Goal: Information Seeking & Learning: Understand process/instructions

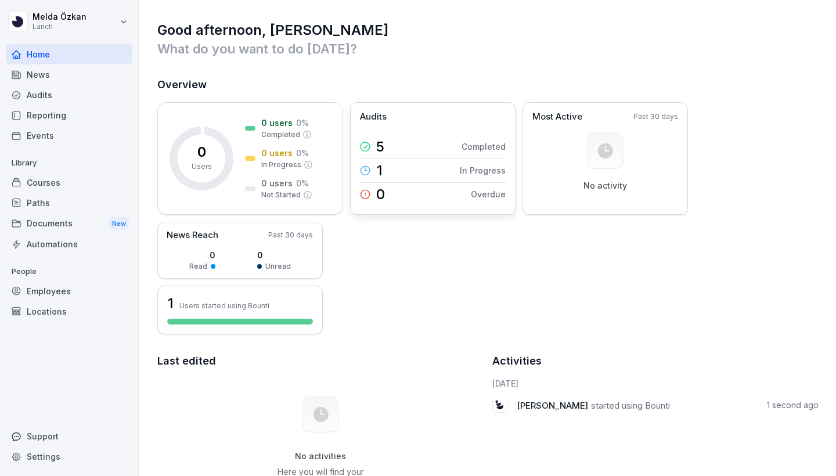
click at [443, 147] on div "5 Completed" at bounding box center [433, 146] width 146 height 23
click at [607, 165] on rect at bounding box center [605, 150] width 36 height 36
click at [32, 75] on div "News" at bounding box center [69, 74] width 126 height 20
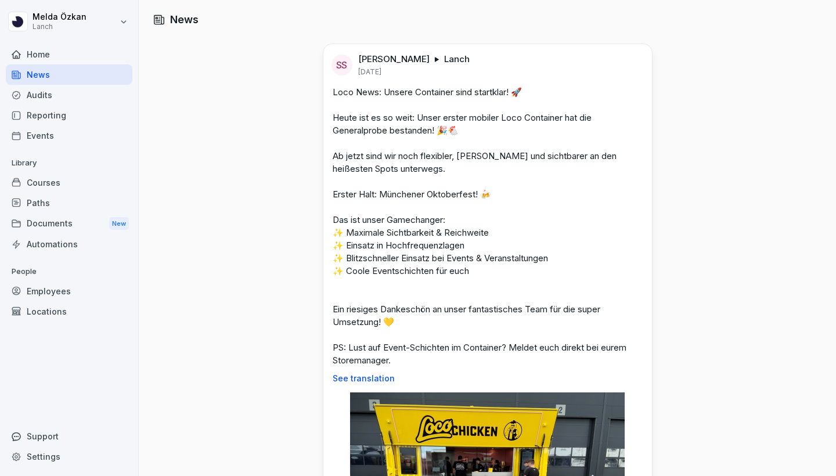
click at [42, 94] on div "Audits" at bounding box center [69, 95] width 126 height 20
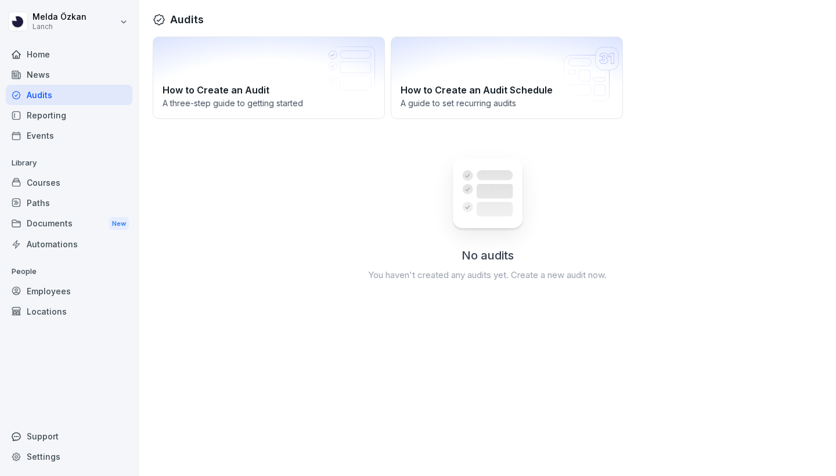
click at [75, 119] on div "Reporting" at bounding box center [69, 115] width 126 height 20
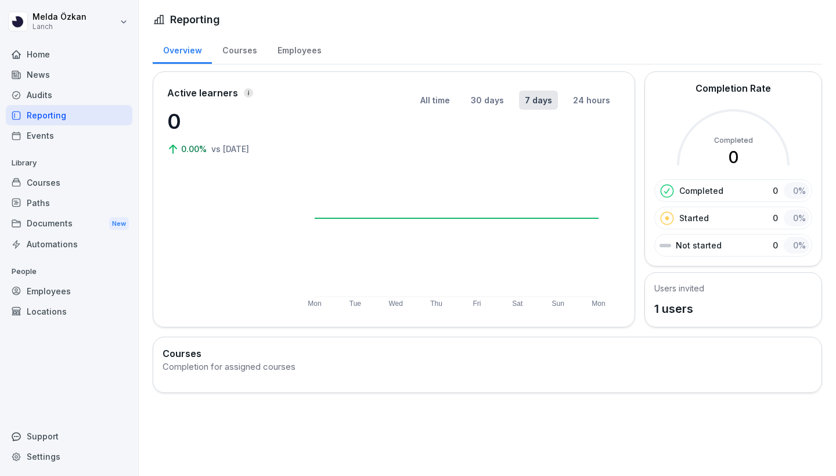
click at [63, 136] on div "Events" at bounding box center [69, 135] width 126 height 20
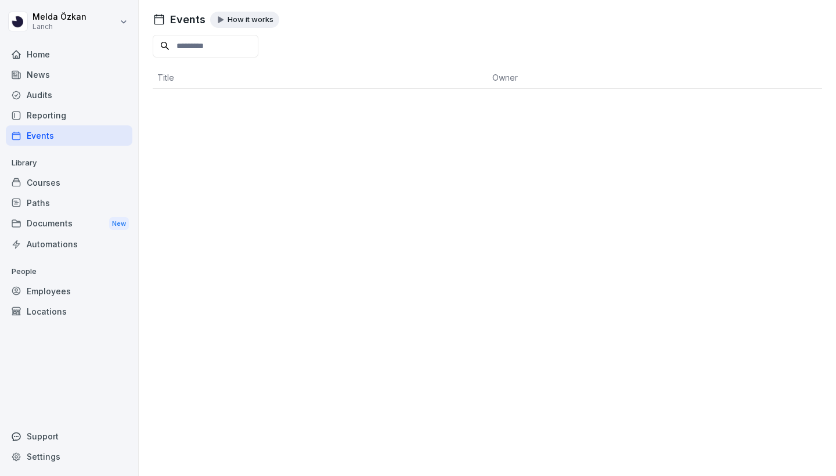
click at [48, 182] on div "Courses" at bounding box center [69, 182] width 126 height 20
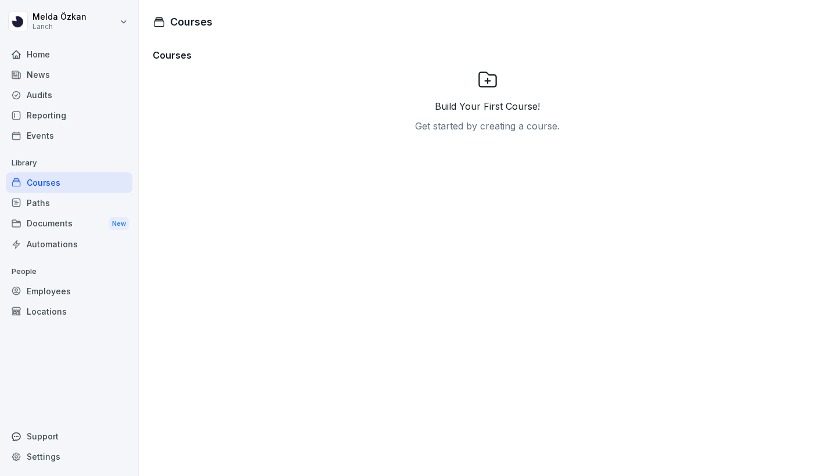
click at [48, 201] on div "Paths" at bounding box center [69, 203] width 126 height 20
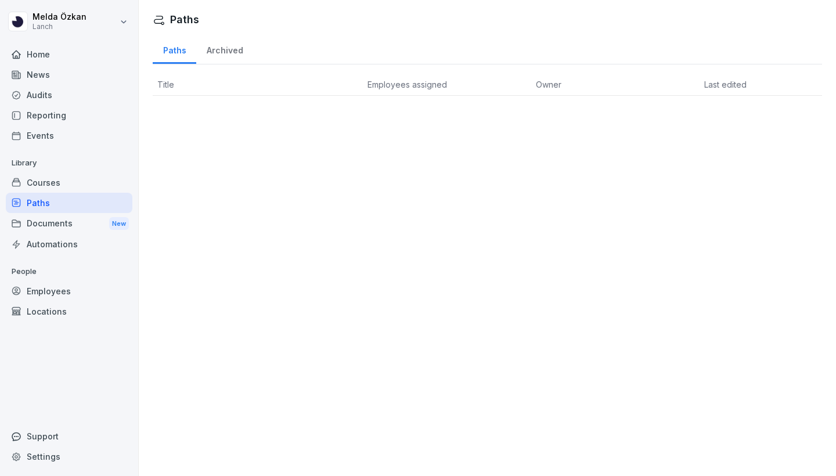
click at [45, 219] on div "Documents New" at bounding box center [69, 223] width 126 height 21
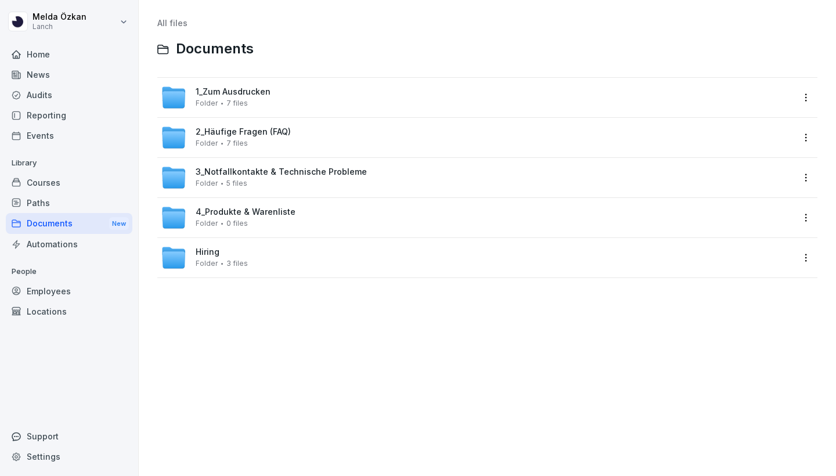
click at [73, 244] on div "Automations" at bounding box center [69, 244] width 126 height 20
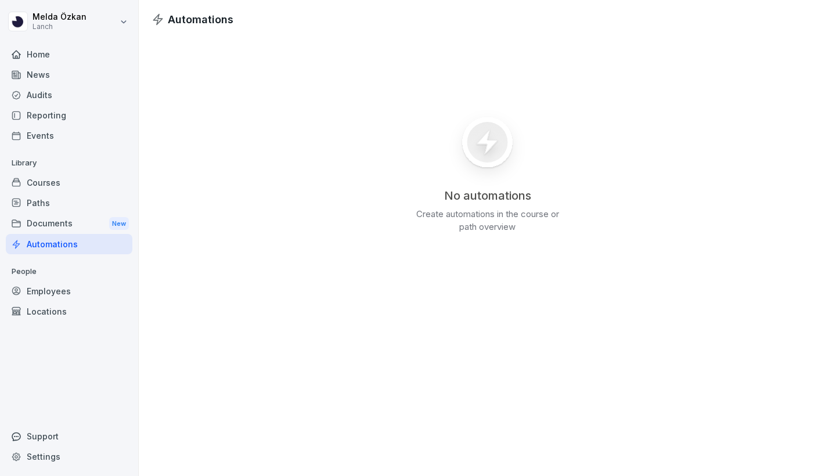
click at [57, 288] on div "Employees" at bounding box center [69, 291] width 126 height 20
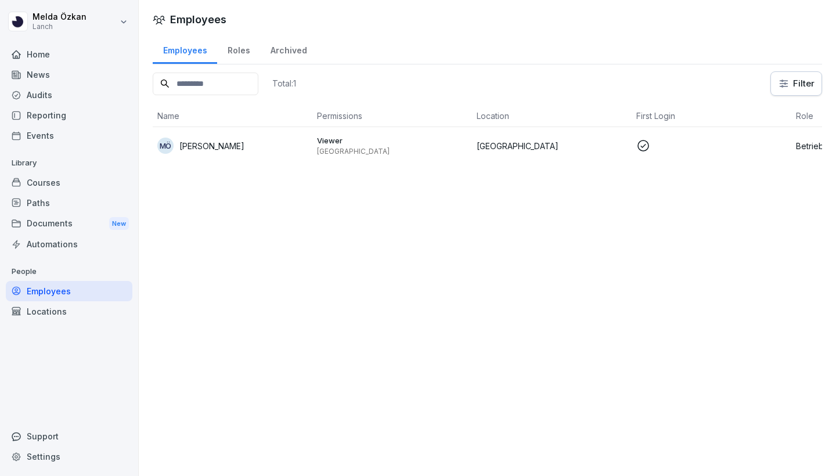
scroll to position [0, -1]
click at [382, 141] on p "Viewer" at bounding box center [392, 140] width 150 height 10
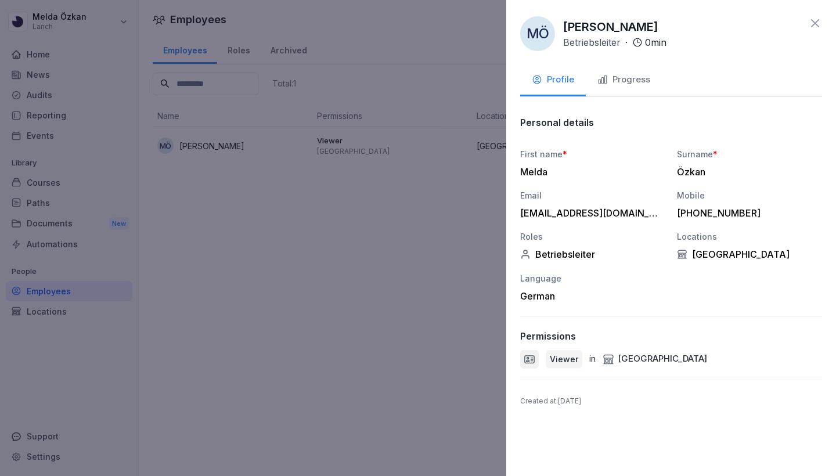
click at [706, 255] on div "[GEOGRAPHIC_DATA]" at bounding box center [749, 254] width 145 height 12
click at [626, 360] on div "[GEOGRAPHIC_DATA]" at bounding box center [654, 358] width 104 height 13
click at [620, 75] on div "Progress" at bounding box center [623, 79] width 53 height 13
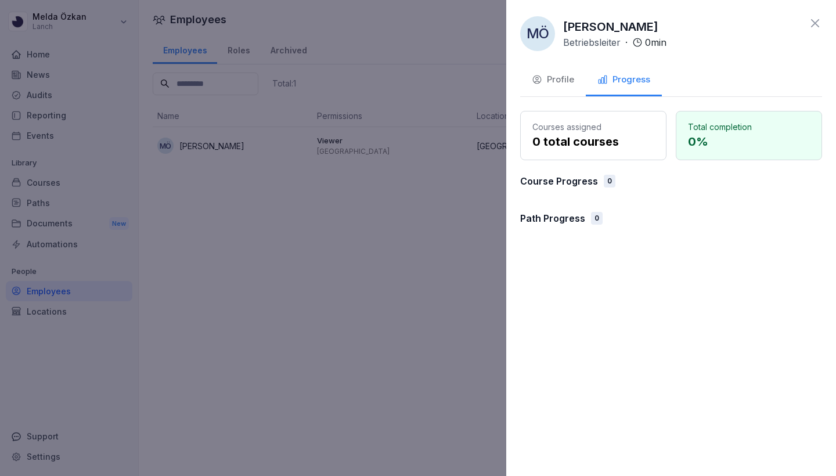
click at [816, 19] on icon at bounding box center [815, 23] width 14 height 14
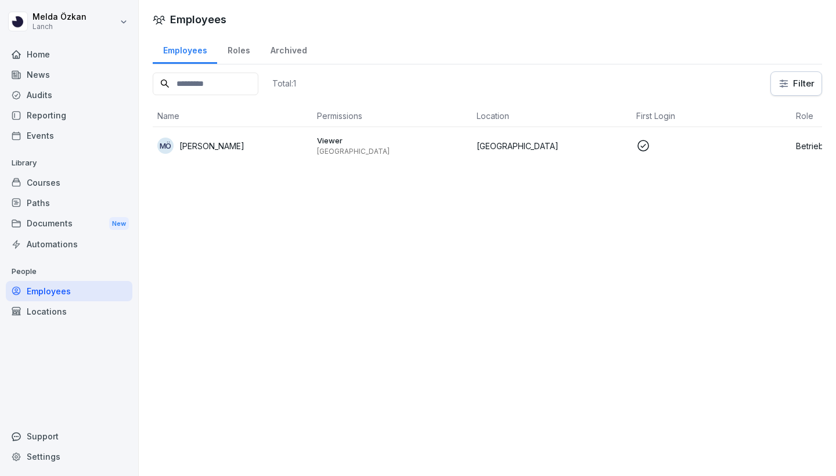
click at [53, 310] on div "Locations" at bounding box center [69, 311] width 126 height 20
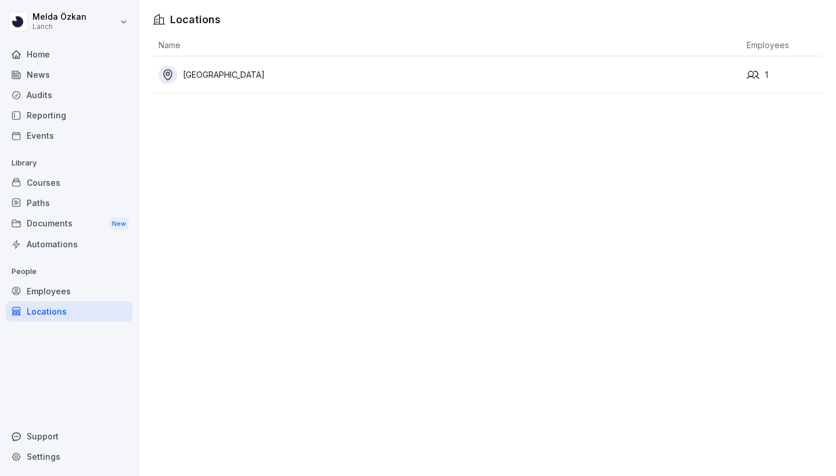
click at [756, 70] on icon at bounding box center [752, 74] width 13 height 13
click at [706, 76] on div "[GEOGRAPHIC_DATA]" at bounding box center [449, 75] width 582 height 19
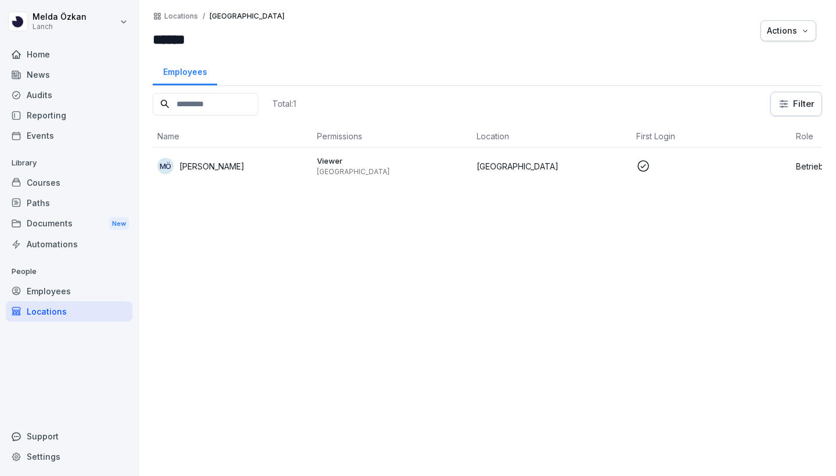
click at [61, 59] on div "Home" at bounding box center [69, 54] width 126 height 20
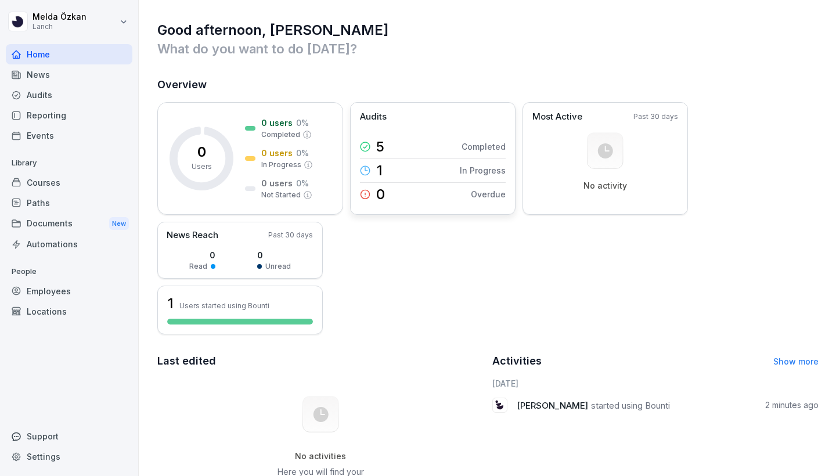
click at [392, 144] on div "5 Completed" at bounding box center [433, 146] width 146 height 23
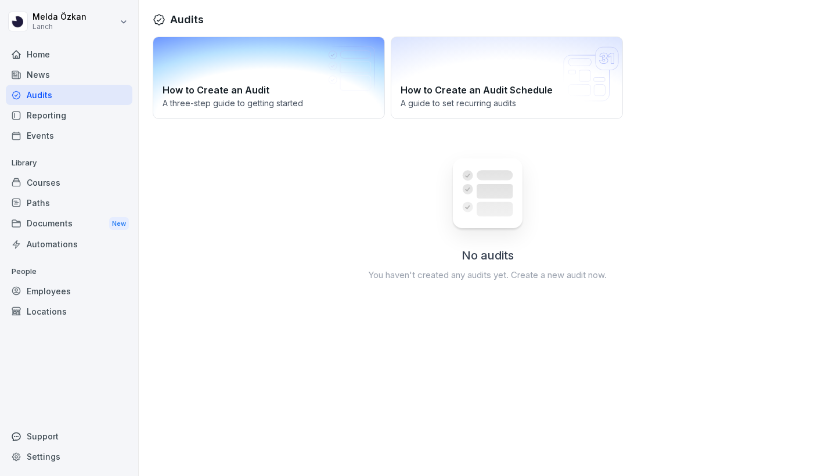
click at [265, 90] on h2 "How to Create an Audit" at bounding box center [268, 90] width 212 height 14
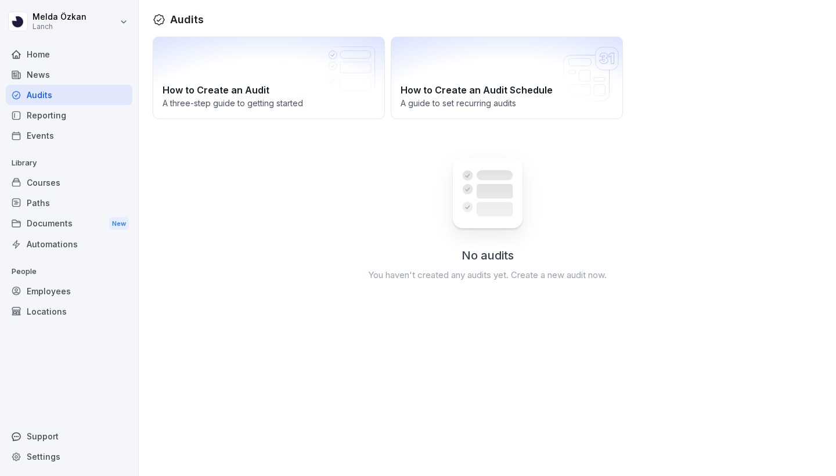
click at [59, 205] on div "Paths" at bounding box center [69, 203] width 126 height 20
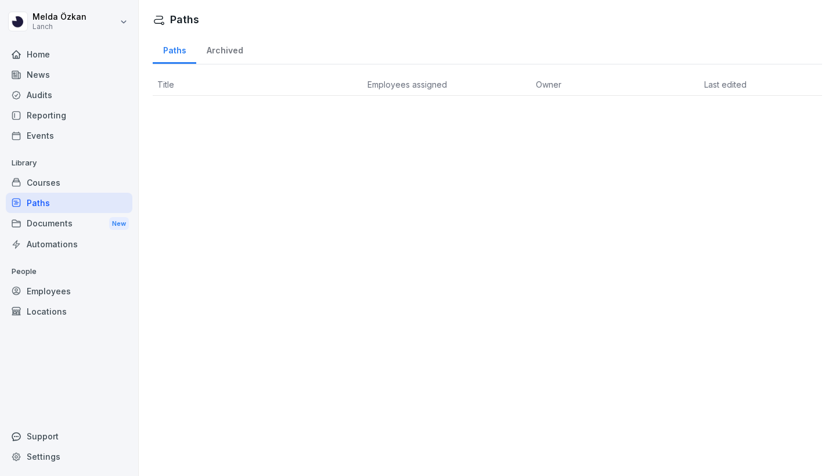
click at [71, 184] on div "Courses" at bounding box center [69, 182] width 126 height 20
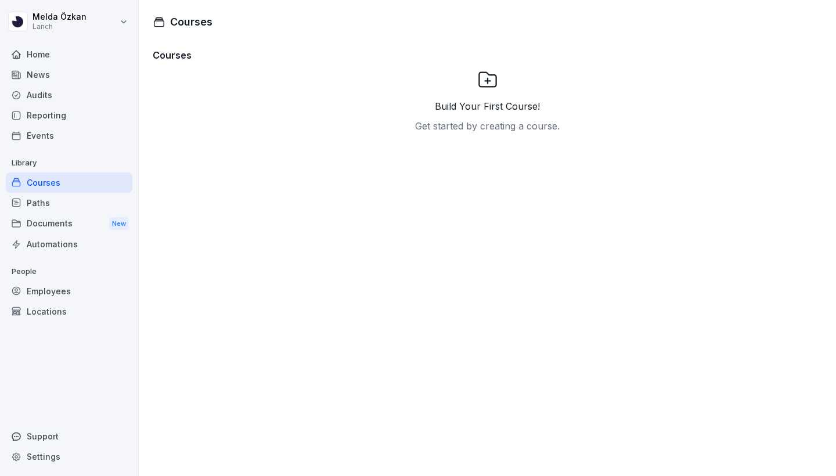
click at [70, 226] on div "Documents New" at bounding box center [69, 223] width 126 height 21
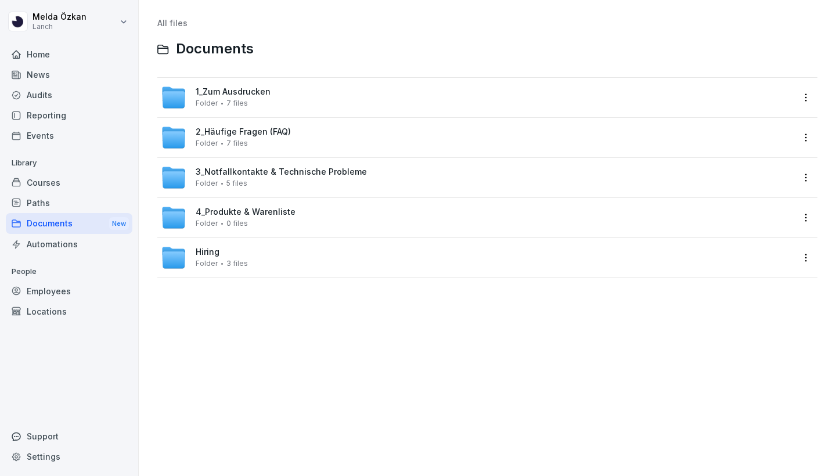
click at [255, 94] on span "1_Zum Ausdrucken" at bounding box center [233, 92] width 75 height 10
click at [213, 138] on div "2_Häufige Fragen (FAQ) Folder 7 files" at bounding box center [243, 137] width 95 height 20
click at [282, 246] on div "Hiring Folder 3 files" at bounding box center [477, 258] width 632 height 26
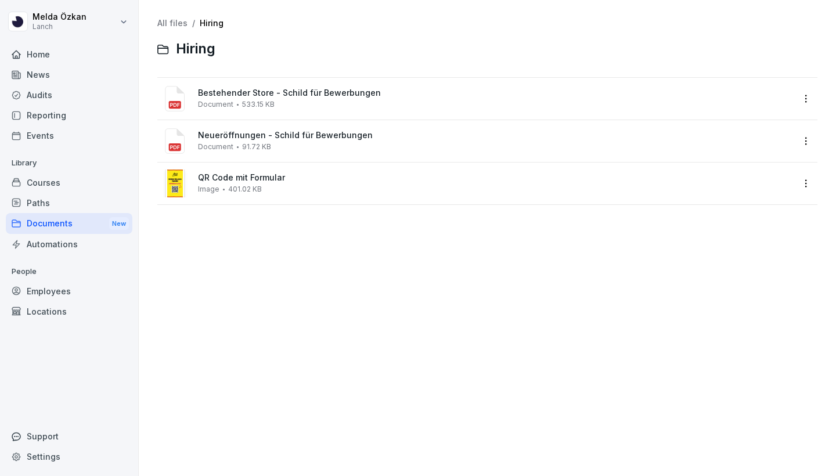
click at [295, 185] on div "QR Code mit Formular Image 401.02 KB" at bounding box center [495, 183] width 595 height 20
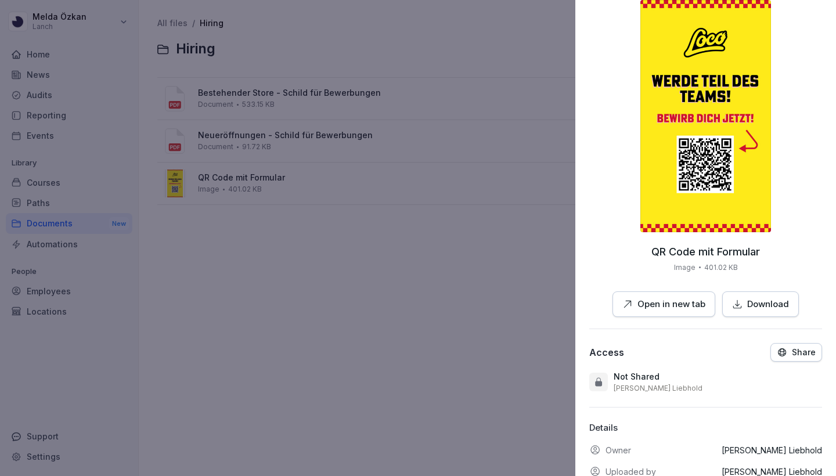
scroll to position [60, 0]
drag, startPoint x: 615, startPoint y: 50, endPoint x: 754, endPoint y: 98, distance: 147.2
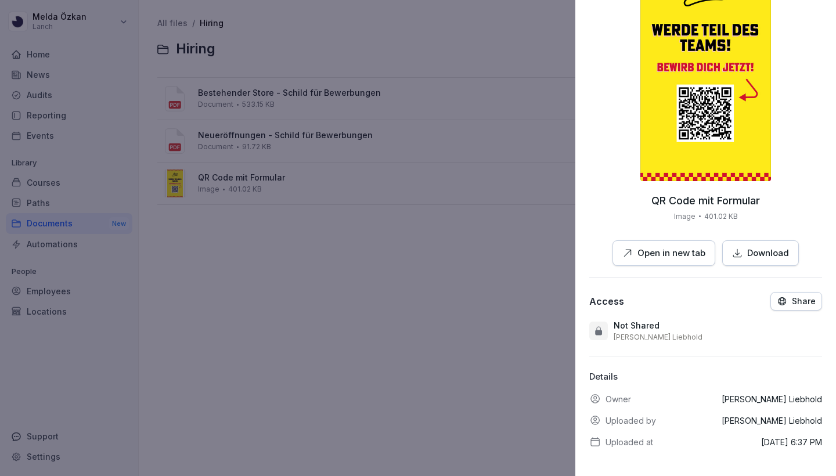
scroll to position [110, 0]
click at [412, 238] on div at bounding box center [418, 238] width 836 height 476
click at [660, 253] on p "Open in new tab" at bounding box center [671, 253] width 68 height 13
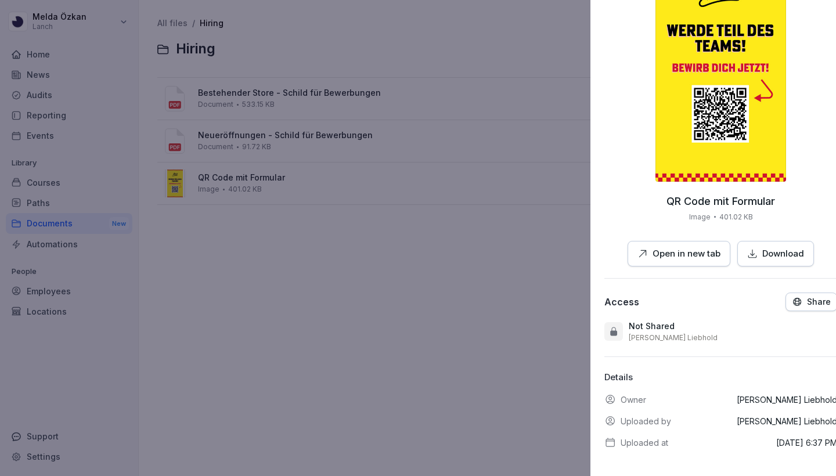
click at [397, 236] on div at bounding box center [418, 238] width 836 height 476
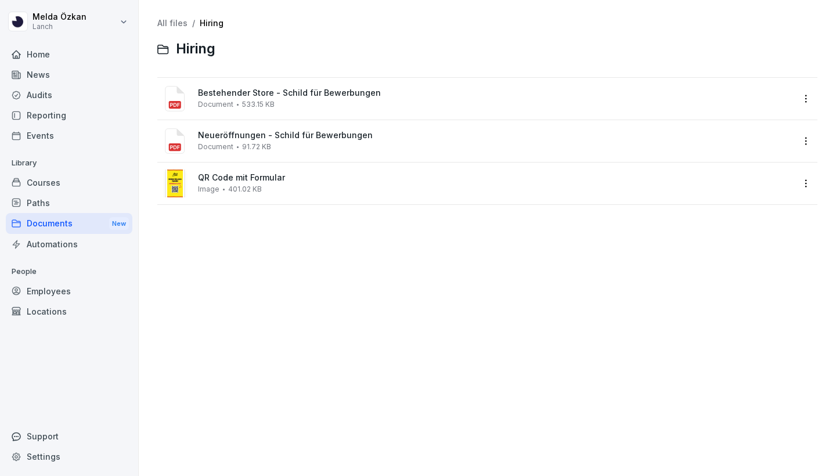
click at [310, 150] on div "Neueröffnungen - [PERSON_NAME] für Bewerbungen Document 91.72 KB" at bounding box center [477, 141] width 632 height 28
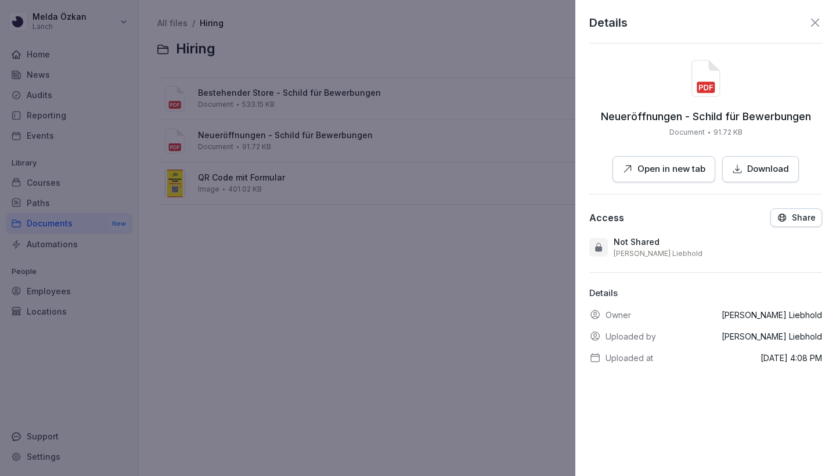
click at [639, 161] on button "Open in new tab" at bounding box center [663, 169] width 103 height 26
click at [286, 111] on div at bounding box center [418, 238] width 836 height 476
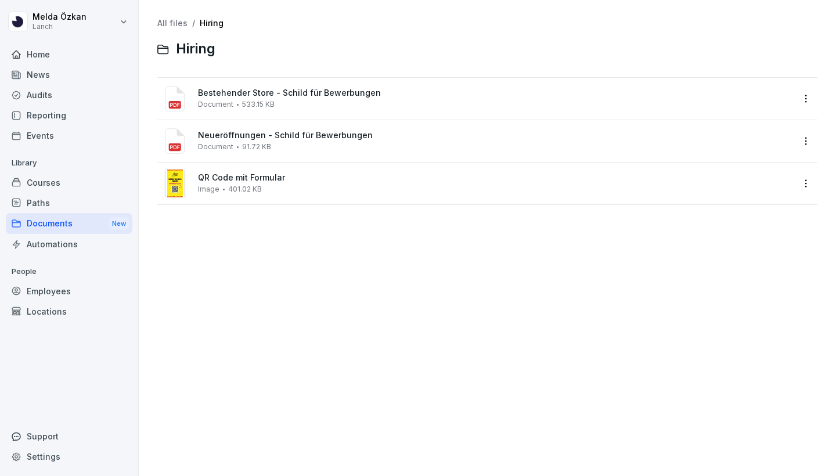
click at [308, 104] on div "Bestehender Store - [PERSON_NAME] für Bewerbungen Document 533.15 KB" at bounding box center [495, 98] width 595 height 20
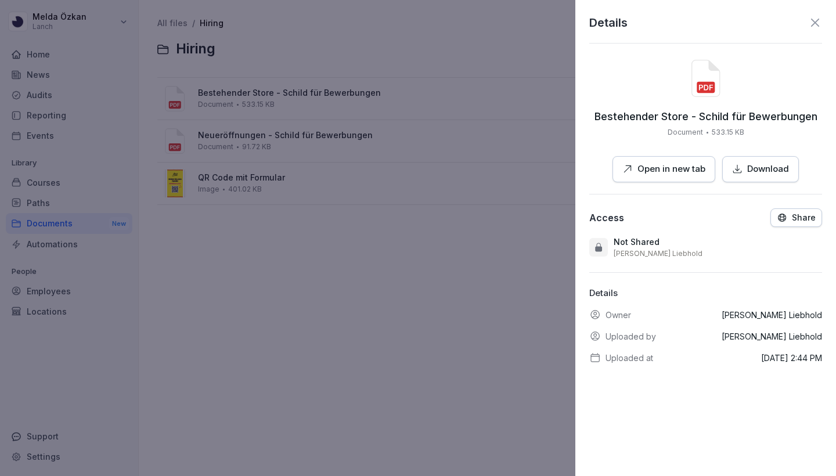
click at [676, 169] on p "Open in new tab" at bounding box center [671, 168] width 68 height 13
click at [186, 45] on div at bounding box center [418, 238] width 836 height 476
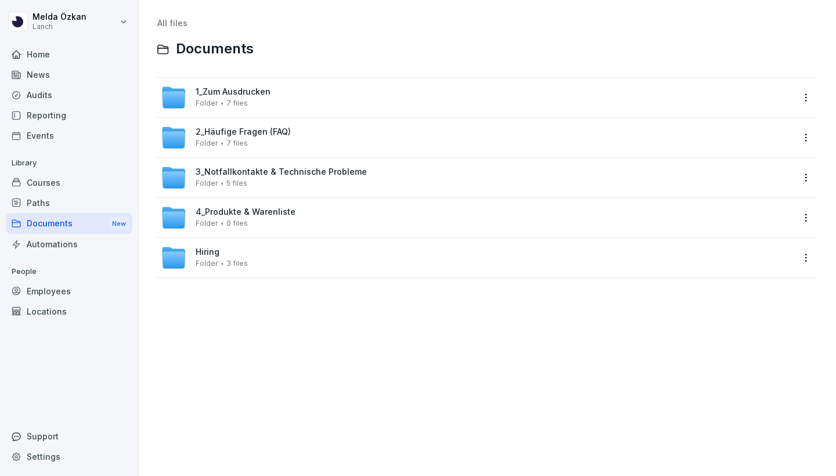
click at [247, 212] on span "4_Produkte & Warenliste" at bounding box center [246, 212] width 100 height 10
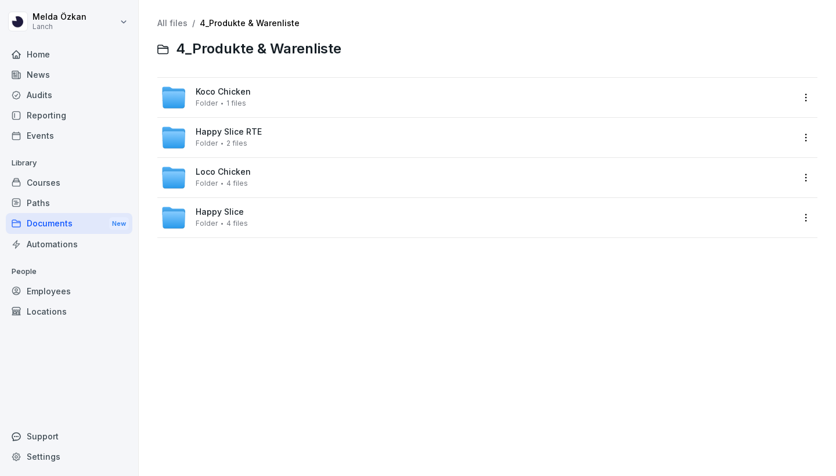
click at [265, 215] on div "Happy Slice Folder 4 files" at bounding box center [477, 218] width 632 height 26
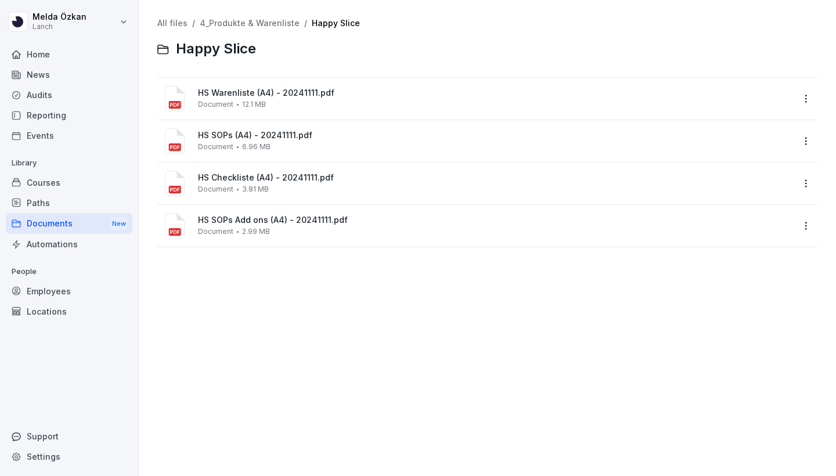
click at [382, 223] on span "HS SOPs Add ons (A4) - 20241111.pdf" at bounding box center [495, 220] width 595 height 10
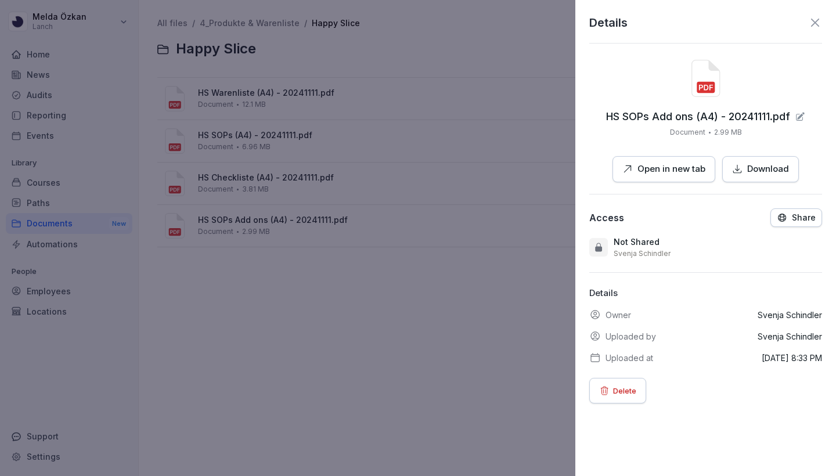
click at [623, 169] on icon "button" at bounding box center [627, 169] width 10 height 10
click at [344, 286] on div at bounding box center [418, 238] width 836 height 476
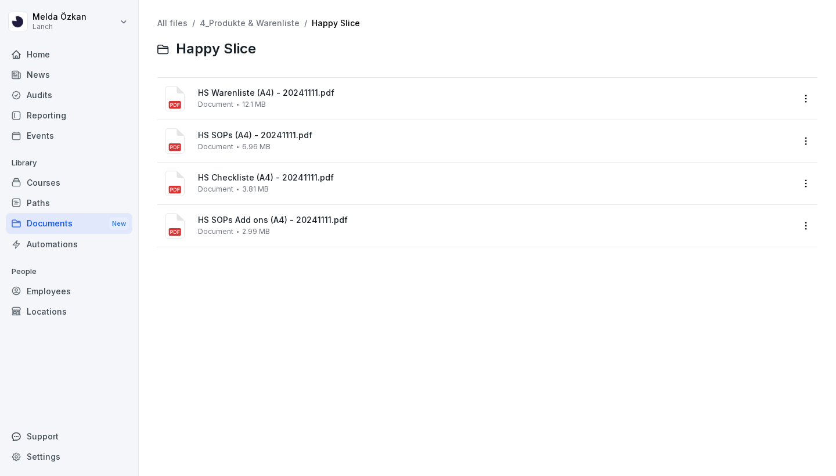
click at [273, 95] on span "HS Warenliste (A4) - 20241111.pdf" at bounding box center [495, 93] width 595 height 10
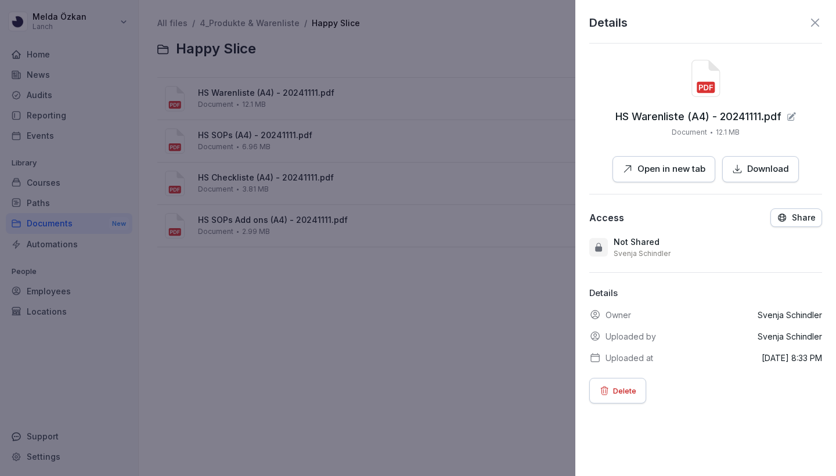
click at [643, 172] on p "Open in new tab" at bounding box center [671, 168] width 68 height 13
click at [244, 146] on div at bounding box center [418, 238] width 836 height 476
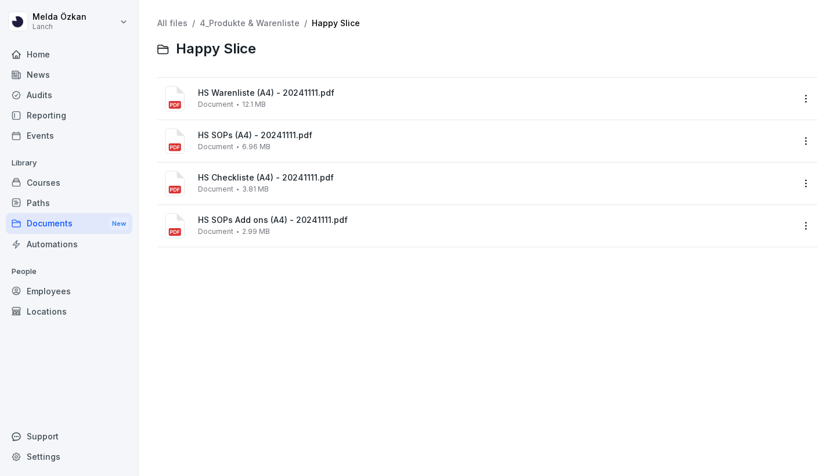
click at [259, 143] on span "6.96 MB" at bounding box center [256, 147] width 28 height 8
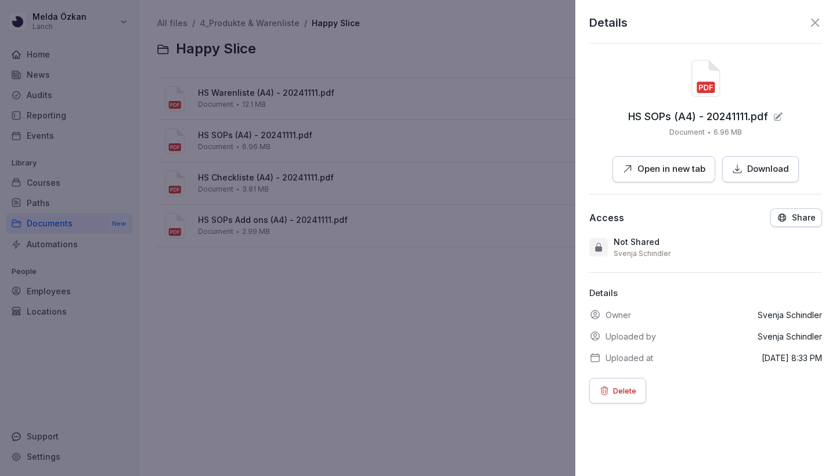
click at [686, 176] on button "Open in new tab" at bounding box center [663, 169] width 103 height 26
click at [274, 170] on div at bounding box center [418, 238] width 836 height 476
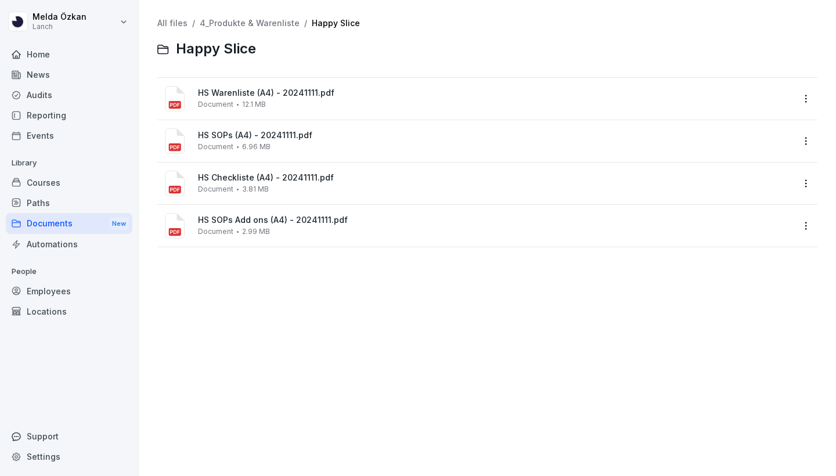
click at [274, 188] on div "HS Checkliste (A4) - 20241111.pdf Document 3.81 MB" at bounding box center [495, 183] width 595 height 20
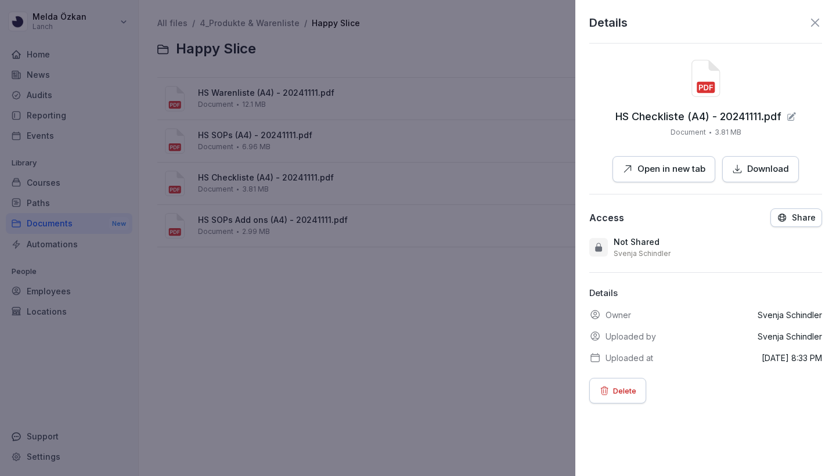
click at [680, 169] on p "Open in new tab" at bounding box center [671, 168] width 68 height 13
click at [444, 277] on div at bounding box center [418, 238] width 836 height 476
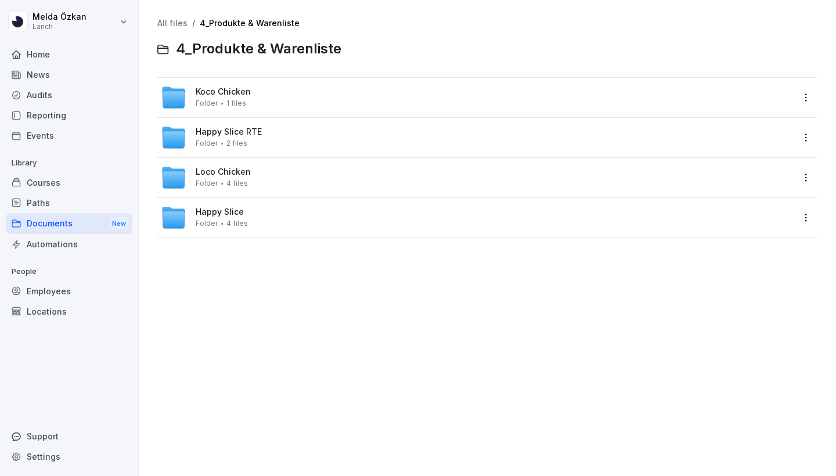
click at [211, 99] on span "Folder" at bounding box center [207, 103] width 22 height 8
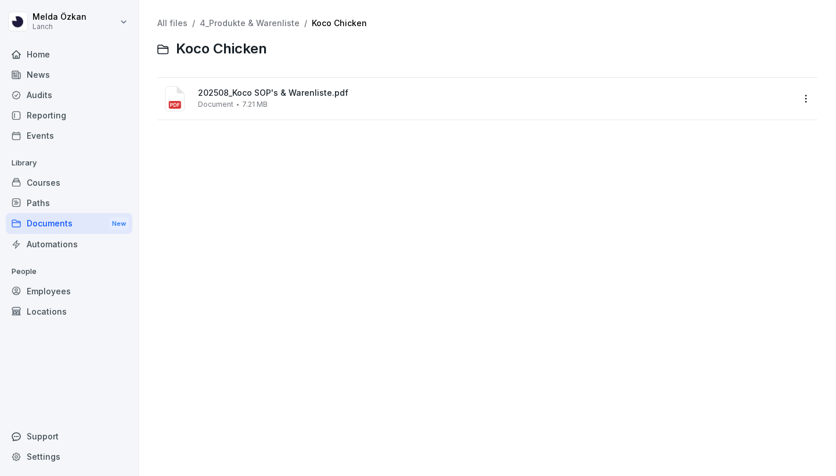
click at [211, 100] on span "Document" at bounding box center [215, 104] width 35 height 8
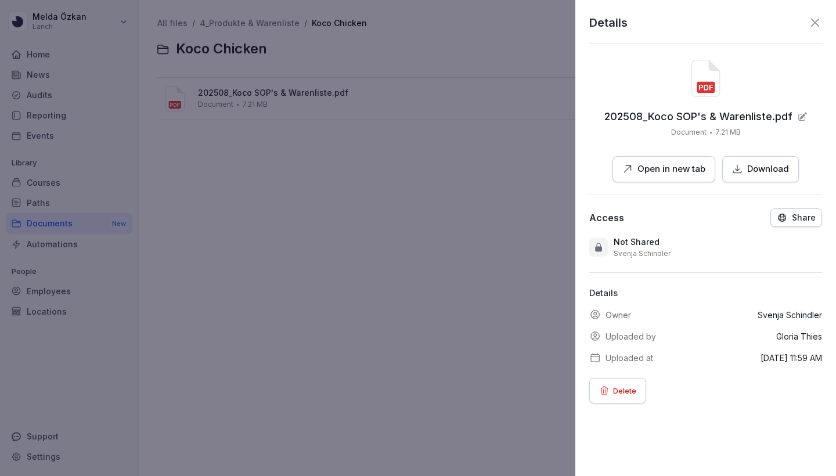
click at [657, 171] on p "Open in new tab" at bounding box center [671, 168] width 68 height 13
click at [487, 176] on div at bounding box center [418, 238] width 836 height 476
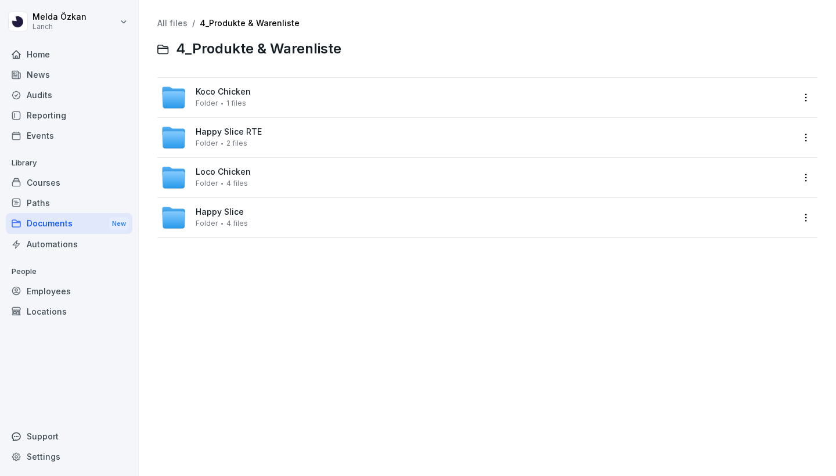
click at [243, 183] on span "4 files" at bounding box center [236, 183] width 21 height 8
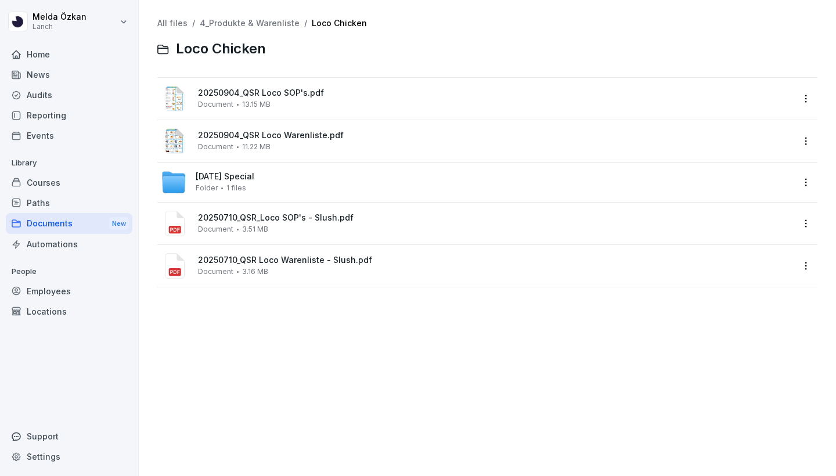
click at [274, 102] on div "20250904_QSR Loco SOP's.pdf Document 13.15 MB" at bounding box center [495, 98] width 595 height 20
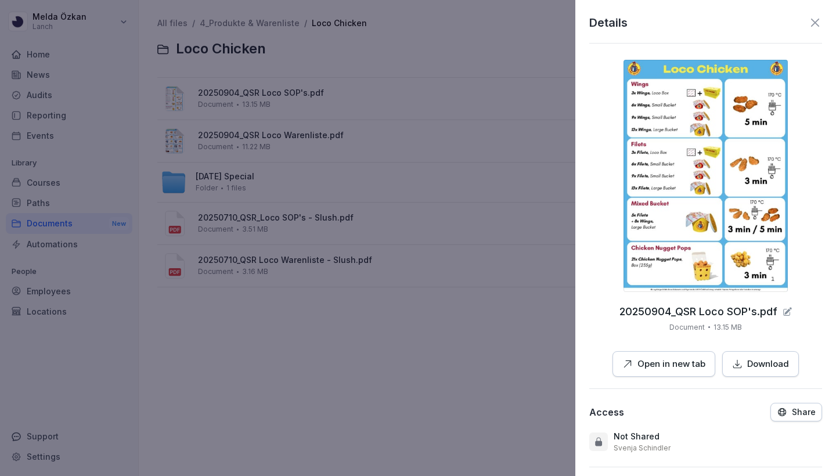
click at [667, 365] on p "Open in new tab" at bounding box center [671, 363] width 68 height 13
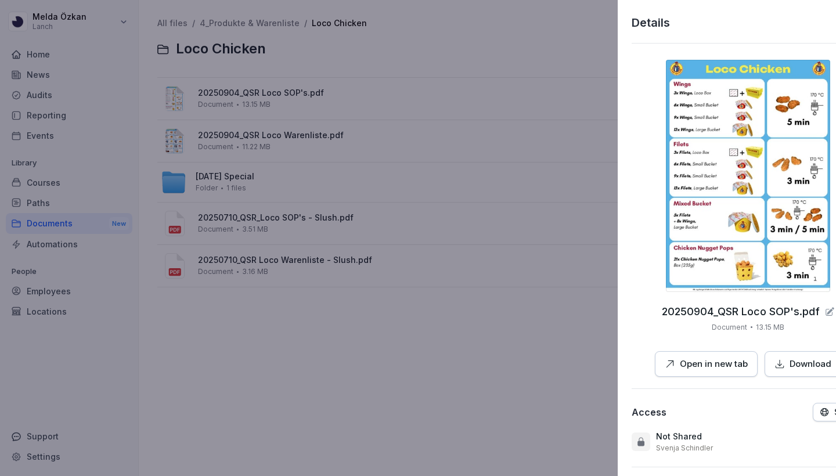
click at [268, 142] on div at bounding box center [418, 238] width 836 height 476
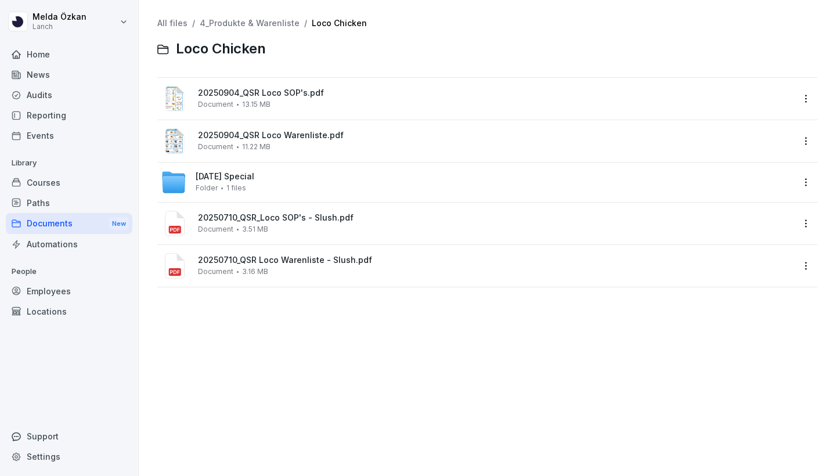
click at [274, 138] on span "20250904_QSR Loco Warenliste.pdf" at bounding box center [495, 136] width 595 height 10
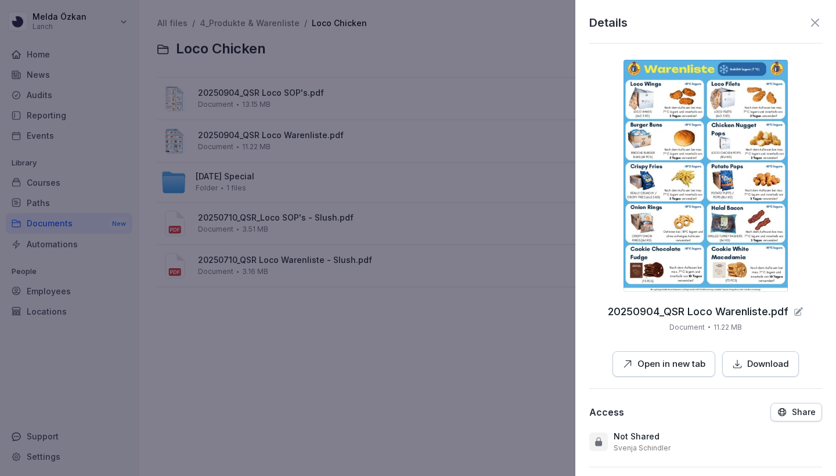
click at [650, 374] on button "Open in new tab" at bounding box center [663, 364] width 103 height 26
click at [245, 204] on div at bounding box center [418, 238] width 836 height 476
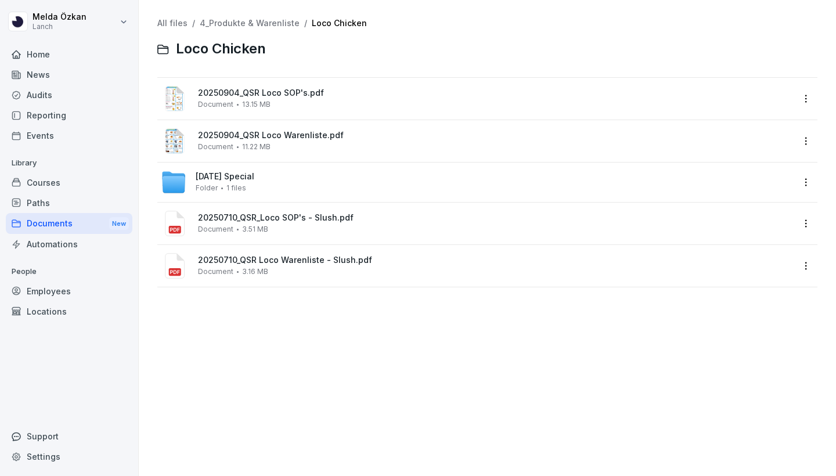
click at [237, 182] on div "[DATE] Special Folder 1 files" at bounding box center [225, 182] width 59 height 20
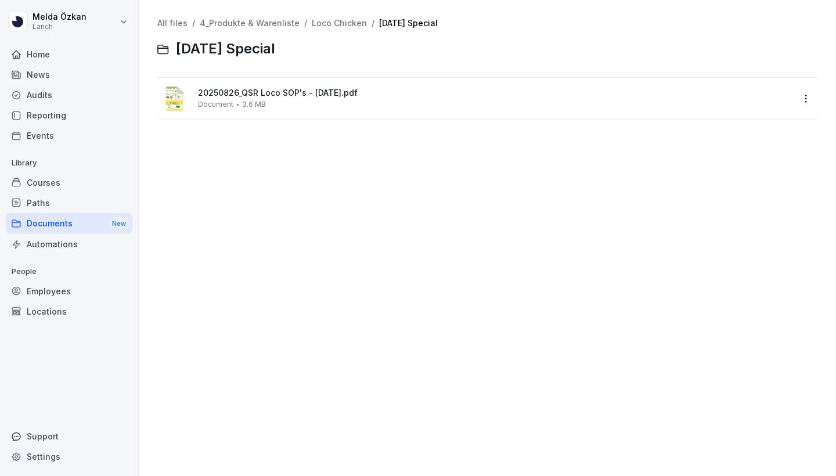
click at [287, 100] on div "20250826_QSR Loco SOP's - [DATE].pdf Document 3.6 MB" at bounding box center [495, 98] width 595 height 20
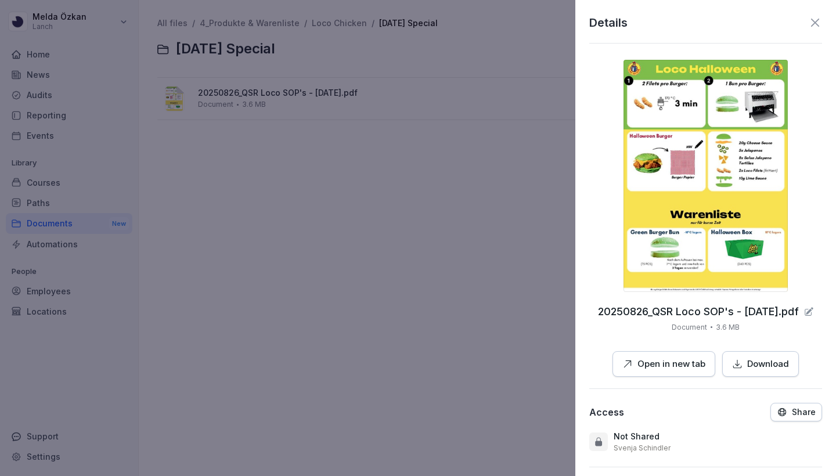
click at [673, 365] on p "Open in new tab" at bounding box center [671, 363] width 68 height 13
click at [182, 78] on div at bounding box center [418, 238] width 836 height 476
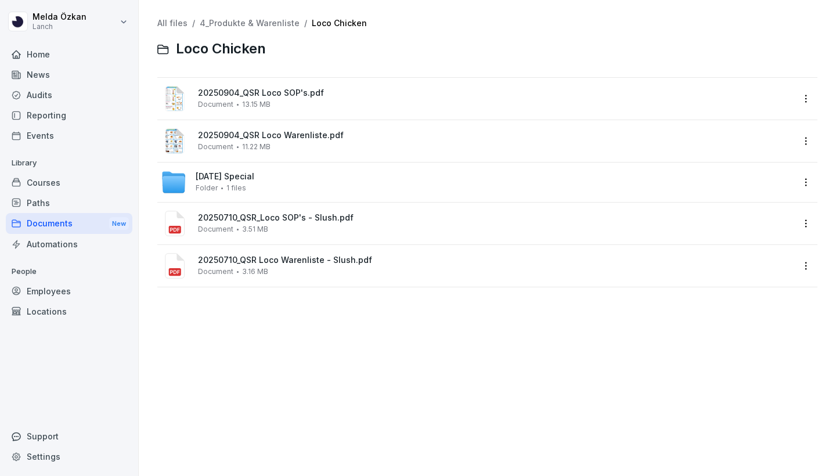
click at [236, 217] on span "20250710_QSR_Loco SOP's - Slush.pdf" at bounding box center [495, 218] width 595 height 10
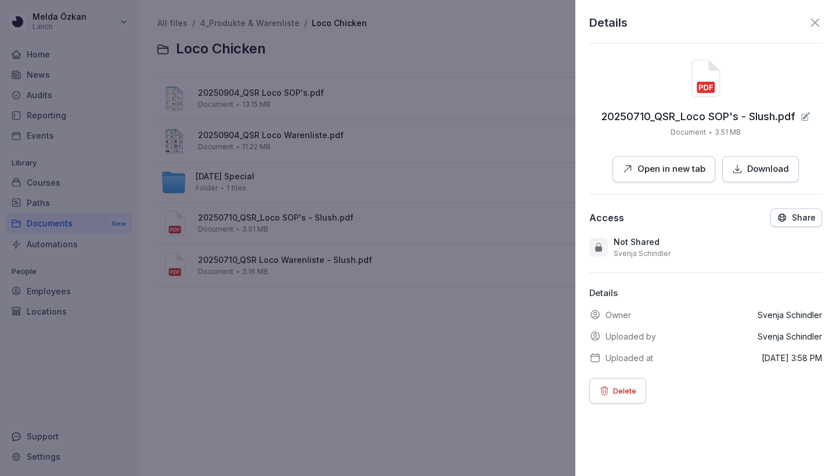
click at [652, 180] on button "Open in new tab" at bounding box center [663, 169] width 103 height 26
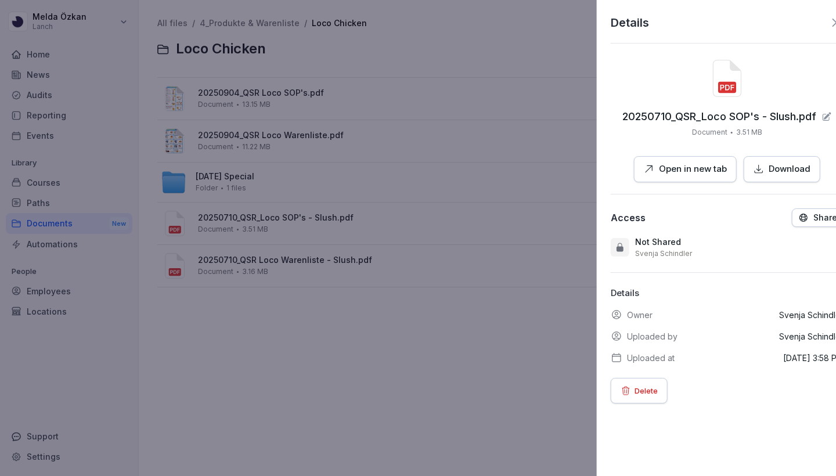
click at [230, 267] on div at bounding box center [418, 238] width 836 height 476
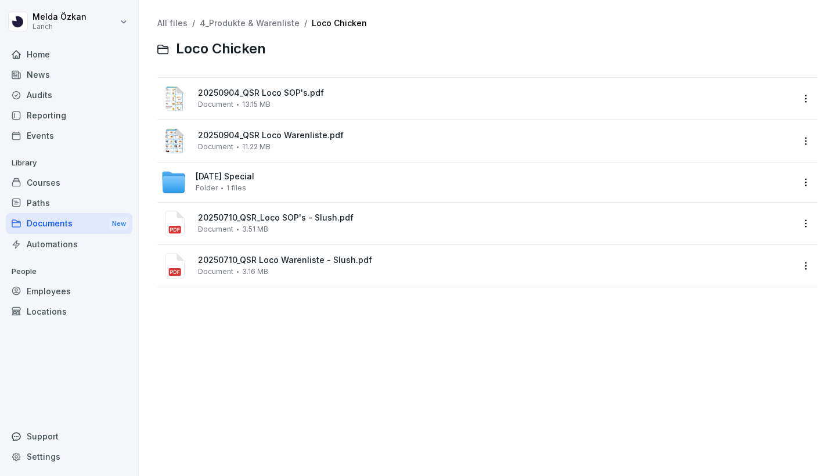
click at [261, 268] on span "3.16 MB" at bounding box center [255, 272] width 26 height 8
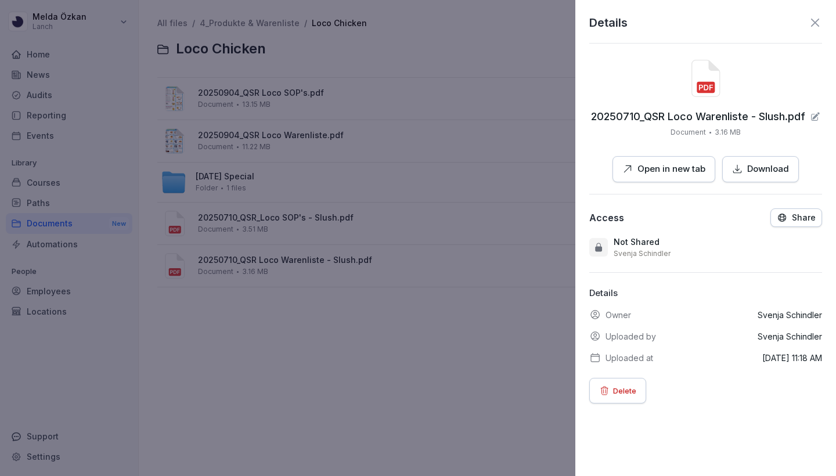
click at [666, 169] on p "Open in new tab" at bounding box center [671, 168] width 68 height 13
click at [461, 159] on div at bounding box center [418, 238] width 836 height 476
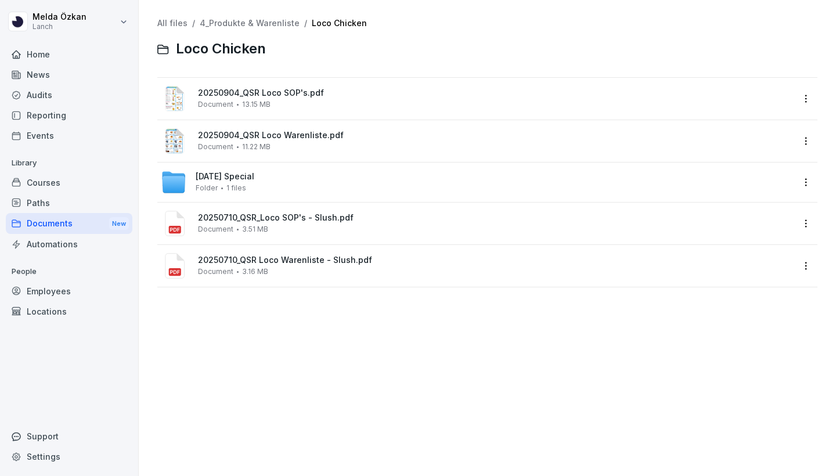
click at [301, 93] on span "20250904_QSR Loco SOP's.pdf" at bounding box center [495, 93] width 595 height 10
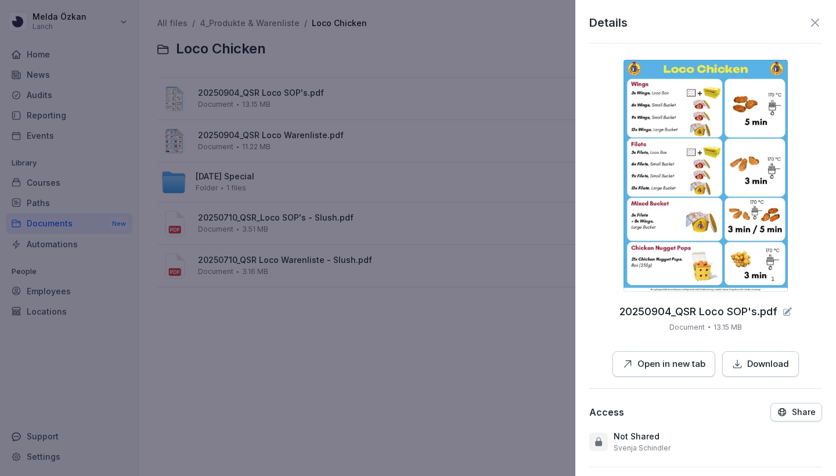
click at [696, 134] on img at bounding box center [705, 176] width 164 height 232
click at [288, 85] on div at bounding box center [418, 238] width 836 height 476
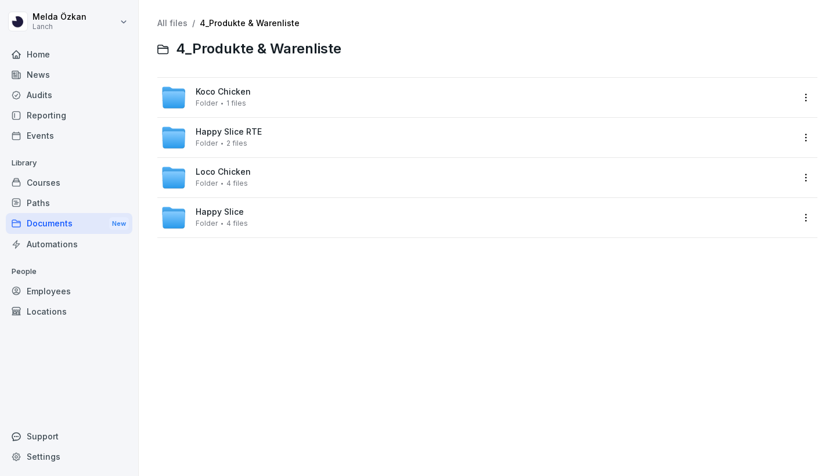
click at [258, 140] on div "Happy Slice RTE Folder 2 files" at bounding box center [229, 137] width 66 height 20
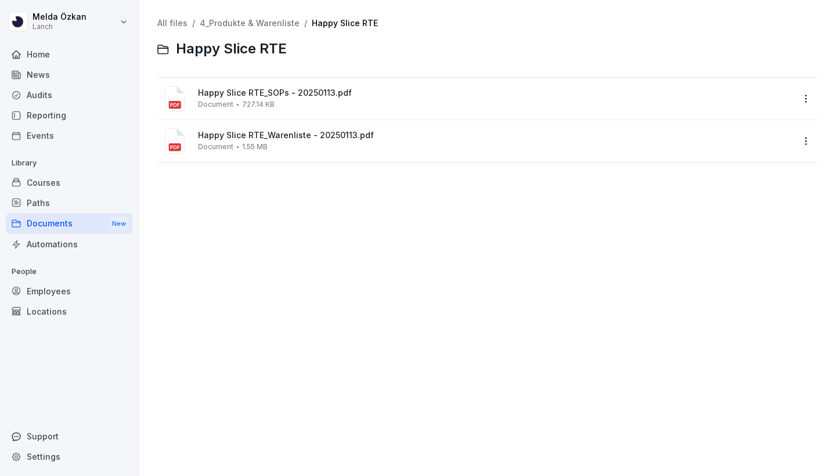
click at [262, 102] on span "727.14 KB" at bounding box center [258, 104] width 32 height 8
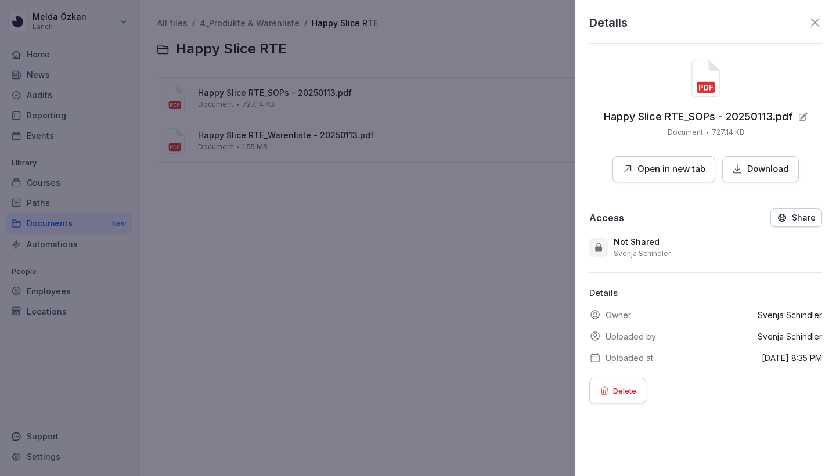
click at [662, 162] on button "Open in new tab" at bounding box center [663, 169] width 103 height 26
click at [238, 133] on div at bounding box center [418, 238] width 836 height 476
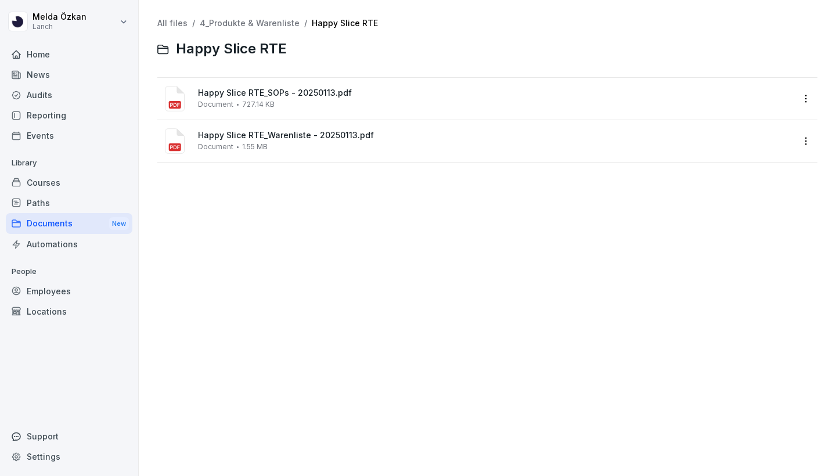
click at [265, 138] on span "Happy Slice RTE_Warenliste - 20250113.pdf" at bounding box center [495, 136] width 595 height 10
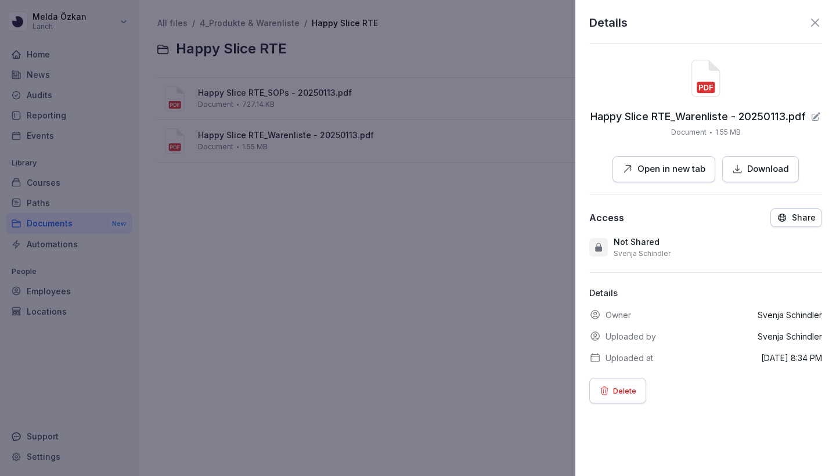
click at [672, 169] on p "Open in new tab" at bounding box center [671, 168] width 68 height 13
click at [447, 139] on div at bounding box center [418, 238] width 836 height 476
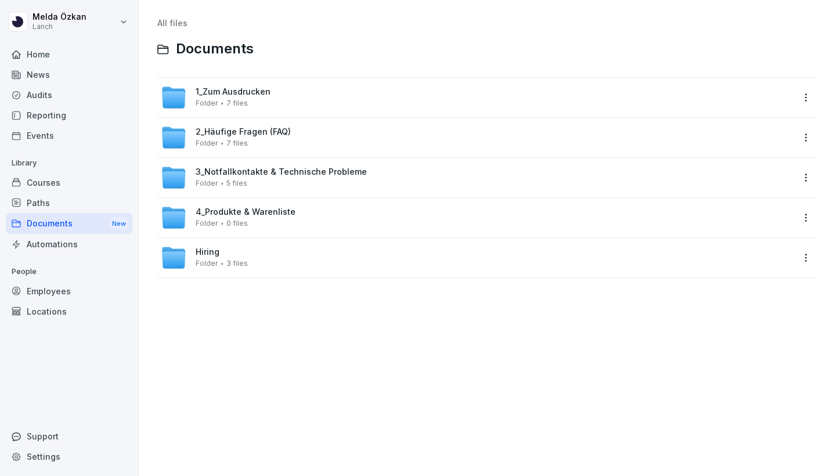
click at [254, 93] on span "1_Zum Ausdrucken" at bounding box center [233, 92] width 75 height 10
click at [193, 88] on div "1_Zum Ausdrucken Folder 7 files" at bounding box center [477, 98] width 632 height 26
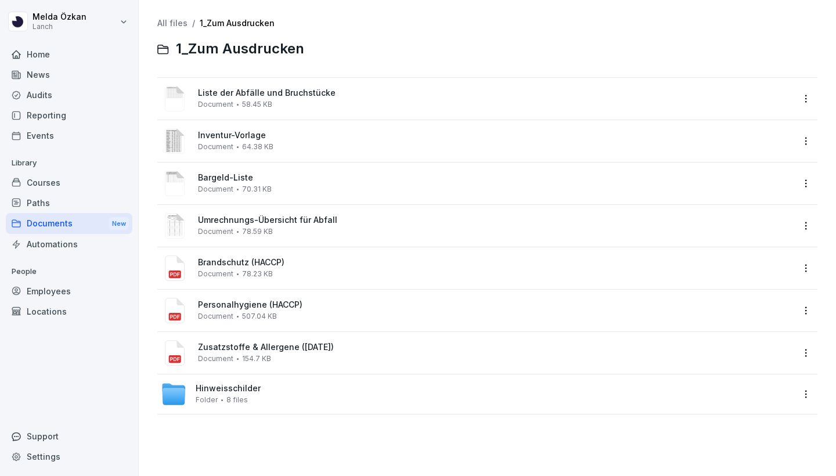
click at [312, 103] on div "Liste der Abfälle und Bruchstücke Document 58.45 KB" at bounding box center [495, 98] width 595 height 20
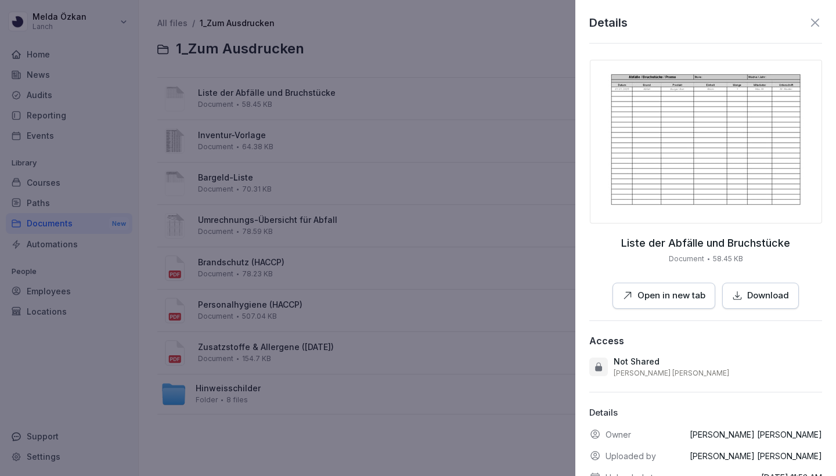
click at [654, 169] on img at bounding box center [706, 142] width 232 height 164
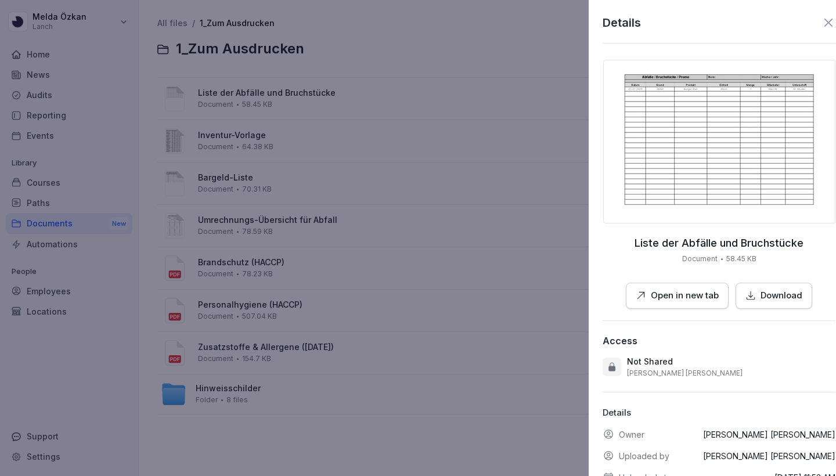
click at [381, 88] on div at bounding box center [418, 238] width 836 height 476
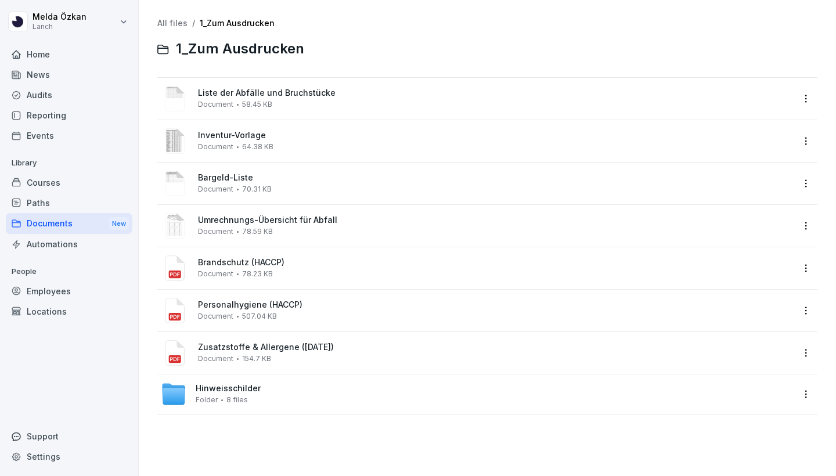
click at [232, 143] on div "Document 64.38 KB" at bounding box center [235, 147] width 75 height 8
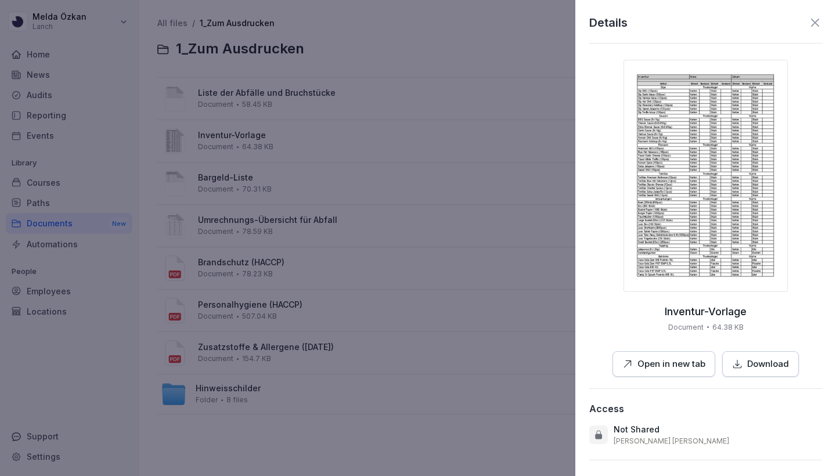
click at [735, 154] on img at bounding box center [705, 176] width 164 height 232
drag, startPoint x: 264, startPoint y: 51, endPoint x: 266, endPoint y: 71, distance: 19.8
click at [264, 51] on div at bounding box center [418, 238] width 836 height 476
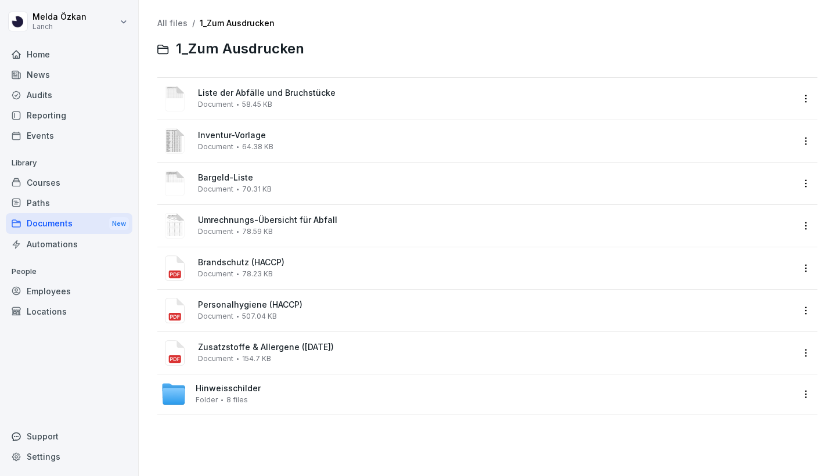
click at [251, 179] on span "Bargeld-Liste" at bounding box center [495, 178] width 595 height 10
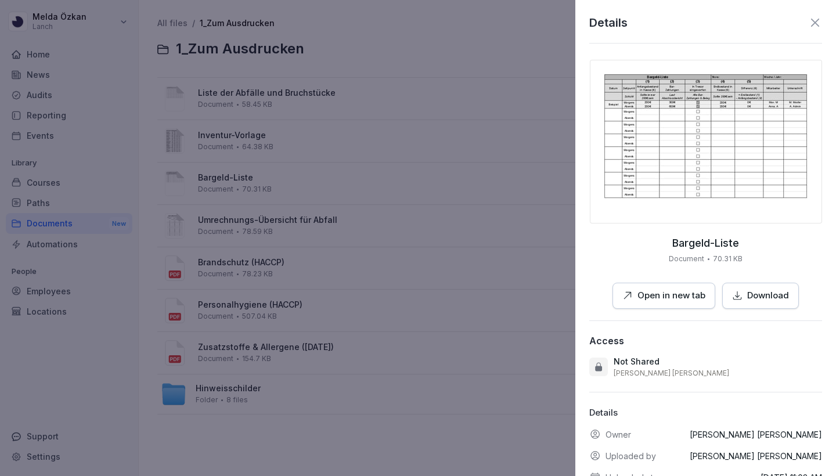
click at [610, 143] on img at bounding box center [706, 142] width 232 height 164
click at [349, 162] on div at bounding box center [418, 238] width 836 height 476
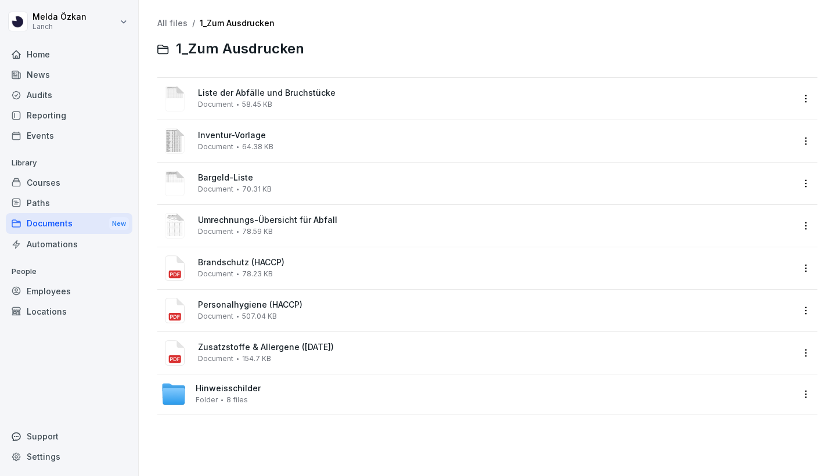
click at [258, 223] on span "Umrechnungs-Übersicht für Abfall" at bounding box center [495, 220] width 595 height 10
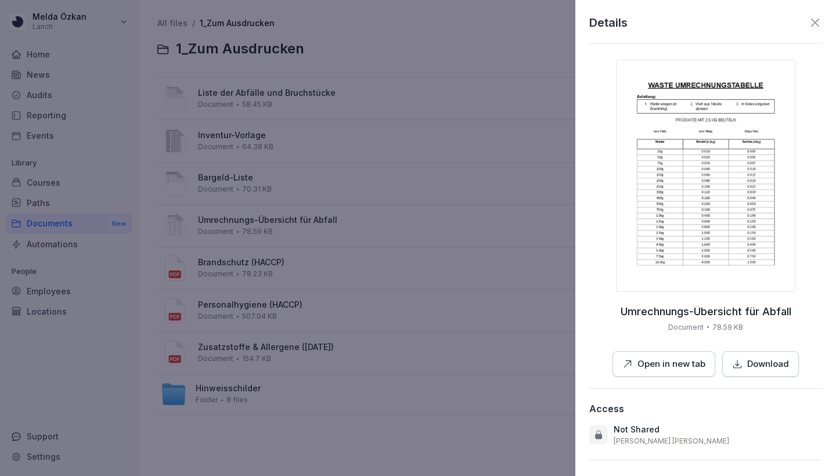
click at [682, 220] on img at bounding box center [705, 176] width 179 height 232
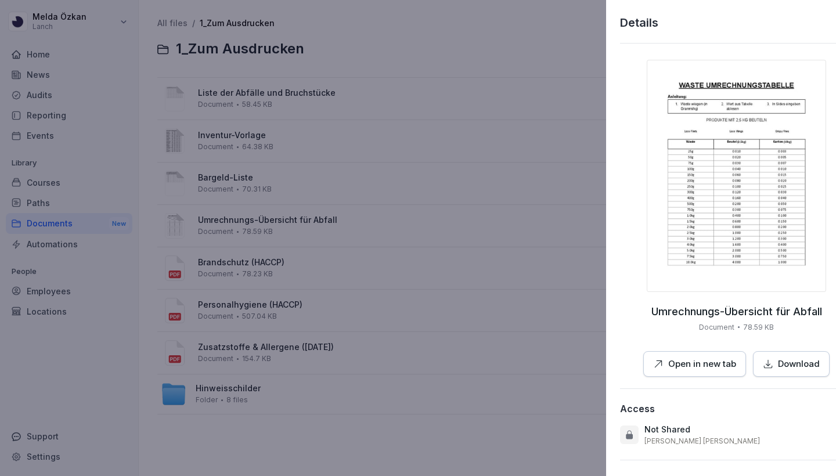
click at [529, 126] on div at bounding box center [418, 238] width 836 height 476
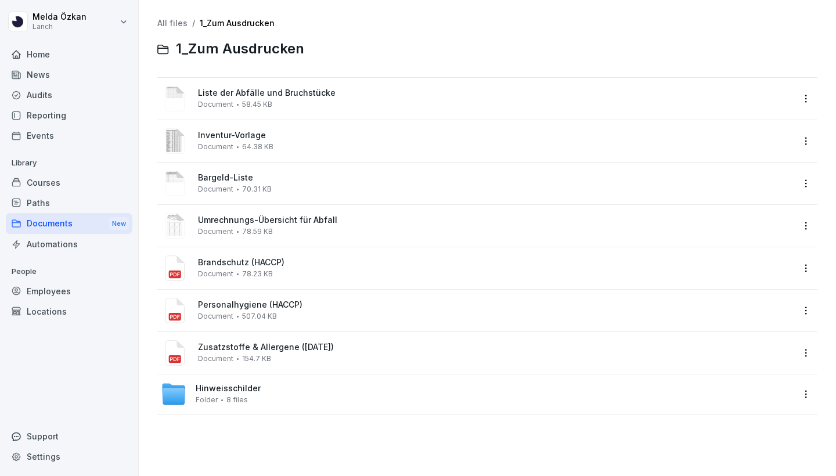
click at [335, 281] on div "Brandschutz (HACCP) Document 78.23 KB" at bounding box center [477, 268] width 632 height 28
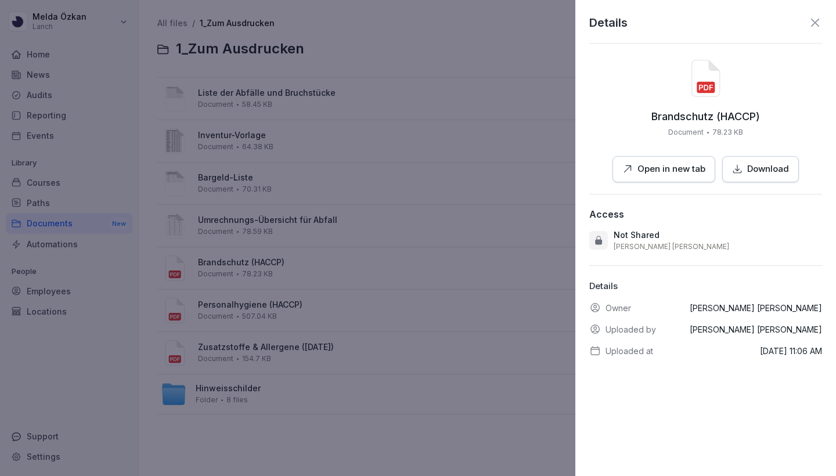
click at [641, 167] on p "Open in new tab" at bounding box center [671, 168] width 68 height 13
click at [283, 313] on div at bounding box center [418, 238] width 836 height 476
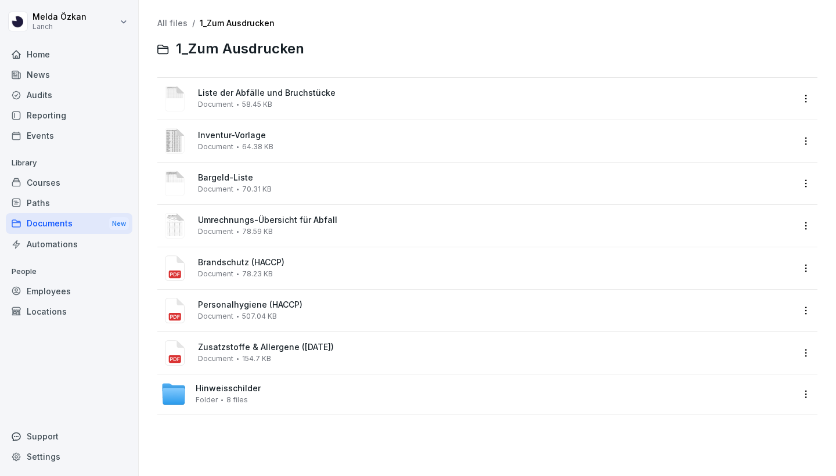
click at [211, 309] on span "Personalhygiene (HACCP)" at bounding box center [495, 305] width 595 height 10
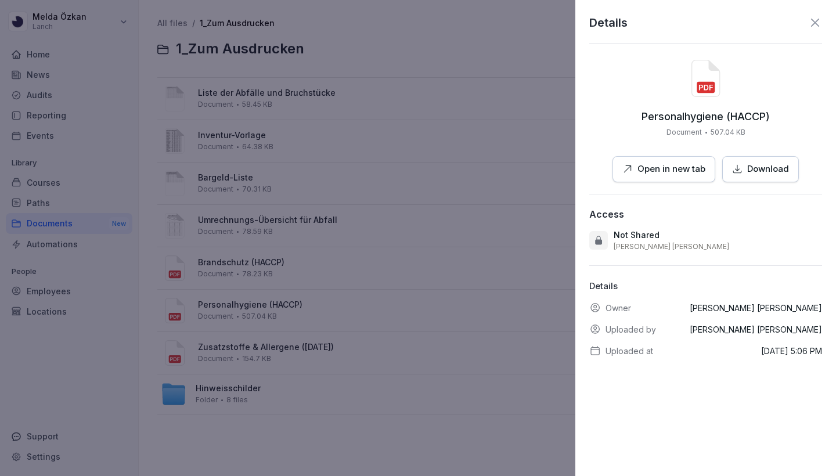
click at [685, 173] on p "Open in new tab" at bounding box center [671, 168] width 68 height 13
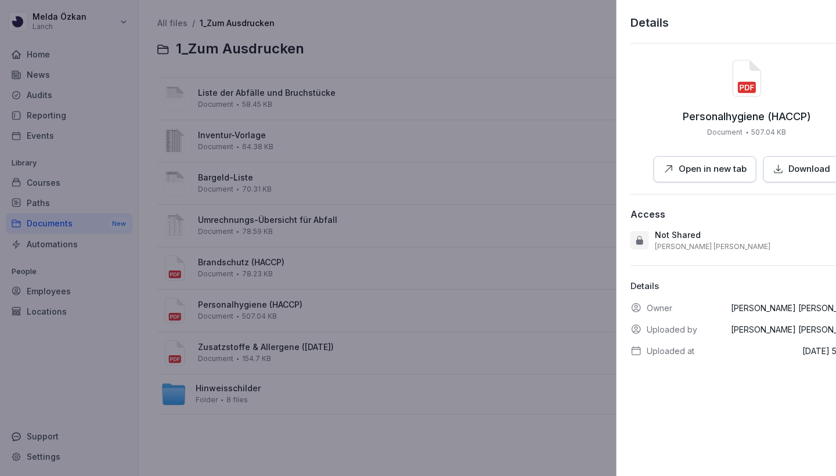
click at [489, 187] on div at bounding box center [418, 238] width 836 height 476
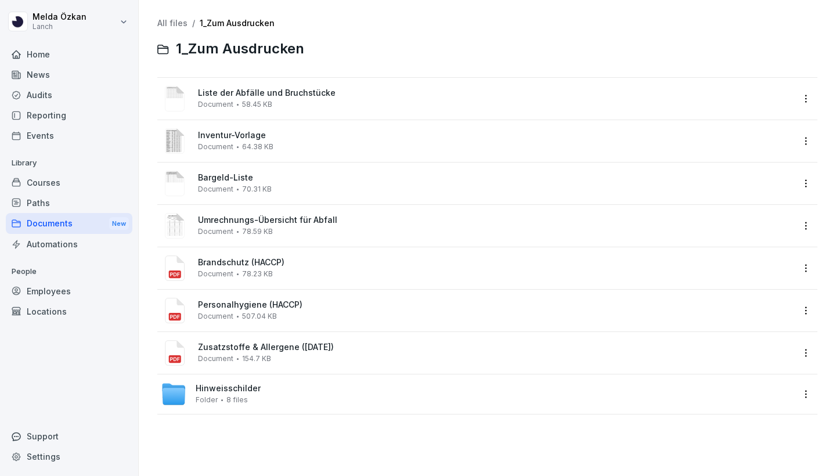
click at [380, 349] on span "Zusatzstoffe & Allergene ([DATE])" at bounding box center [495, 347] width 595 height 10
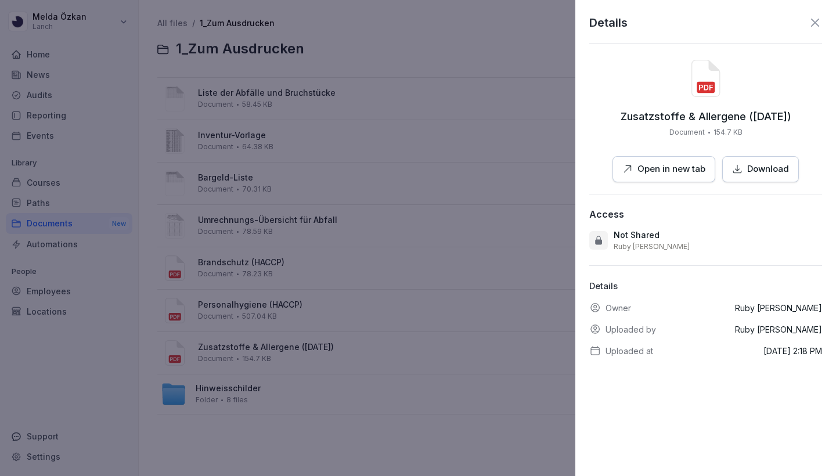
click at [666, 173] on p "Open in new tab" at bounding box center [671, 168] width 68 height 13
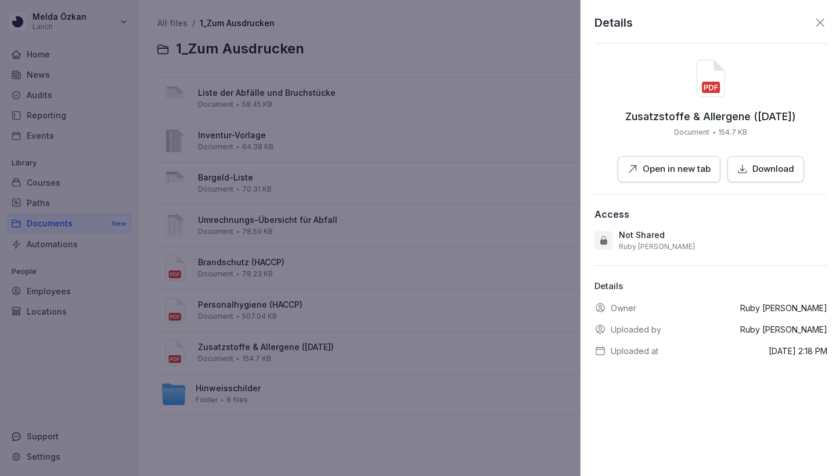
click at [226, 346] on div at bounding box center [418, 238] width 836 height 476
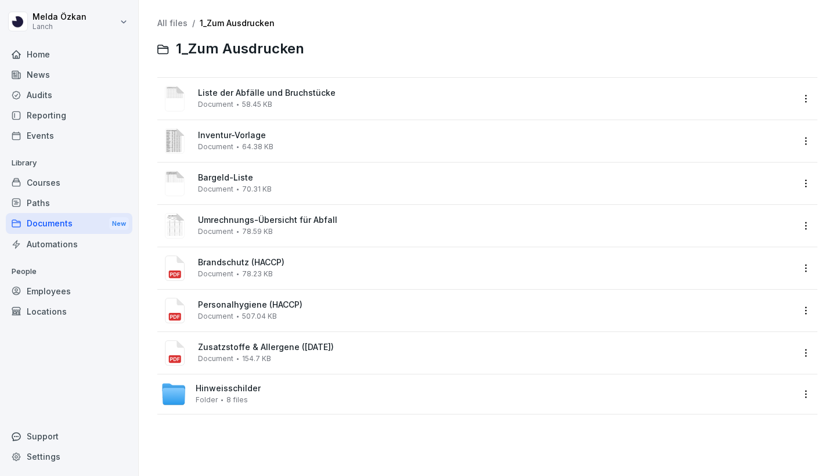
click at [225, 393] on div "Hinweisschilder Folder 8 files" at bounding box center [228, 394] width 65 height 20
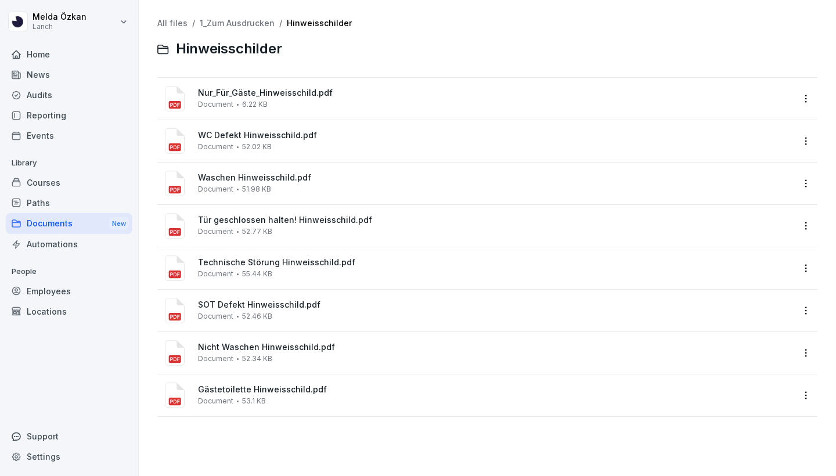
click at [242, 97] on div "Nur_Für_Gäste_Hinweisschild.pdf Document 6.22 KB" at bounding box center [495, 98] width 595 height 20
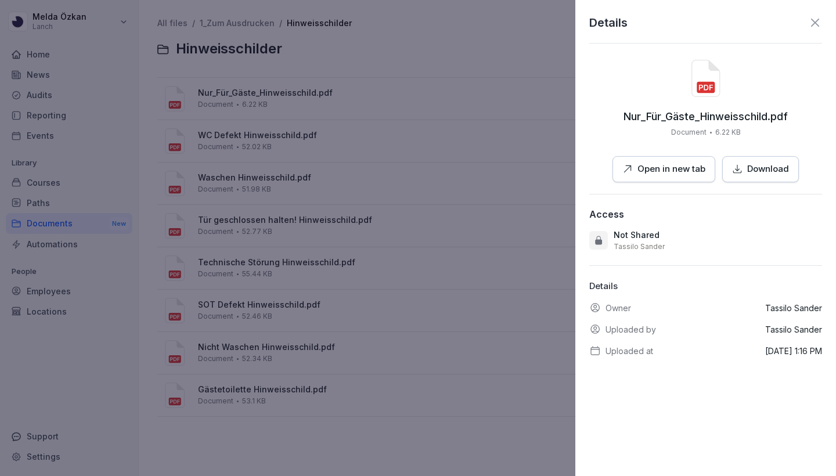
click at [691, 168] on p "Open in new tab" at bounding box center [671, 168] width 68 height 13
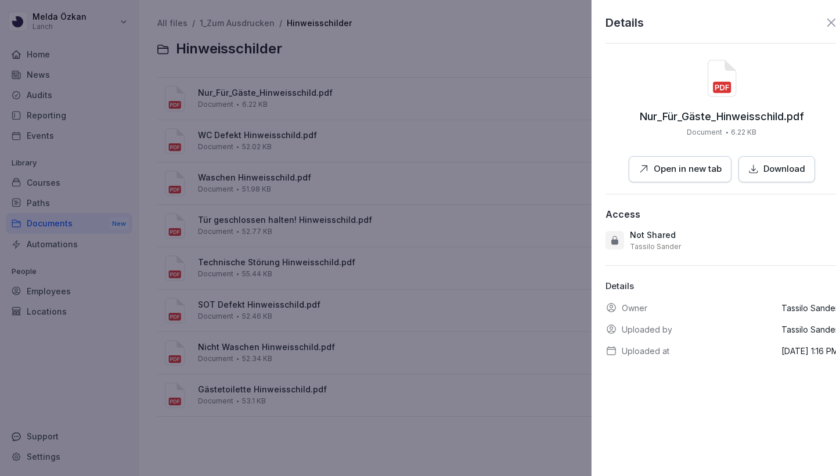
click at [294, 151] on div at bounding box center [418, 238] width 836 height 476
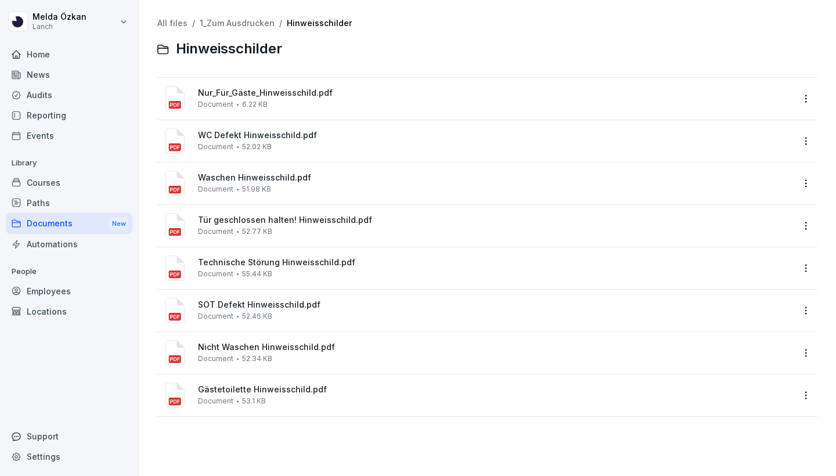
click at [354, 231] on div "Tür geschlossen halten! Hinweisschild.pdf Document 52.77 KB" at bounding box center [495, 225] width 595 height 20
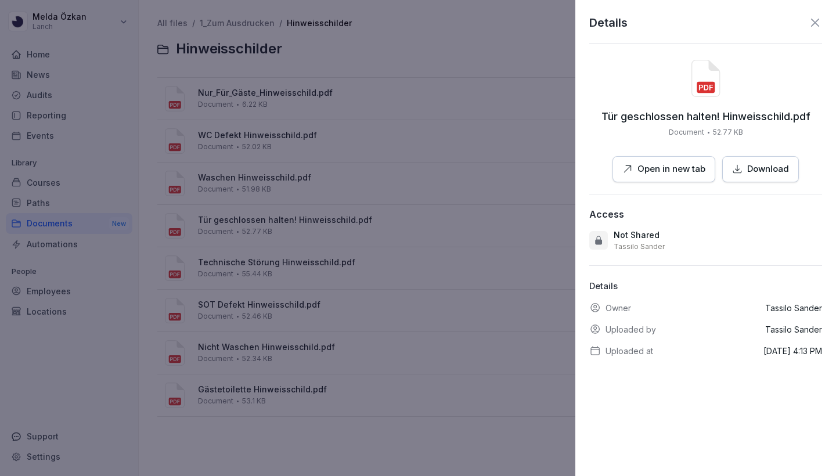
click at [652, 166] on p "Open in new tab" at bounding box center [671, 168] width 68 height 13
click at [302, 193] on div at bounding box center [418, 238] width 836 height 476
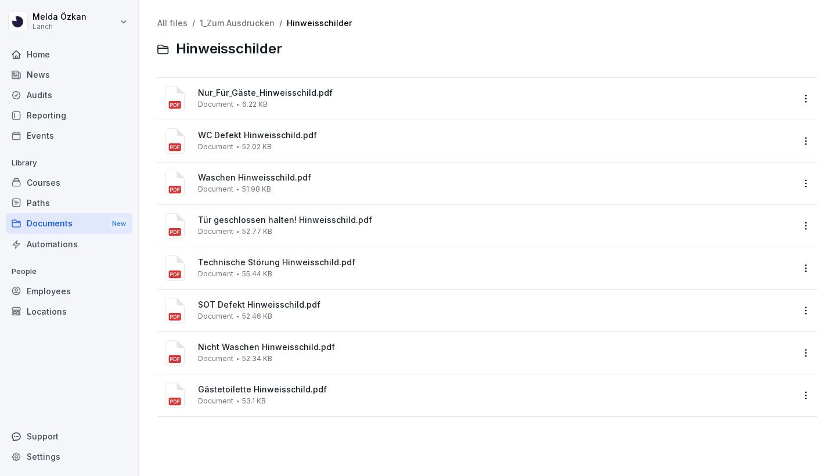
click at [262, 180] on span "Waschen Hinweisschild.pdf" at bounding box center [495, 178] width 595 height 10
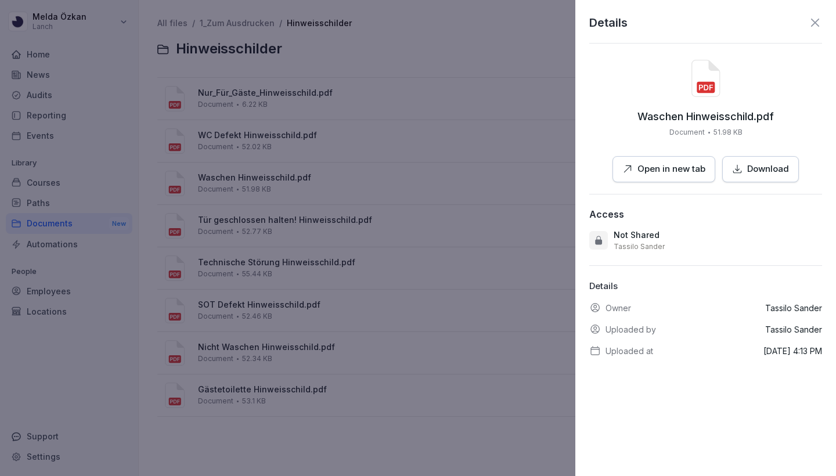
click at [667, 167] on p "Open in new tab" at bounding box center [671, 168] width 68 height 13
click at [339, 227] on div at bounding box center [418, 238] width 836 height 476
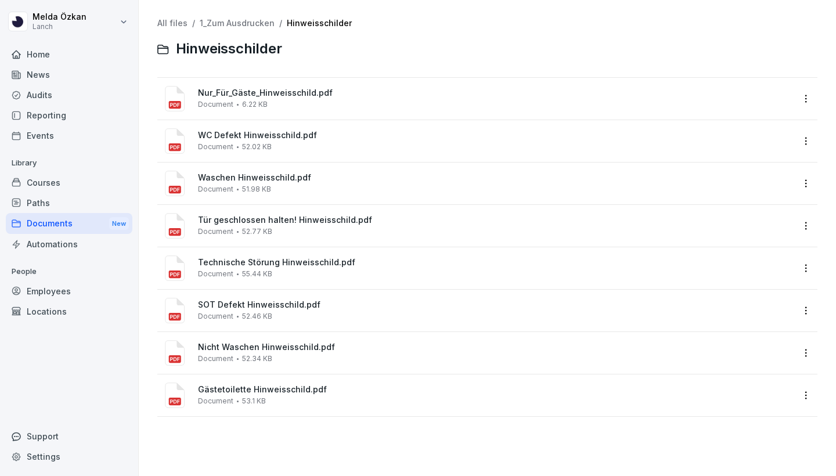
click at [309, 266] on span "Technische Störung Hinweisschild.pdf" at bounding box center [495, 263] width 595 height 10
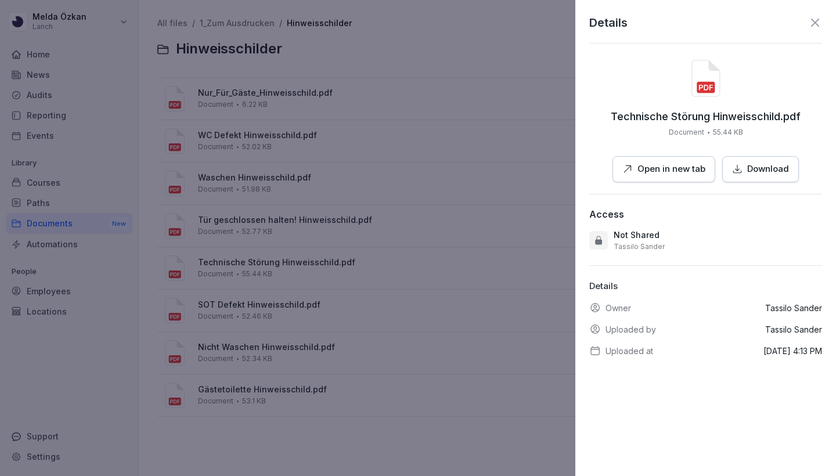
click at [668, 169] on p "Open in new tab" at bounding box center [671, 168] width 68 height 13
click at [426, 231] on div at bounding box center [418, 238] width 836 height 476
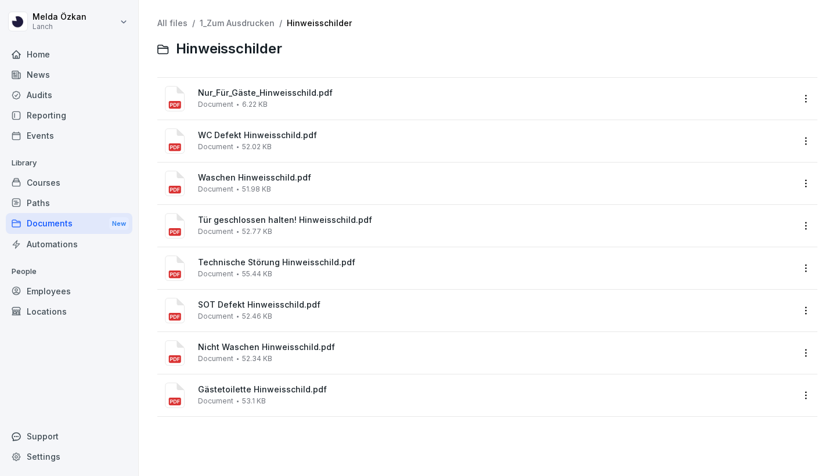
click at [265, 310] on div "SOT Defekt Hinweisschild.pdf Document 52.46 KB" at bounding box center [495, 310] width 595 height 20
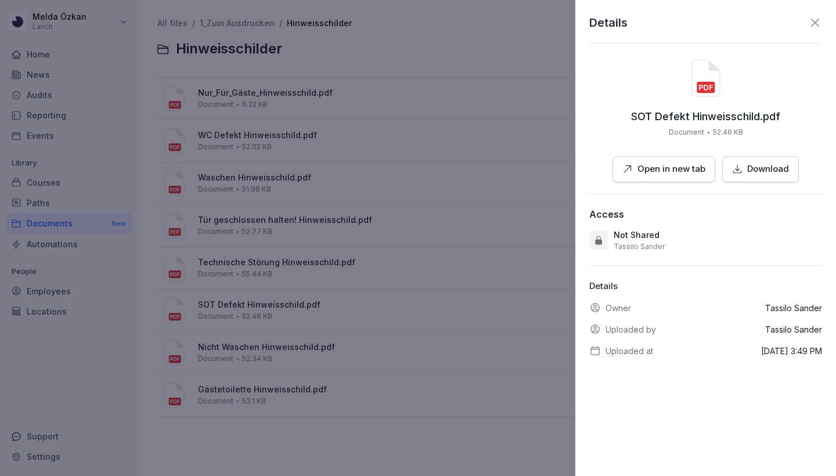
click at [700, 178] on button "Open in new tab" at bounding box center [663, 169] width 103 height 26
click at [402, 324] on div at bounding box center [418, 238] width 836 height 476
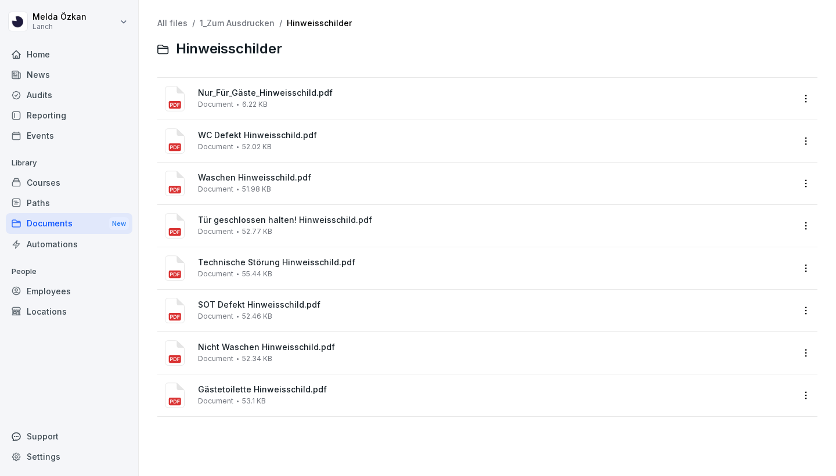
click at [338, 352] on div "Nicht Waschen Hinweisschild.pdf Document 52.34 KB" at bounding box center [495, 352] width 595 height 20
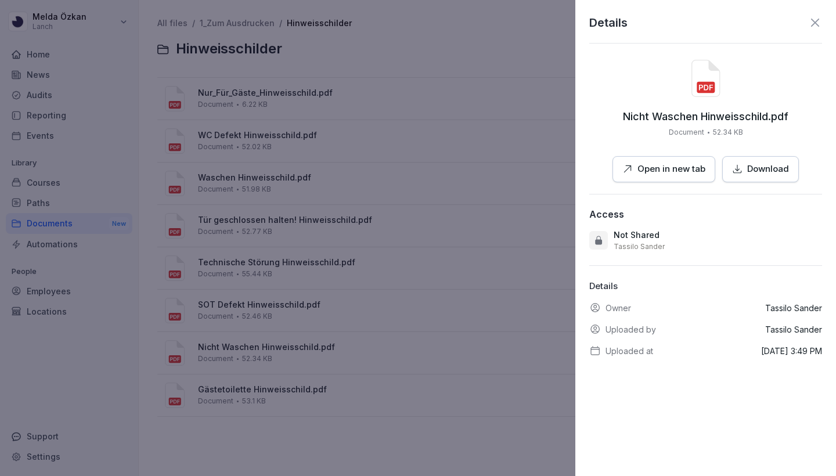
click at [682, 180] on button "Open in new tab" at bounding box center [663, 169] width 103 height 26
click at [236, 388] on div at bounding box center [418, 238] width 836 height 476
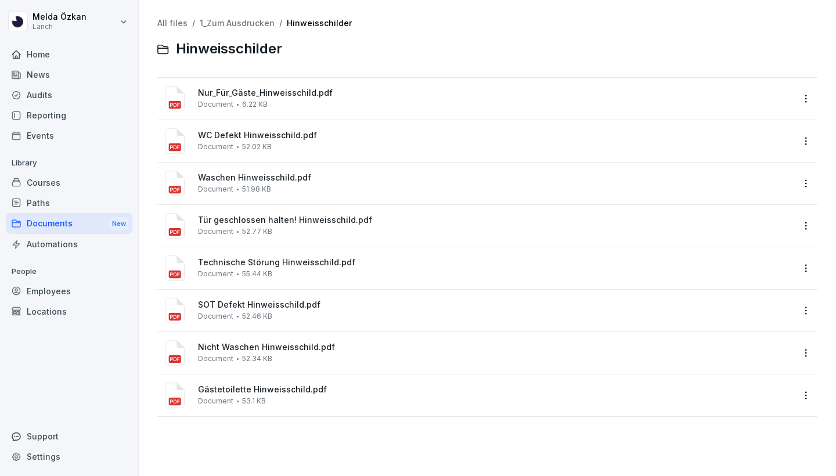
click at [240, 399] on div "Document 53.1 KB" at bounding box center [232, 401] width 68 height 8
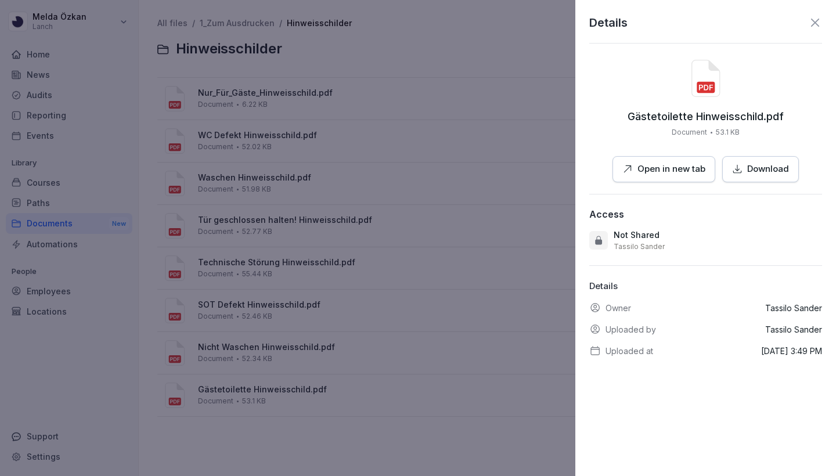
click at [664, 171] on p "Open in new tab" at bounding box center [671, 168] width 68 height 13
click at [368, 252] on div at bounding box center [418, 238] width 836 height 476
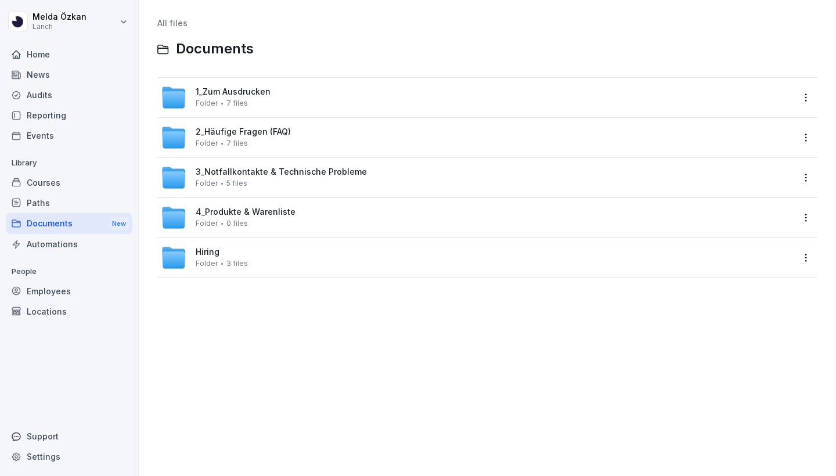
click at [273, 138] on div "2_Häufige Fragen (FAQ) Folder 7 files" at bounding box center [243, 137] width 95 height 20
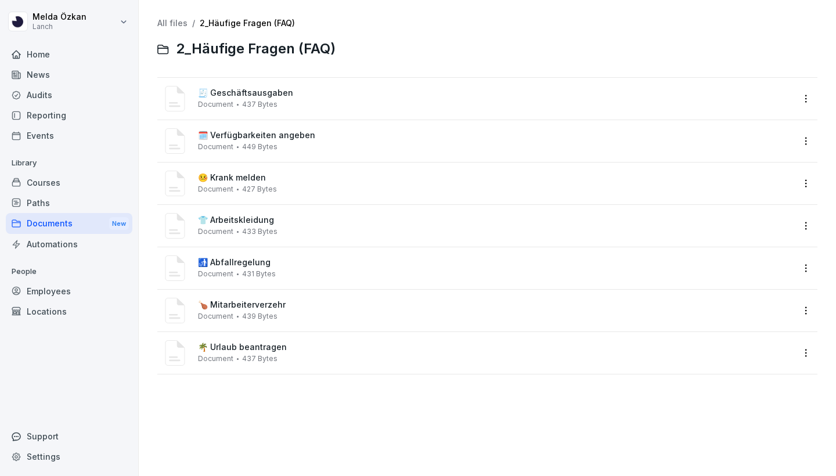
click at [259, 100] on span "437 Bytes" at bounding box center [259, 104] width 35 height 8
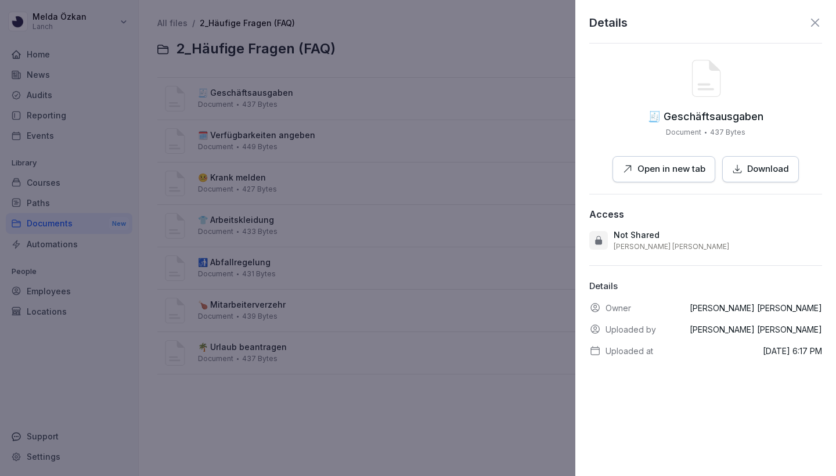
click at [660, 178] on button "Open in new tab" at bounding box center [663, 169] width 103 height 26
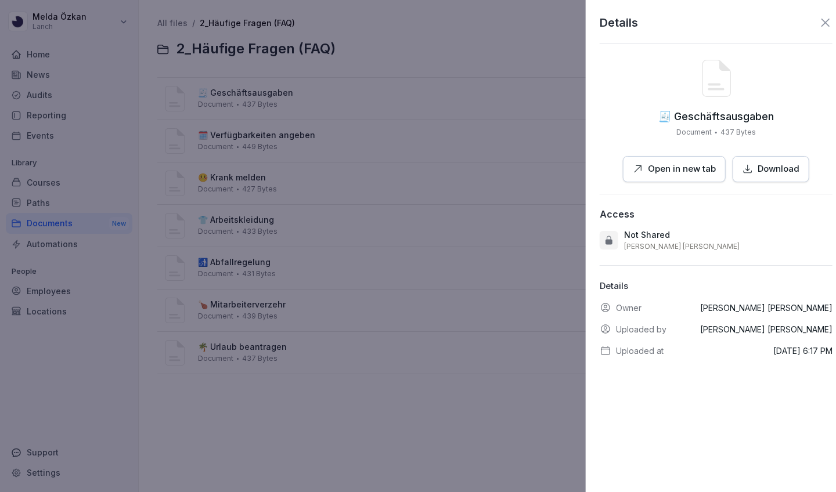
click at [274, 140] on div at bounding box center [418, 246] width 836 height 492
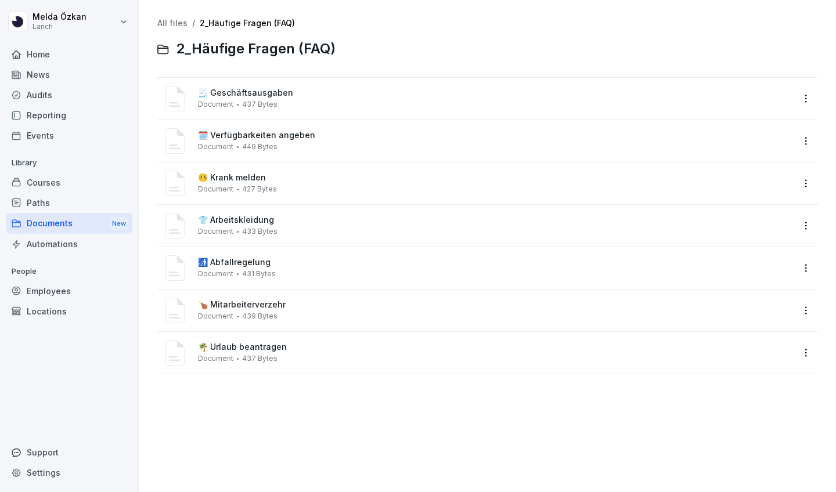
click at [290, 136] on span "🗓️ Verfügbarkeiten angeben" at bounding box center [495, 136] width 595 height 10
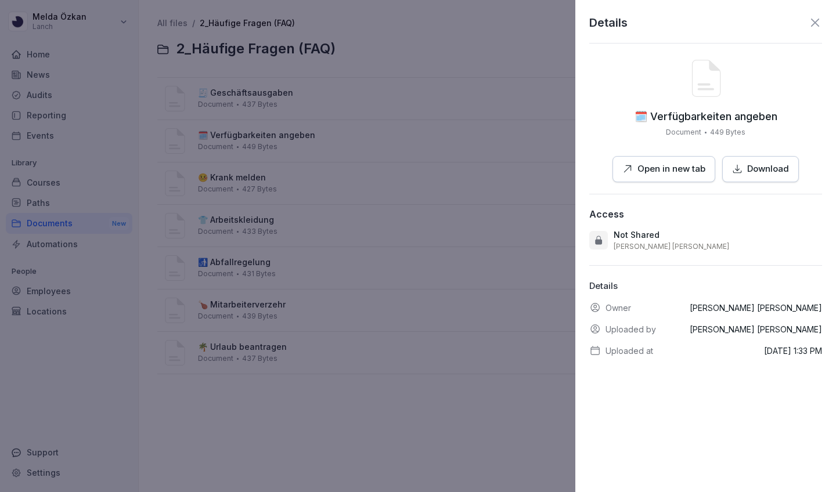
click at [674, 162] on p "Open in new tab" at bounding box center [671, 168] width 68 height 13
click at [263, 157] on div at bounding box center [418, 246] width 836 height 492
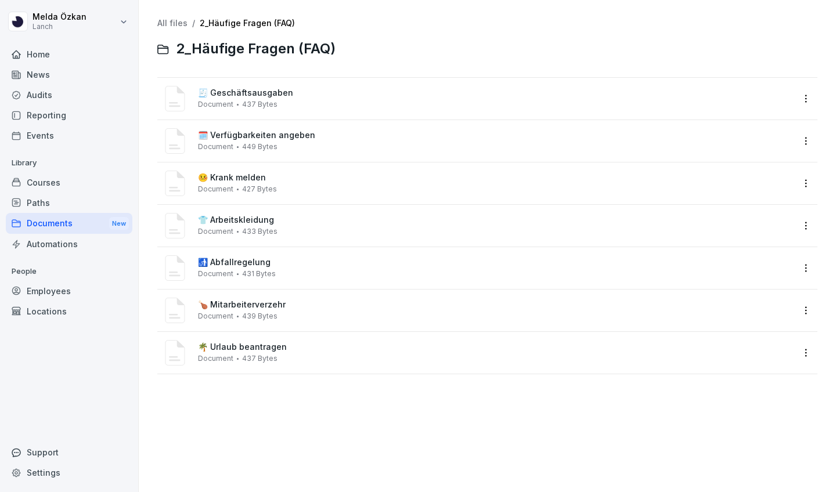
click at [252, 185] on span "427 Bytes" at bounding box center [259, 189] width 35 height 8
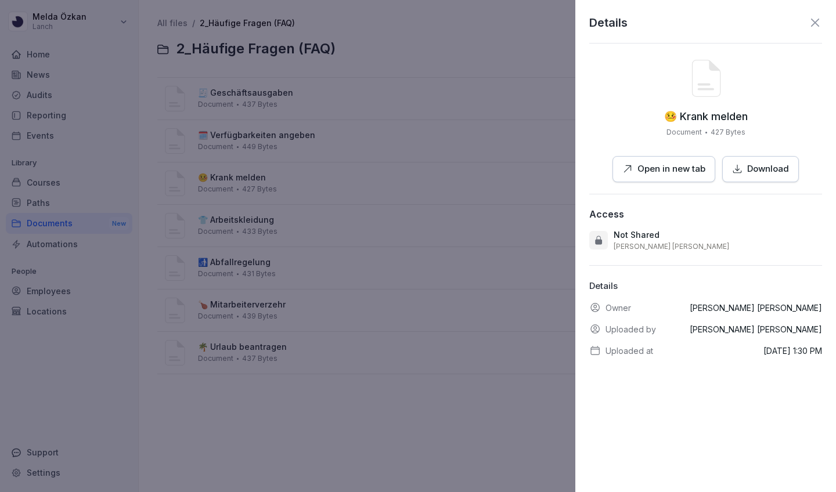
click at [662, 178] on button "Open in new tab" at bounding box center [663, 169] width 103 height 26
click at [341, 118] on div at bounding box center [418, 246] width 836 height 492
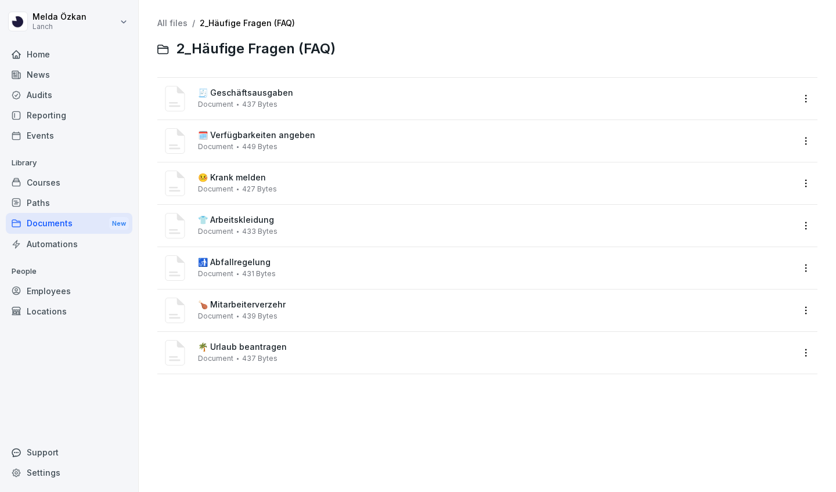
click at [273, 221] on span "👕 Arbeitskleidung" at bounding box center [495, 220] width 595 height 10
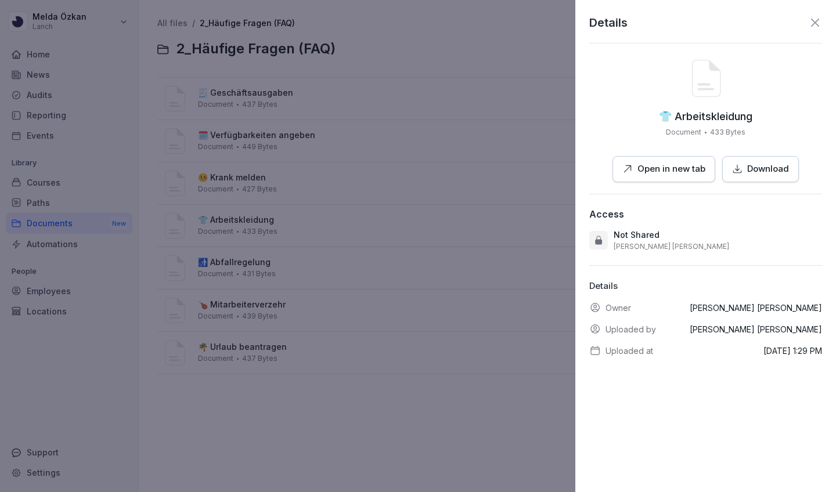
click at [673, 172] on p "Open in new tab" at bounding box center [671, 168] width 68 height 13
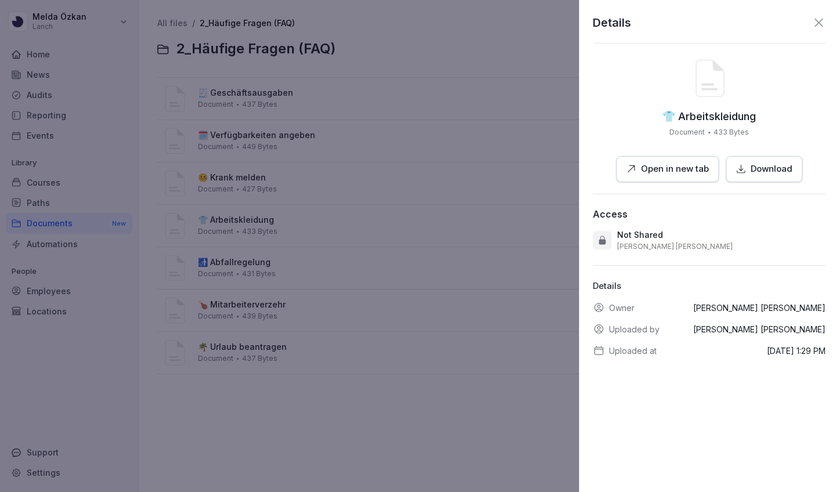
click at [323, 204] on div at bounding box center [418, 246] width 836 height 492
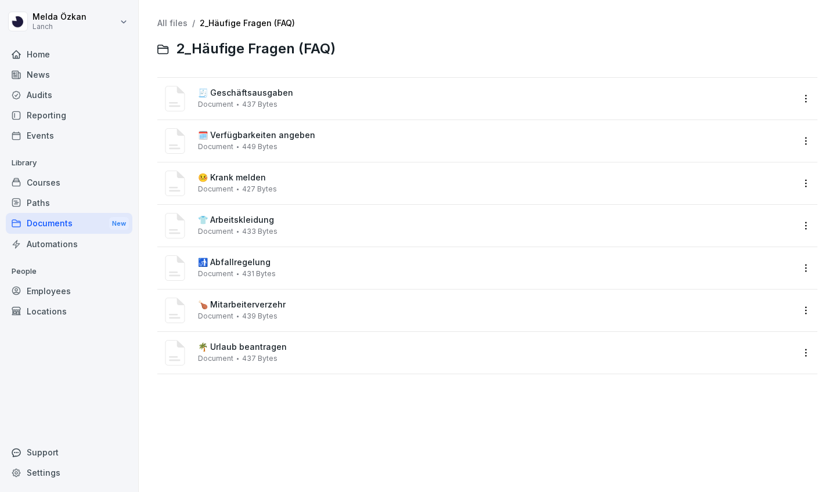
click at [253, 272] on span "431 Bytes" at bounding box center [259, 274] width 34 height 8
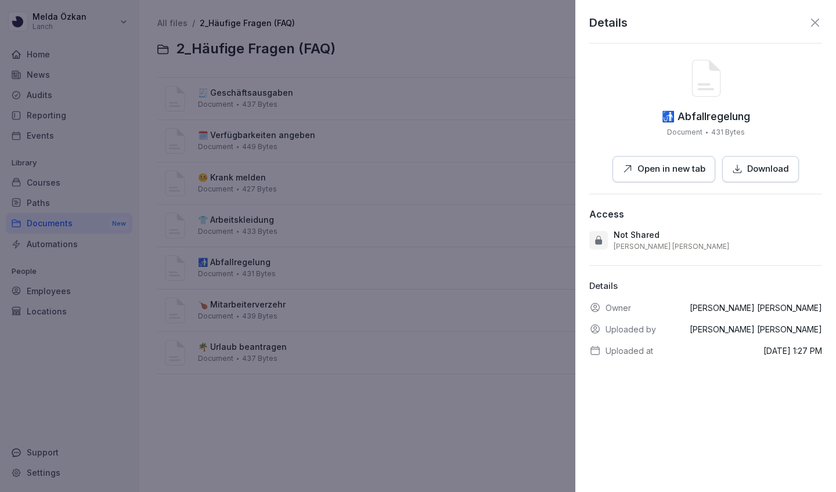
click at [667, 182] on div "Details 🚮 Abfallregelung Document 431 Bytes Open in new tab Download Access Not…" at bounding box center [705, 246] width 261 height 492
click at [672, 176] on button "Open in new tab" at bounding box center [663, 169] width 103 height 26
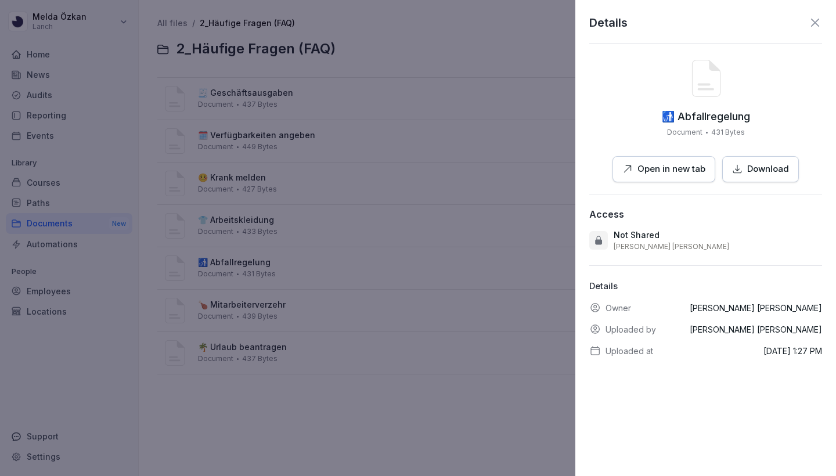
click at [244, 311] on div at bounding box center [418, 238] width 836 height 476
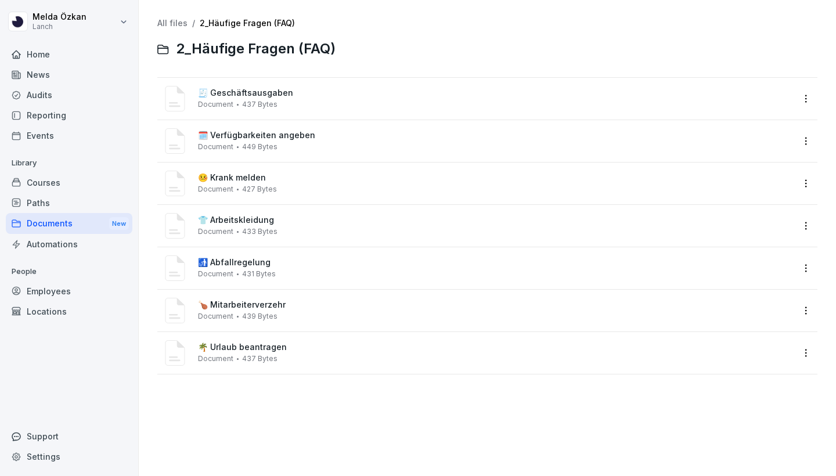
click at [254, 309] on div "🍗 Mitarbeiterverzehr Document 439 Bytes" at bounding box center [495, 310] width 595 height 20
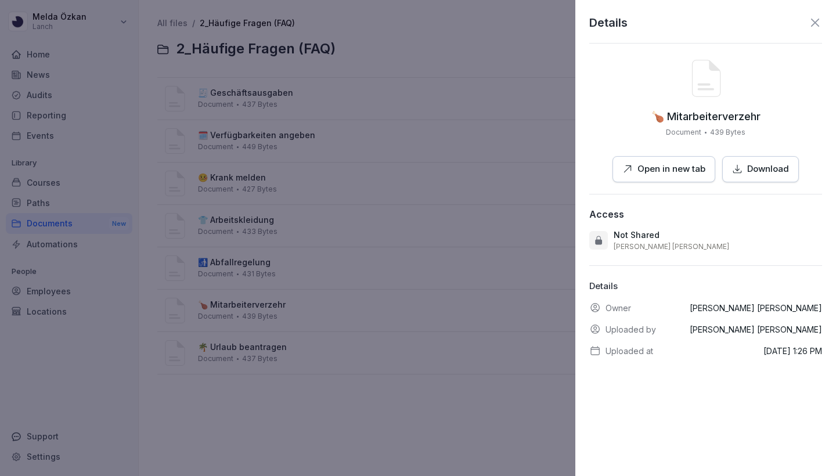
click at [655, 172] on p "Open in new tab" at bounding box center [671, 168] width 68 height 13
click at [251, 360] on div at bounding box center [418, 238] width 836 height 476
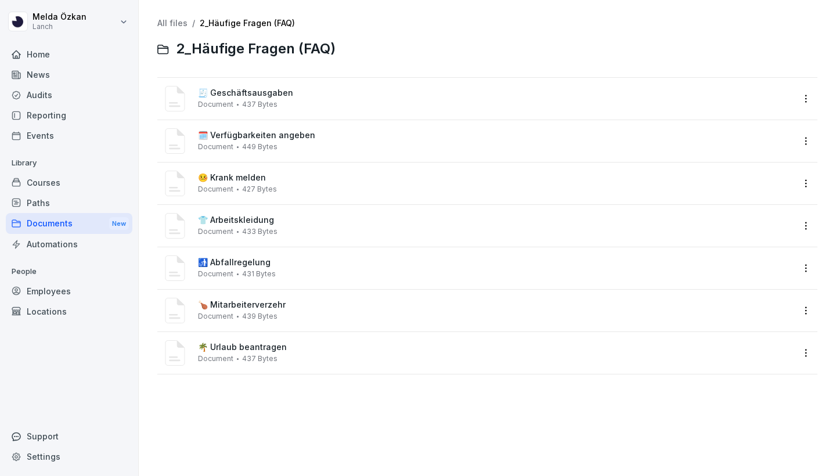
click at [264, 349] on span "🌴 Urlaub beantragen" at bounding box center [495, 347] width 595 height 10
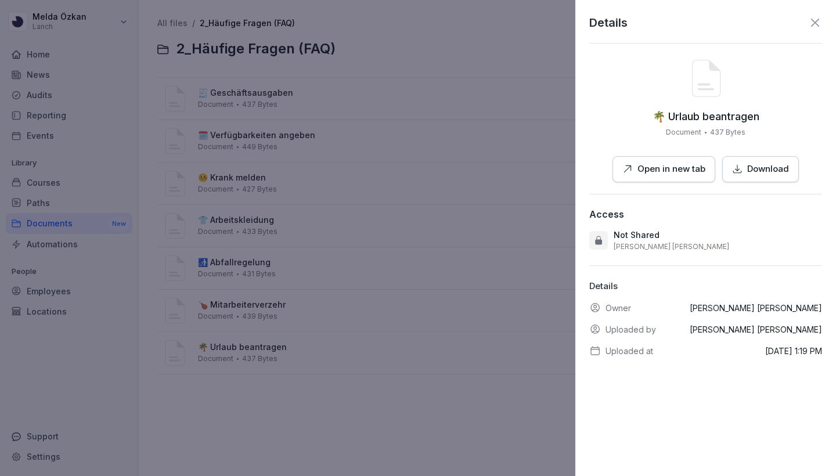
click at [716, 125] on div "🌴 Urlaub beantragen Document 437 Bytes Open in new tab Download" at bounding box center [705, 121] width 233 height 122
click at [809, 30] on div "Details" at bounding box center [705, 22] width 233 height 17
click at [815, 23] on icon at bounding box center [815, 23] width 8 height 8
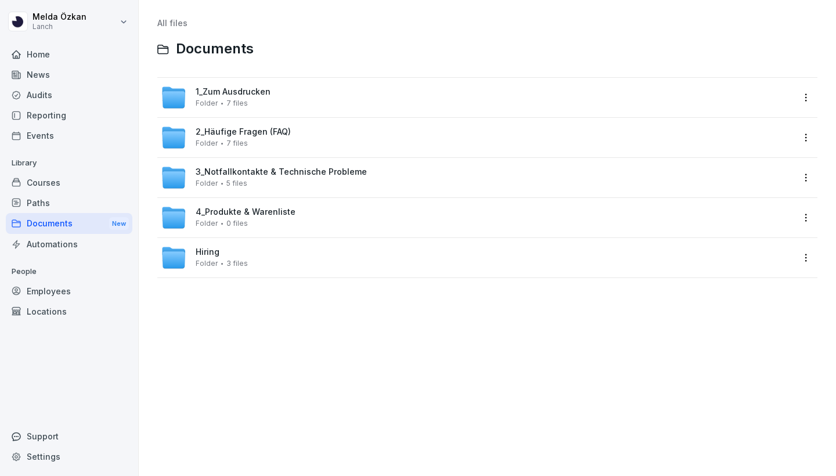
click at [399, 180] on div "3_Notfallkontakte & Technische Probleme Folder 5 files" at bounding box center [477, 178] width 632 height 26
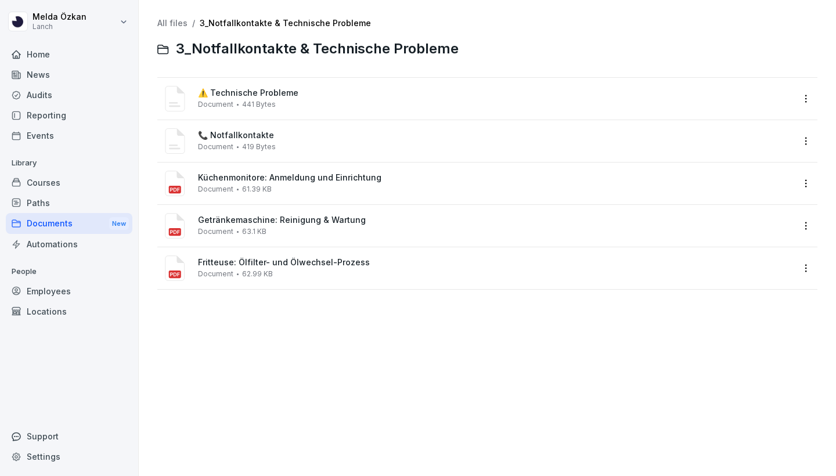
click at [259, 100] on span "441 Bytes" at bounding box center [259, 104] width 34 height 8
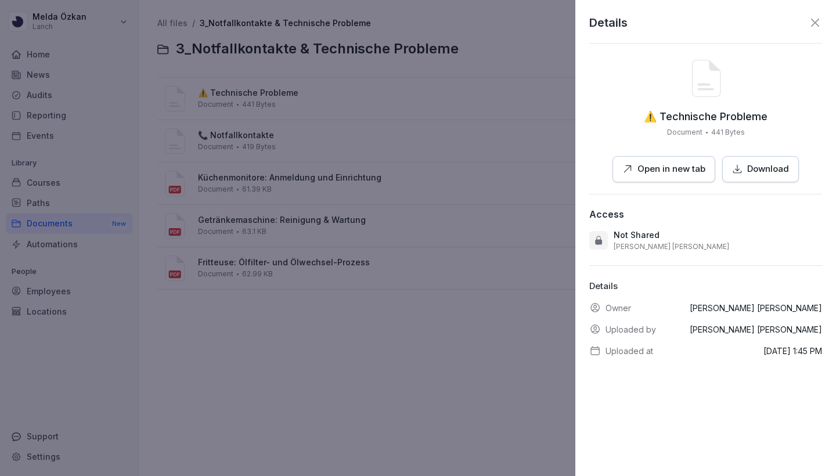
click at [693, 175] on button "Open in new tab" at bounding box center [663, 169] width 103 height 26
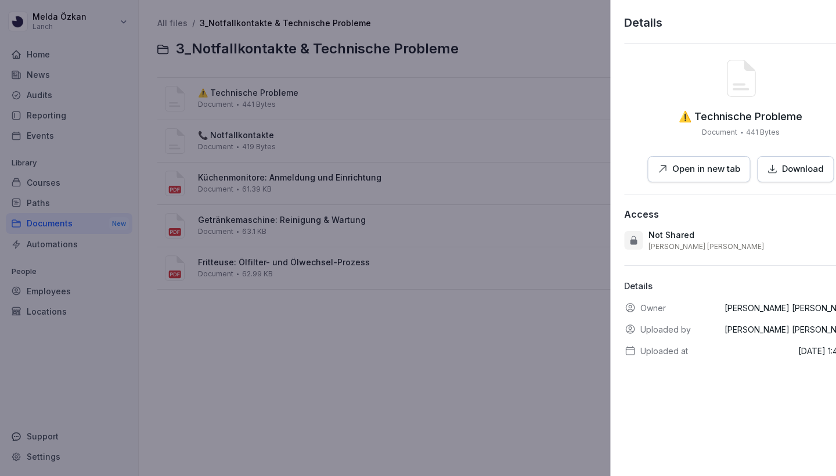
click at [302, 231] on div at bounding box center [418, 238] width 836 height 476
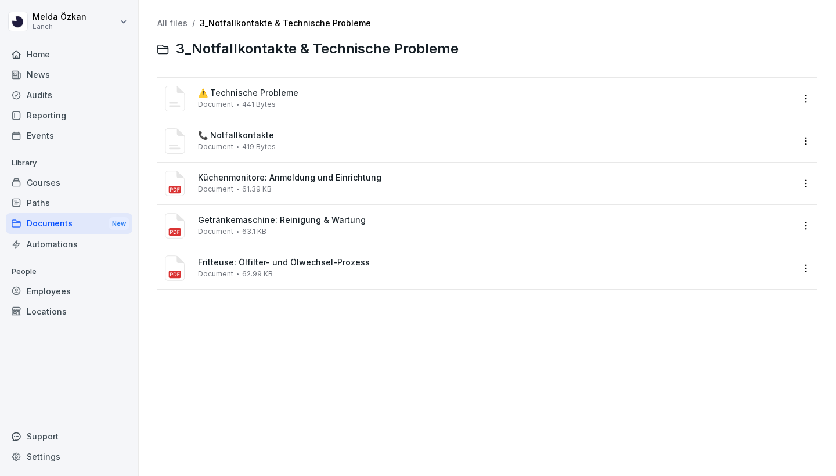
click at [284, 177] on span "Küchenmonitore: Anmeldung und Einrichtung" at bounding box center [495, 178] width 595 height 10
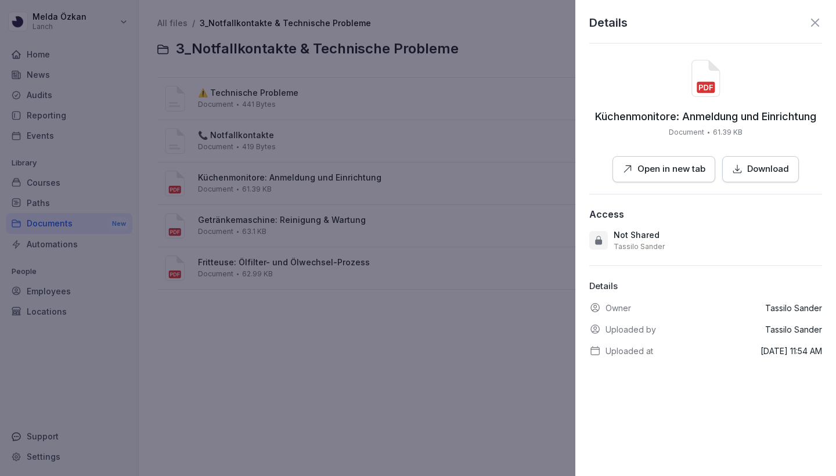
click at [700, 170] on p "Open in new tab" at bounding box center [671, 168] width 68 height 13
click at [399, 191] on div at bounding box center [418, 238] width 836 height 476
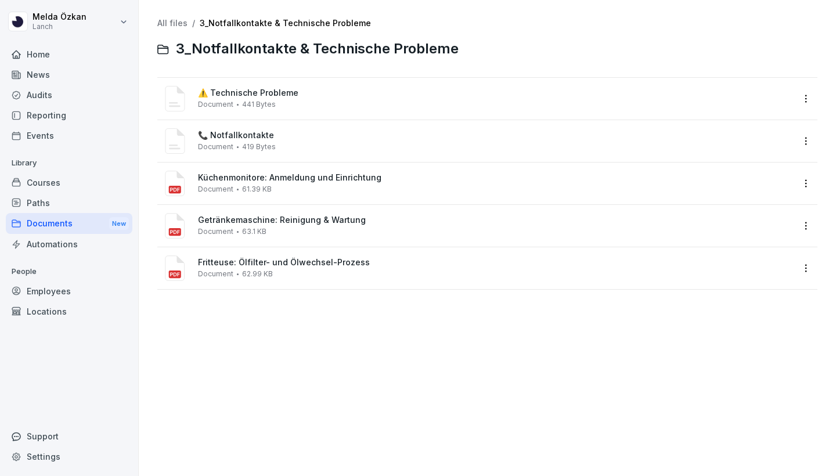
click at [366, 233] on div "Getränkemaschine: Reinigung & Wartung Document 63.1 KB" at bounding box center [495, 225] width 595 height 20
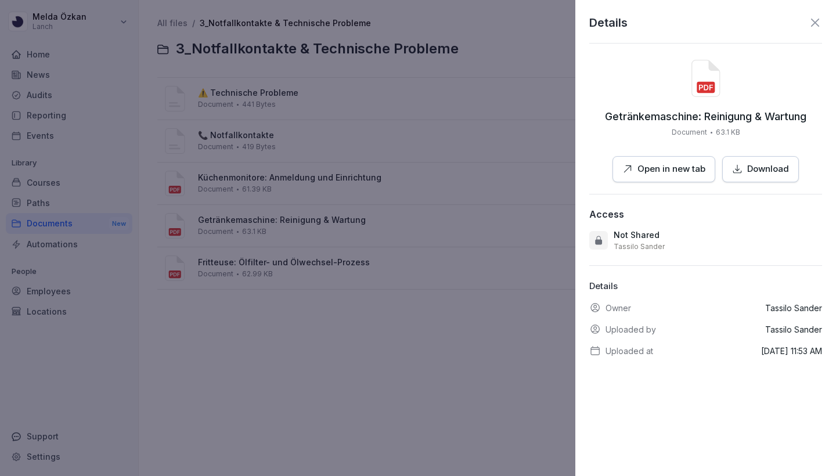
click at [644, 177] on button "Open in new tab" at bounding box center [663, 169] width 103 height 26
click at [299, 233] on div at bounding box center [418, 238] width 836 height 476
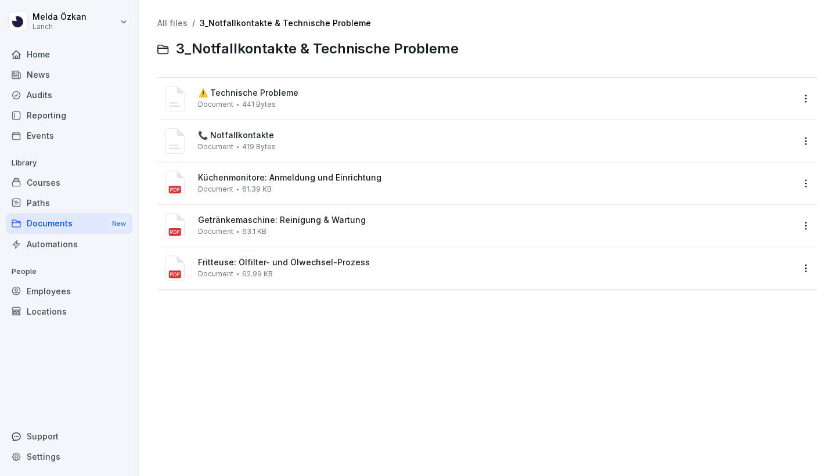
click at [308, 263] on span "Fritteuse: Ölfilter- und Ölwechsel-Prozess" at bounding box center [495, 263] width 595 height 10
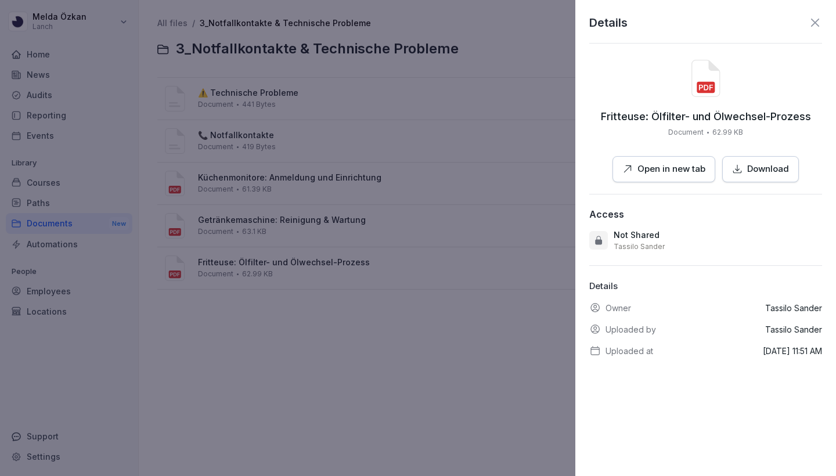
click at [678, 169] on p "Open in new tab" at bounding box center [671, 168] width 68 height 13
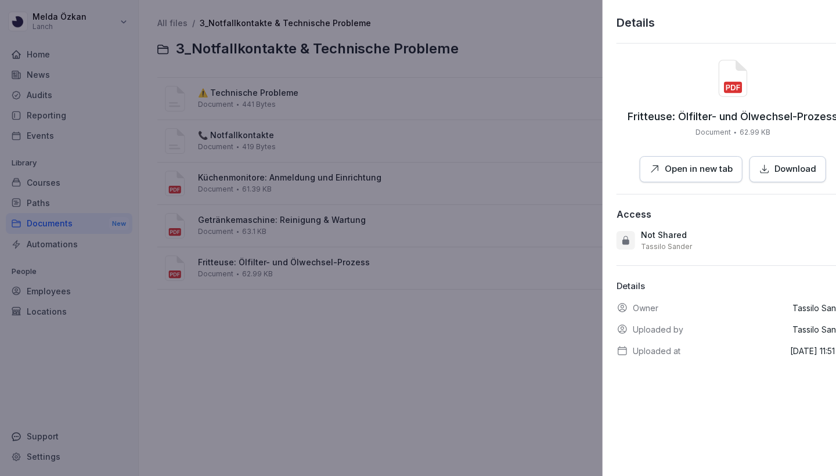
click at [365, 204] on div at bounding box center [418, 238] width 836 height 476
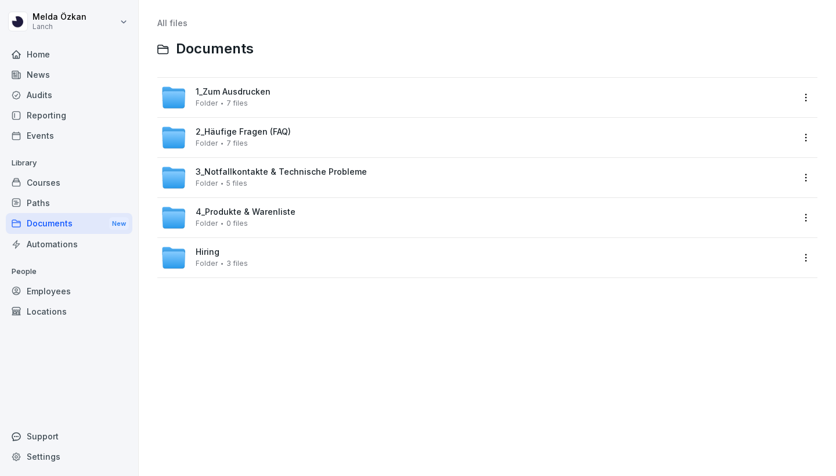
click at [273, 221] on div "4_Produkte & Warenliste Folder 0 files" at bounding box center [246, 217] width 100 height 20
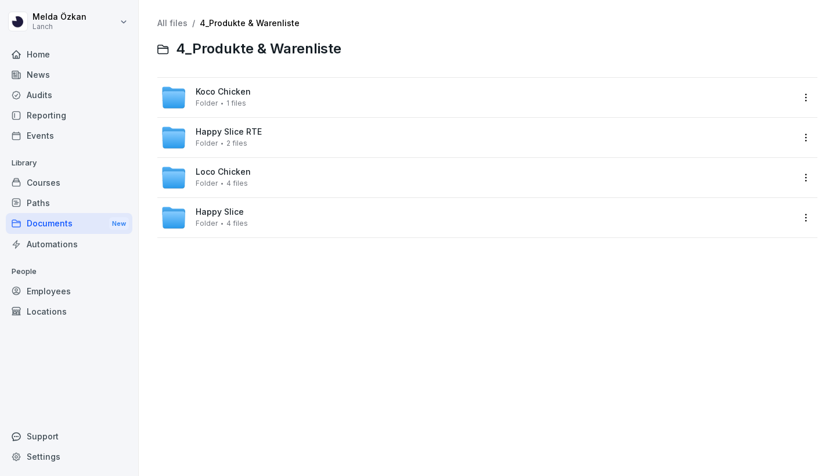
click at [253, 96] on div "Koco Chicken Folder 1 files" at bounding box center [477, 98] width 632 height 26
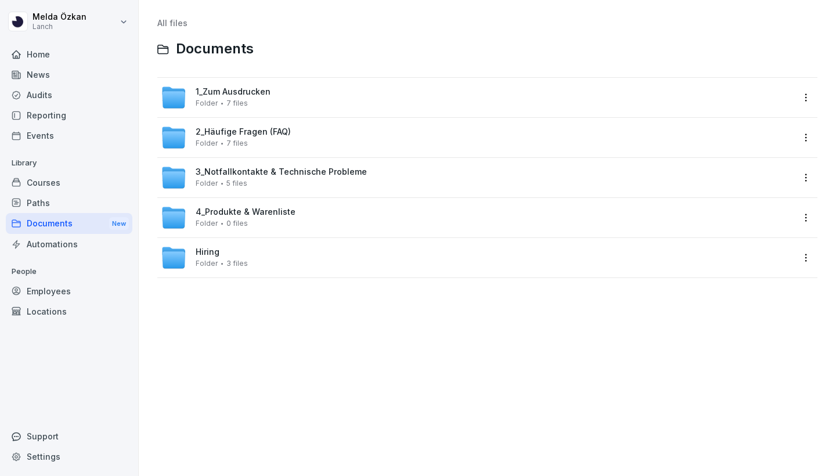
click at [221, 252] on div "Hiring Folder 3 files" at bounding box center [222, 257] width 52 height 20
click at [54, 53] on div "Home" at bounding box center [69, 54] width 126 height 20
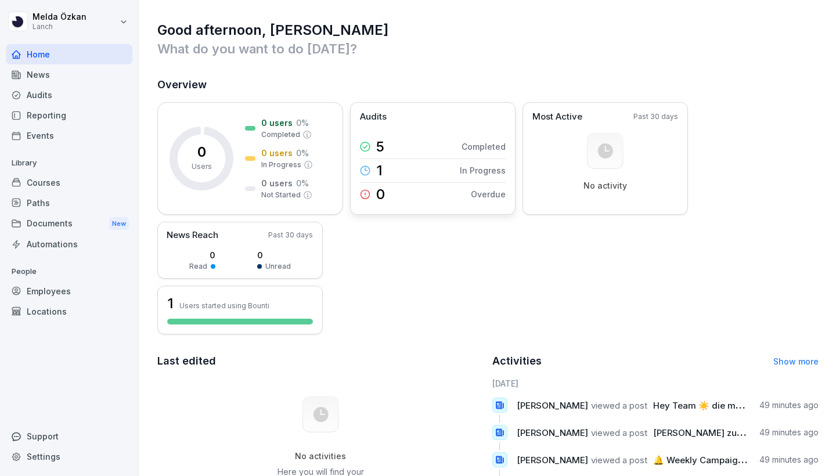
click at [464, 147] on p "Completed" at bounding box center [483, 146] width 44 height 12
click at [256, 302] on p "Users started using Bounti" at bounding box center [224, 305] width 90 height 9
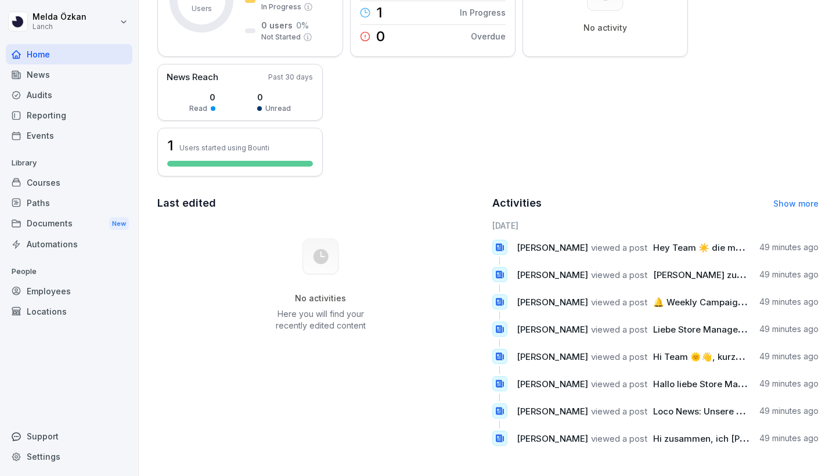
scroll to position [158, 0]
click at [499, 438] on icon at bounding box center [499, 438] width 10 height 10
click at [818, 204] on div "Good afternoon, [PERSON_NAME] What do you want to do [DATE]? Overview 0 Users 0…" at bounding box center [487, 159] width 697 height 634
click at [797, 202] on link "Show more" at bounding box center [795, 203] width 45 height 10
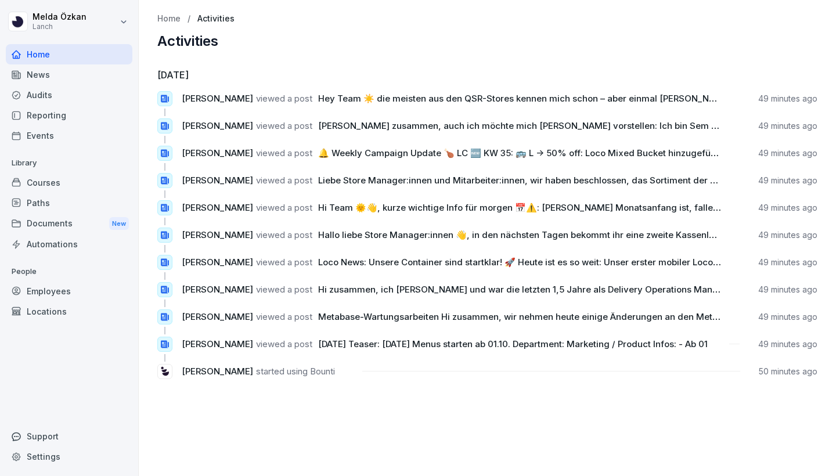
click at [334, 343] on span "[DATE] Teaser: [DATE] Menus starten ab 01.10. Department: Marketing / Product I…" at bounding box center [512, 343] width 389 height 11
click at [288, 343] on span "viewed a post" at bounding box center [284, 343] width 56 height 11
click at [160, 343] on icon at bounding box center [165, 344] width 10 height 10
click at [166, 97] on icon at bounding box center [165, 99] width 8 height 8
click at [256, 98] on span "viewed a post" at bounding box center [284, 98] width 56 height 11
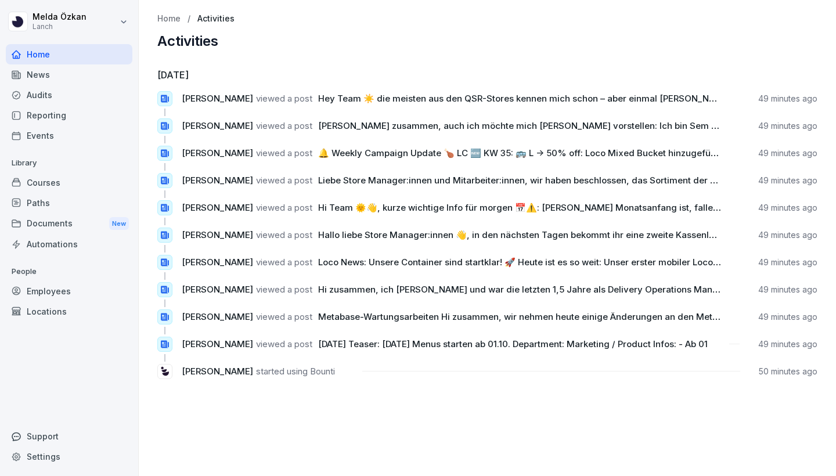
click at [286, 152] on span "viewed a post" at bounding box center [284, 152] width 56 height 11
click at [434, 176] on span "Liebe Store Manager:innen und Mitarbeiter:innen, wir haben beschlossen, das Sor…" at bounding box center [535, 180] width 435 height 11
click at [173, 178] on div "[PERSON_NAME] viewed a post Liebe Store Manager:innen und Mitarbeiter:innen, wi…" at bounding box center [487, 180] width 660 height 15
click at [32, 72] on div "News" at bounding box center [69, 74] width 126 height 20
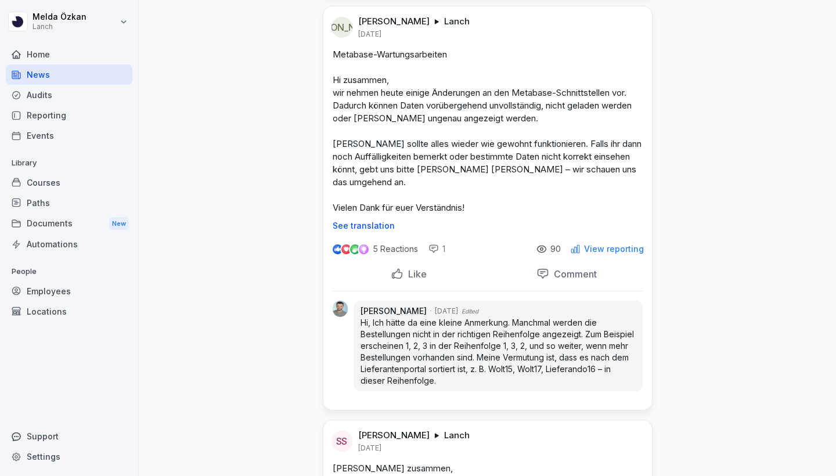
scroll to position [664, 0]
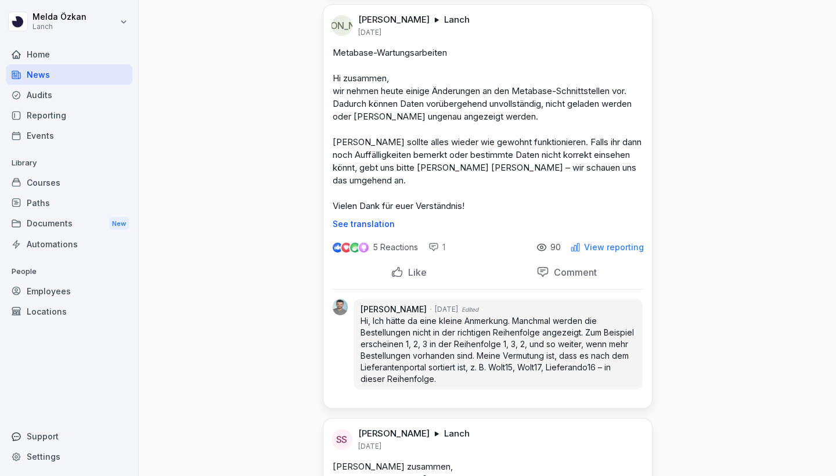
click at [39, 92] on div "Audits" at bounding box center [69, 95] width 126 height 20
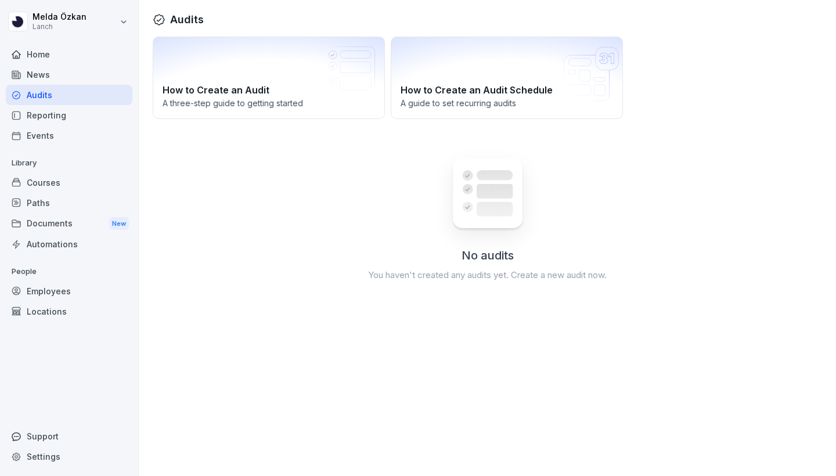
click at [40, 109] on div "Reporting" at bounding box center [69, 115] width 126 height 20
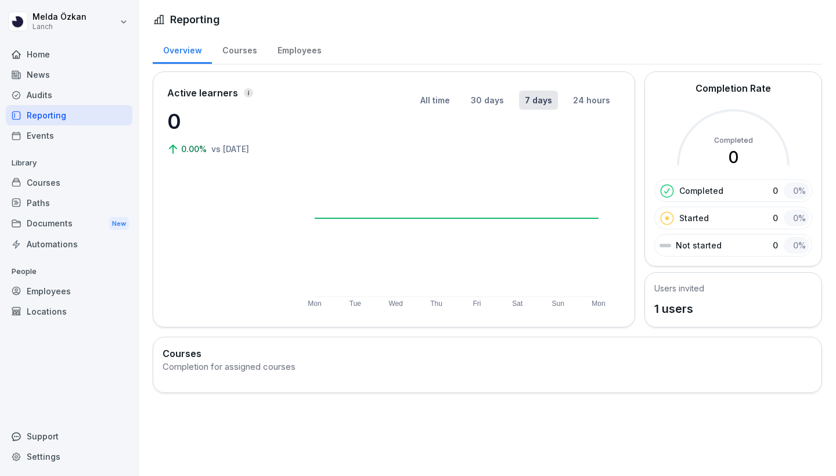
click at [247, 51] on div "Courses" at bounding box center [239, 49] width 55 height 30
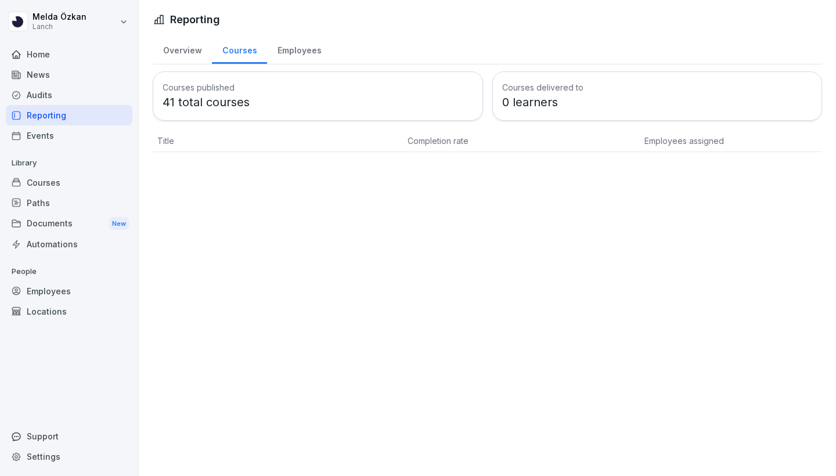
click at [219, 100] on p "41 total courses" at bounding box center [317, 101] width 310 height 17
click at [196, 99] on p "41 total courses" at bounding box center [317, 101] width 310 height 17
click at [187, 88] on h3 "Courses published" at bounding box center [317, 87] width 310 height 12
click at [300, 53] on div "Employees" at bounding box center [299, 49] width 64 height 30
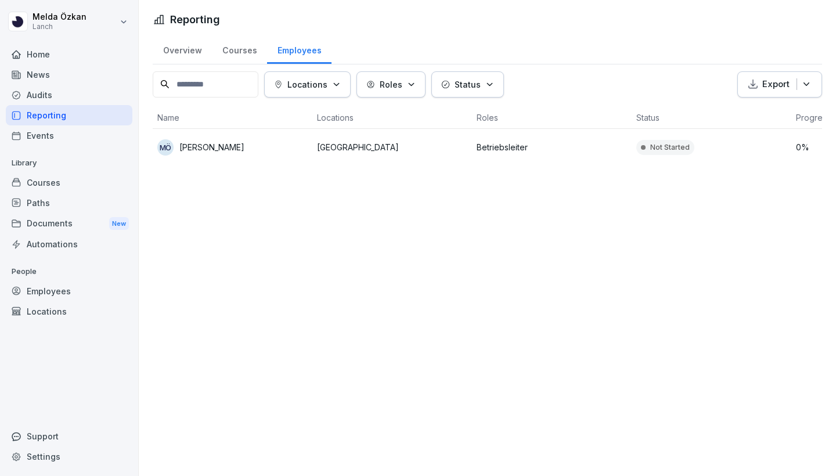
click at [341, 82] on icon "button" at bounding box center [336, 84] width 9 height 9
click at [185, 53] on div "Overview" at bounding box center [182, 49] width 59 height 30
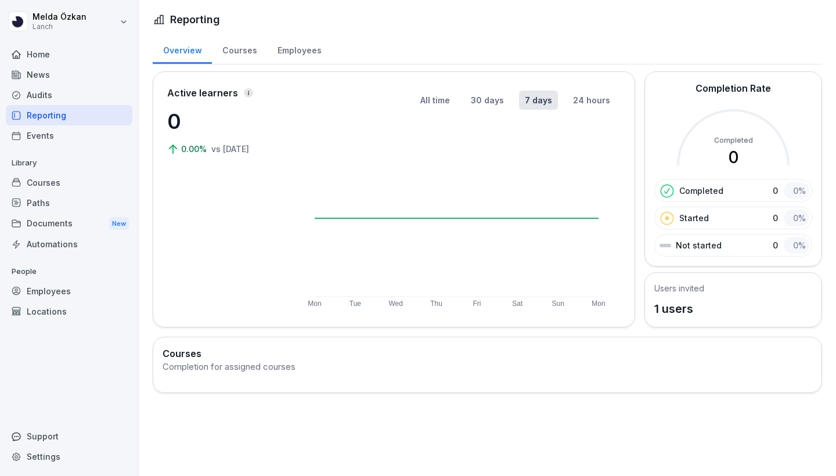
click at [44, 142] on div "Events" at bounding box center [69, 135] width 126 height 20
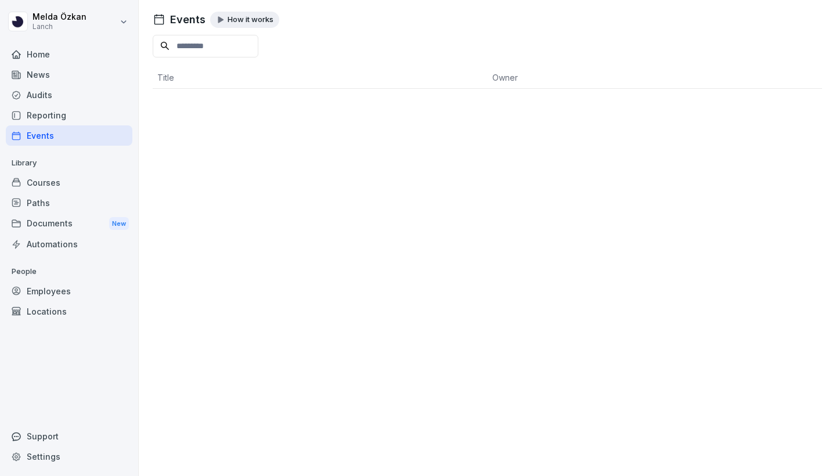
click at [48, 186] on div "Courses" at bounding box center [69, 182] width 126 height 20
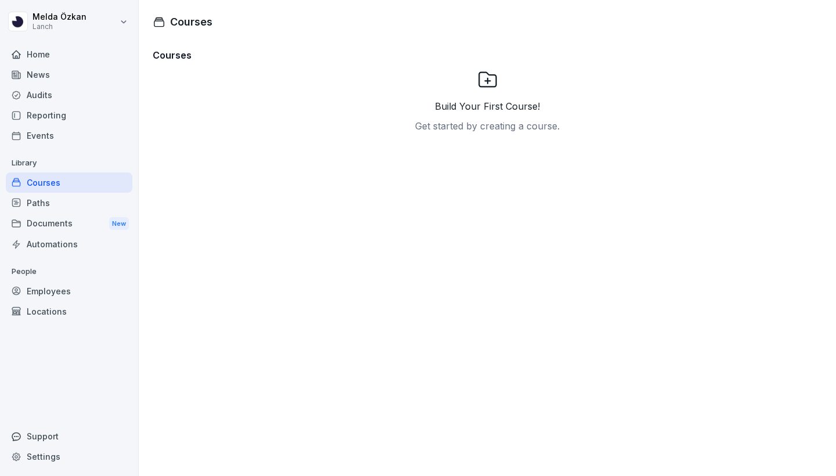
click at [48, 203] on div "Paths" at bounding box center [69, 203] width 126 height 20
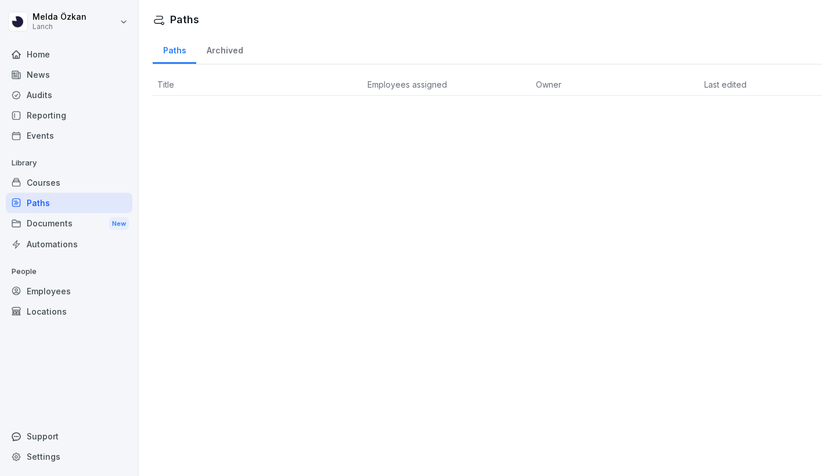
click at [48, 219] on div "Documents New" at bounding box center [69, 223] width 126 height 21
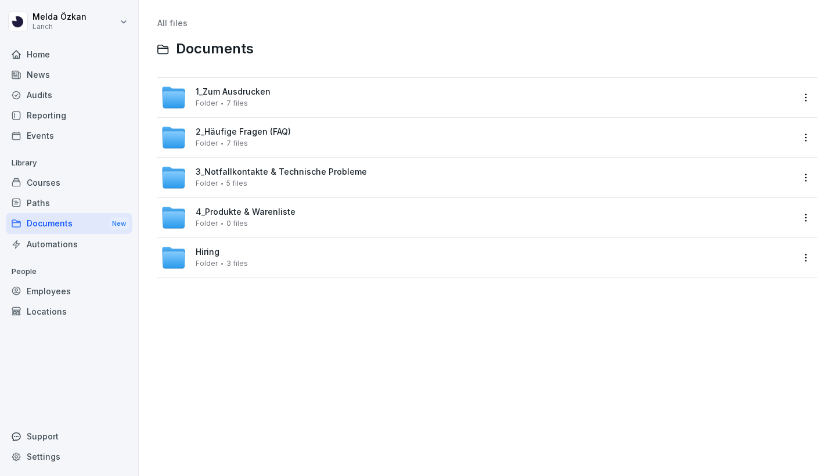
click at [50, 248] on div "Automations" at bounding box center [69, 244] width 126 height 20
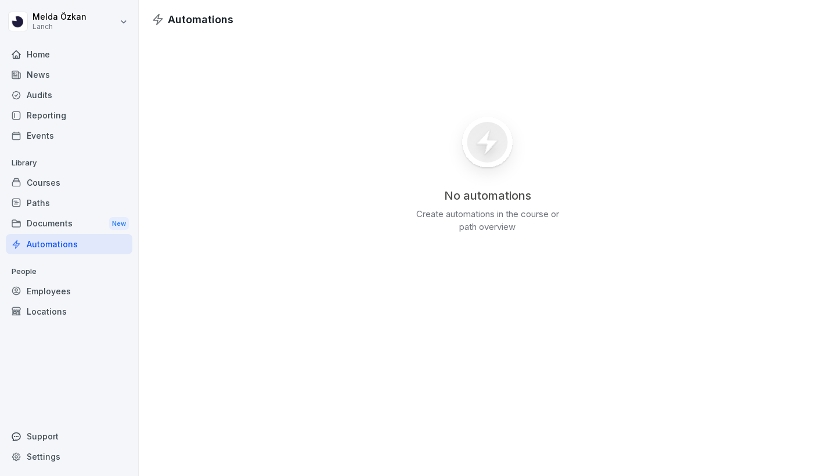
click at [52, 290] on div "Employees" at bounding box center [69, 291] width 126 height 20
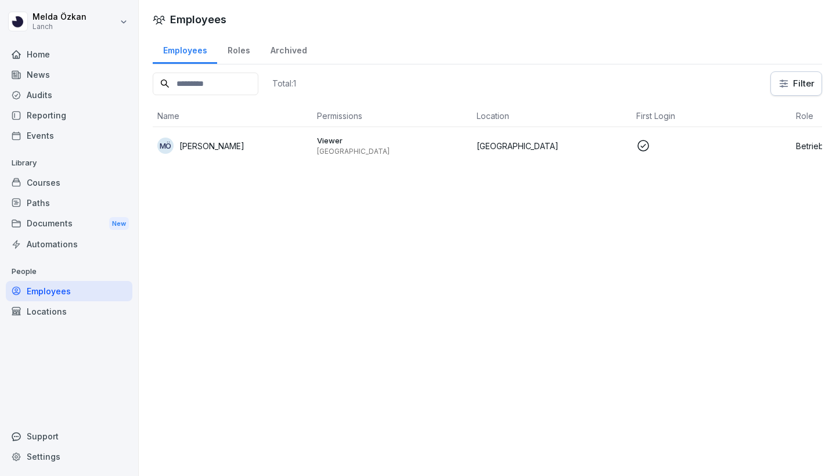
click at [52, 310] on div "Locations" at bounding box center [69, 311] width 126 height 20
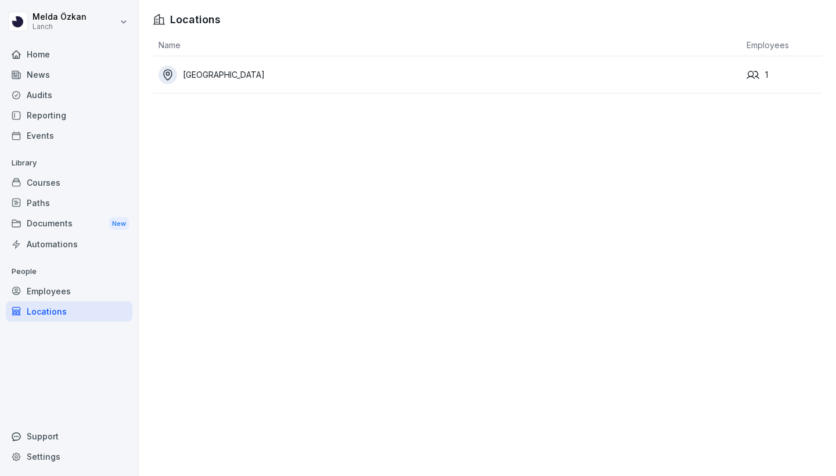
click at [42, 59] on div "Home" at bounding box center [69, 54] width 126 height 20
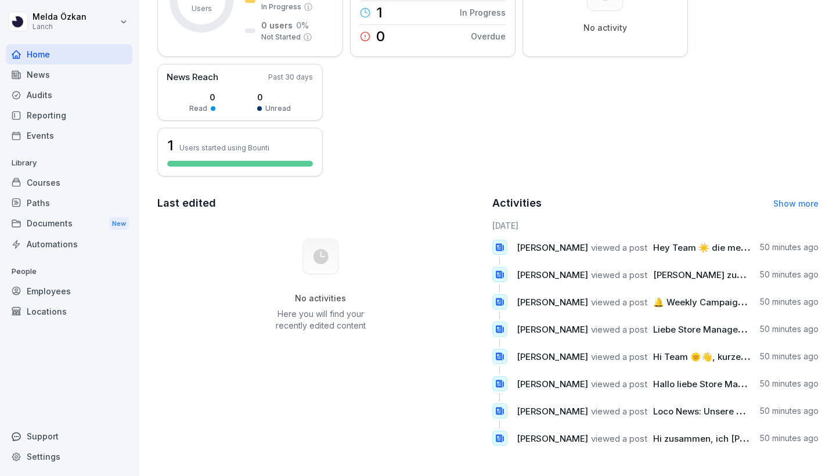
scroll to position [158, 0]
click at [315, 304] on div "No activities Here you will find your recently edited content" at bounding box center [320, 312] width 117 height 38
click at [313, 274] on rect at bounding box center [320, 256] width 36 height 36
click at [768, 243] on p "50 minutes ago" at bounding box center [789, 247] width 59 height 12
click at [501, 245] on icon at bounding box center [500, 248] width 8 height 8
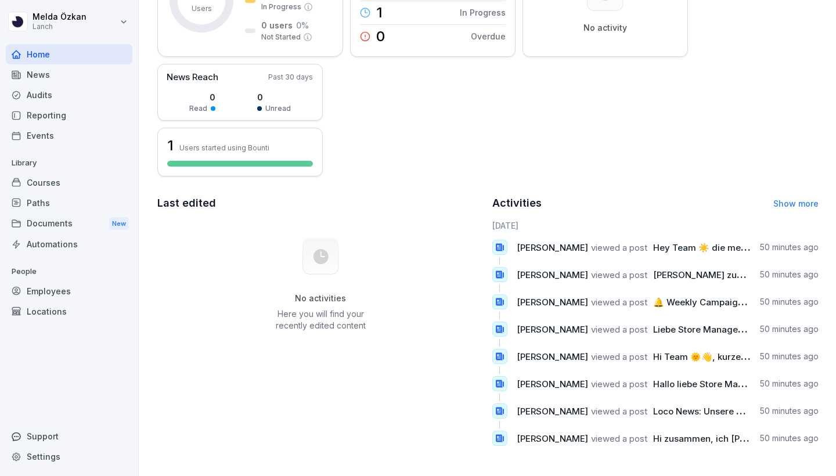
click at [565, 250] on span "[PERSON_NAME]" at bounding box center [551, 247] width 71 height 11
click at [791, 204] on link "Show more" at bounding box center [795, 203] width 45 height 10
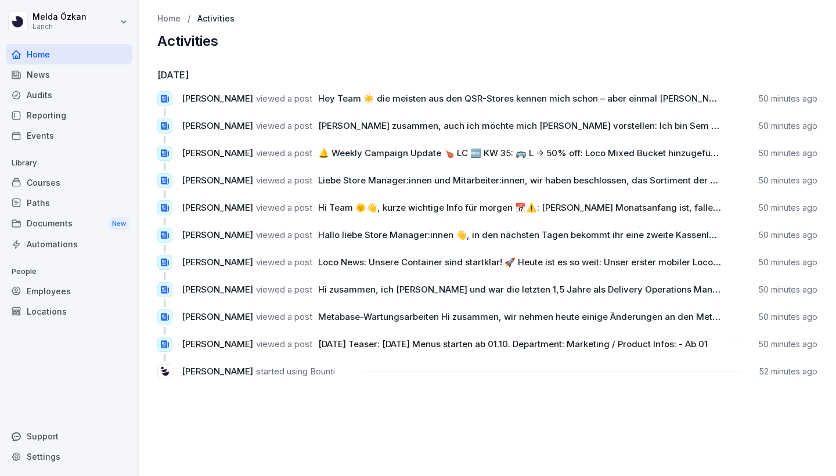
click at [608, 103] on span "Hey Team ☀️ die meisten aus den QSR-Stores kennen mich schon – aber einmal [PER…" at bounding box center [612, 98] width 588 height 11
click at [602, 125] on span "[PERSON_NAME] zusammen, auch ich möchte mich [PERSON_NAME] vorstellen: Ich bin …" at bounding box center [588, 125] width 540 height 11
click at [160, 98] on icon at bounding box center [165, 98] width 10 height 10
click at [163, 98] on icon at bounding box center [165, 99] width 8 height 8
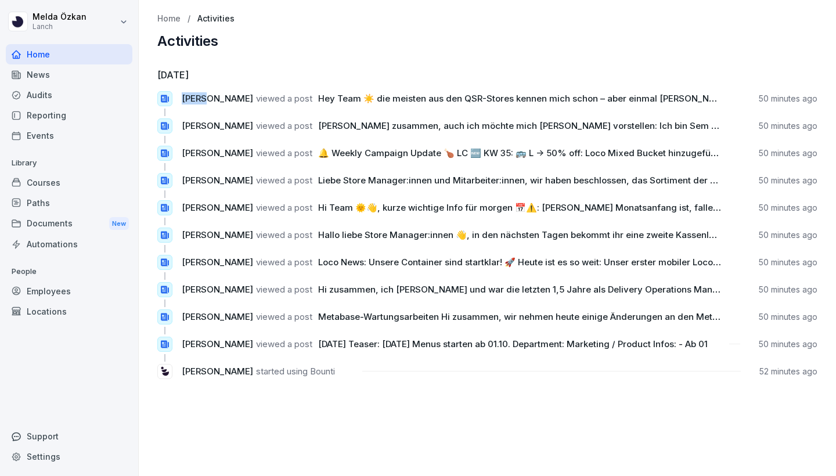
click at [163, 98] on icon at bounding box center [165, 99] width 8 height 8
click at [165, 98] on icon at bounding box center [165, 99] width 8 height 8
click at [162, 344] on icon at bounding box center [165, 344] width 10 height 10
click at [307, 254] on div "[DATE] [PERSON_NAME] viewed a post Hey Team ☀️ die meisten aus den QSR-Stores k…" at bounding box center [487, 221] width 660 height 334
click at [319, 234] on span "Hallo liebe Store Manager:innen 👋, in den nächsten Tagen bekommt ihr eine zweit…" at bounding box center [538, 234] width 441 height 11
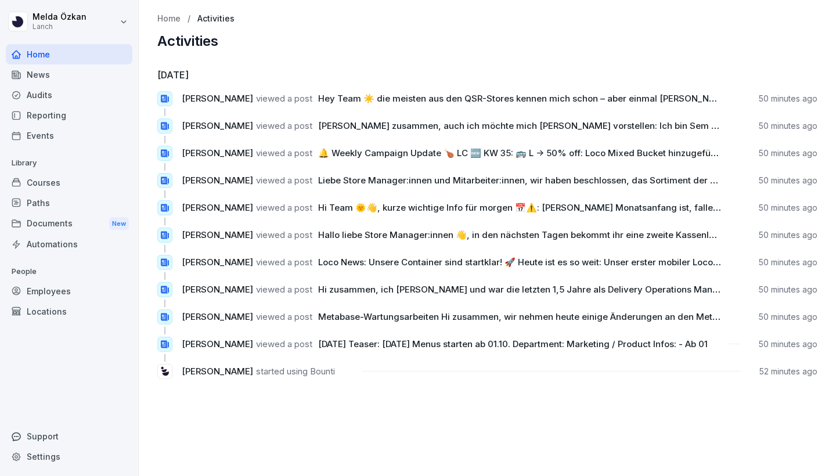
click at [163, 234] on icon at bounding box center [165, 235] width 10 height 10
click at [52, 44] on div at bounding box center [69, 40] width 126 height 7
click at [42, 24] on html "[PERSON_NAME] Home News Audits Reporting Events Library Courses Paths Documents…" at bounding box center [418, 238] width 836 height 476
click at [42, 51] on div "Settings" at bounding box center [74, 51] width 115 height 21
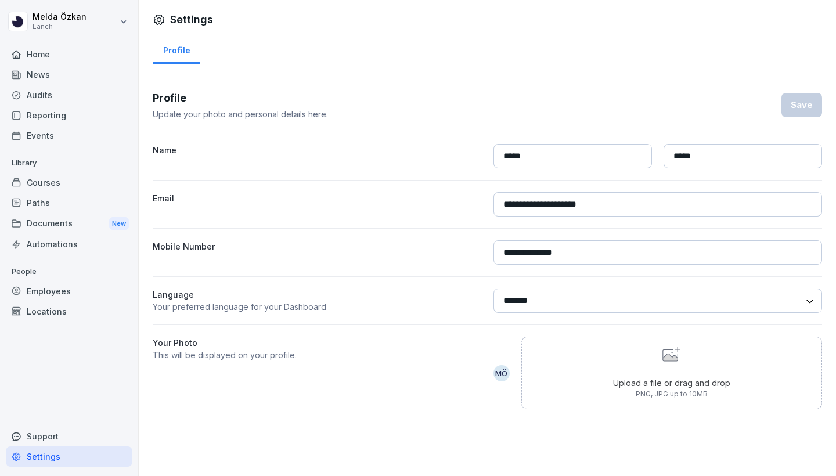
click at [77, 29] on html "**********" at bounding box center [418, 238] width 836 height 476
click at [53, 52] on div "Home" at bounding box center [69, 54] width 126 height 20
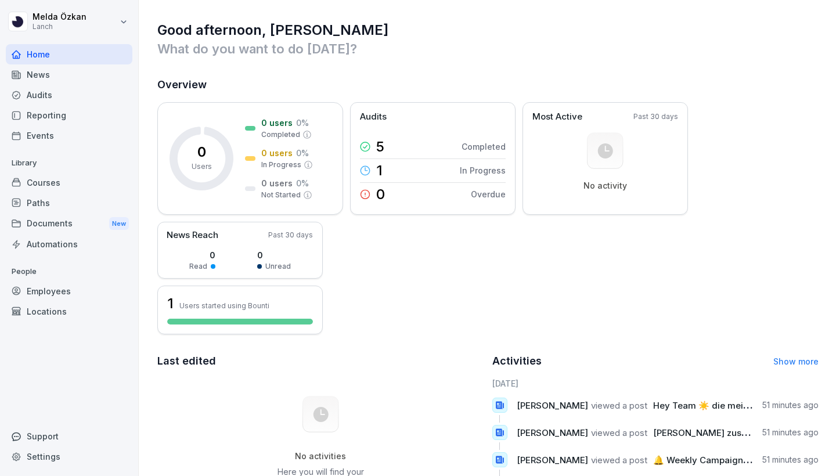
click at [48, 77] on div "News" at bounding box center [69, 74] width 126 height 20
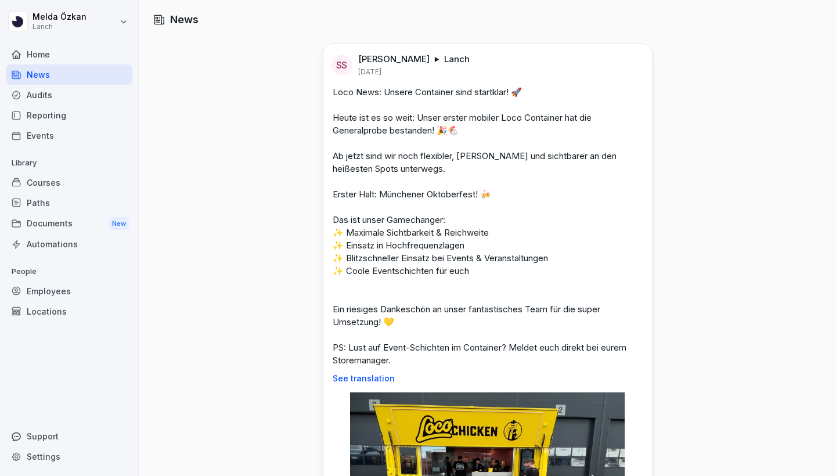
click at [50, 58] on div "Home" at bounding box center [69, 54] width 126 height 20
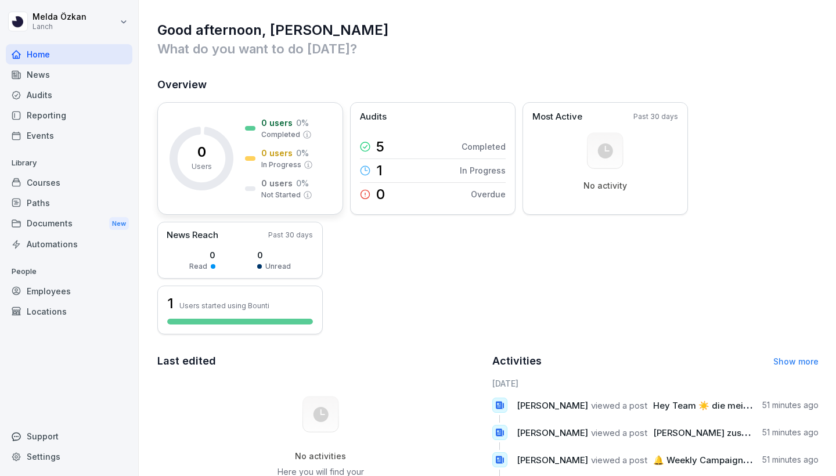
click at [252, 148] on div "0 users 0 % In Progress" at bounding box center [279, 158] width 68 height 23
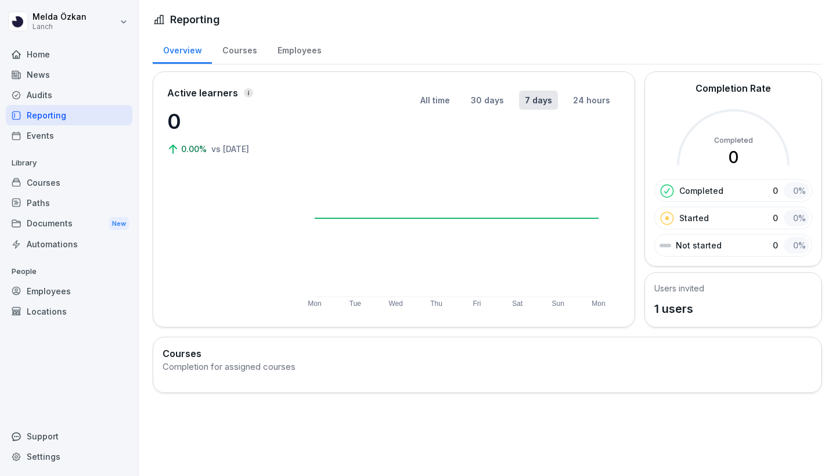
click at [301, 50] on div "Employees" at bounding box center [299, 49] width 64 height 30
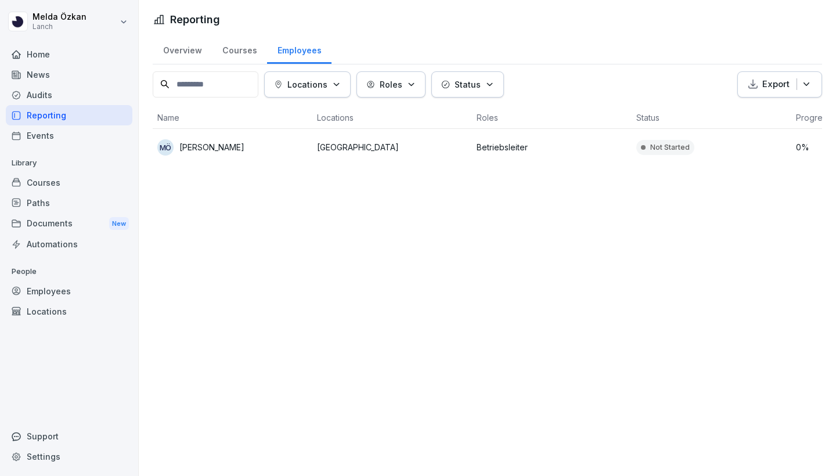
click at [800, 78] on div "Export" at bounding box center [779, 84] width 65 height 13
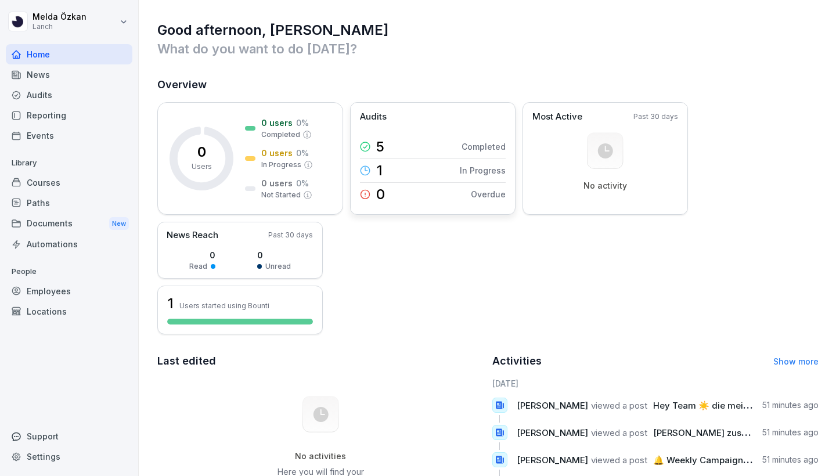
click at [419, 117] on div "Audits" at bounding box center [433, 116] width 146 height 13
click at [564, 117] on p "Most Active" at bounding box center [557, 116] width 50 height 13
click at [564, 144] on div "No activity" at bounding box center [605, 161] width 146 height 59
click at [274, 243] on div "News Reach Past 30 days 0 Read 0 Unread" at bounding box center [239, 250] width 165 height 57
click at [54, 95] on div "Audits" at bounding box center [69, 95] width 126 height 20
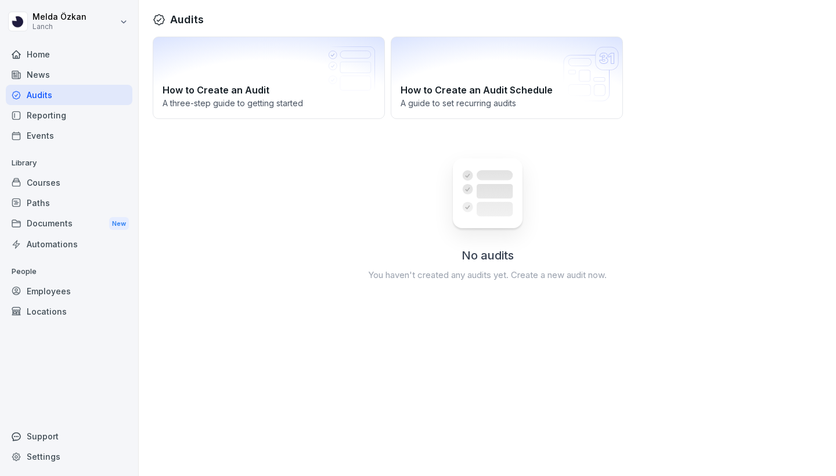
click at [52, 116] on div "Reporting" at bounding box center [69, 115] width 126 height 20
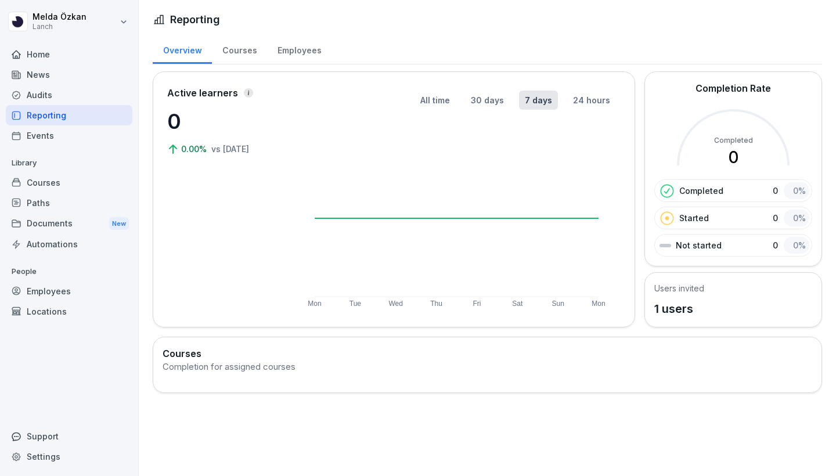
click at [41, 55] on div "Home" at bounding box center [69, 54] width 126 height 20
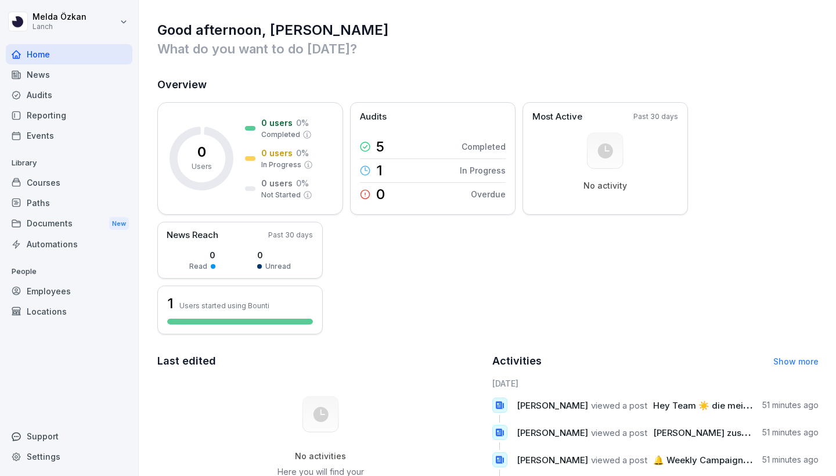
click at [52, 25] on html "[PERSON_NAME] Lanch Home News Audits Reporting Events Library Courses Paths Doc…" at bounding box center [418, 238] width 836 height 476
click at [48, 185] on html "[PERSON_NAME] Lanch Home News Audits Reporting Events Library Courses Paths Doc…" at bounding box center [418, 238] width 836 height 476
click at [55, 96] on div "Audits" at bounding box center [69, 95] width 126 height 20
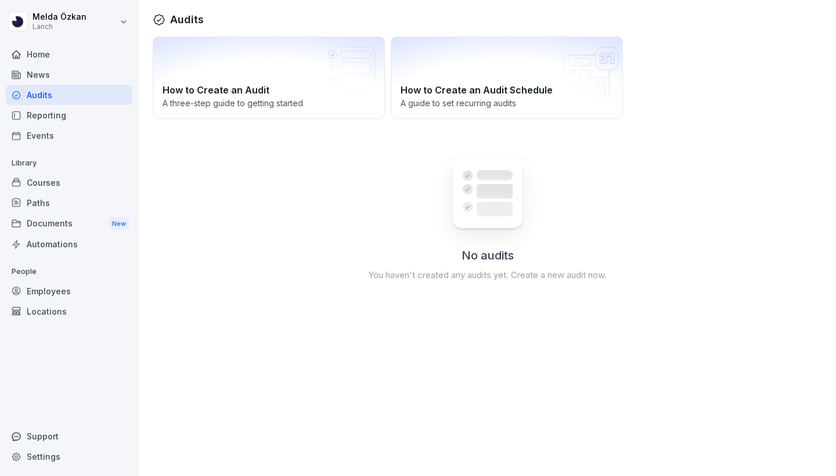
click at [50, 120] on div "Reporting" at bounding box center [69, 115] width 126 height 20
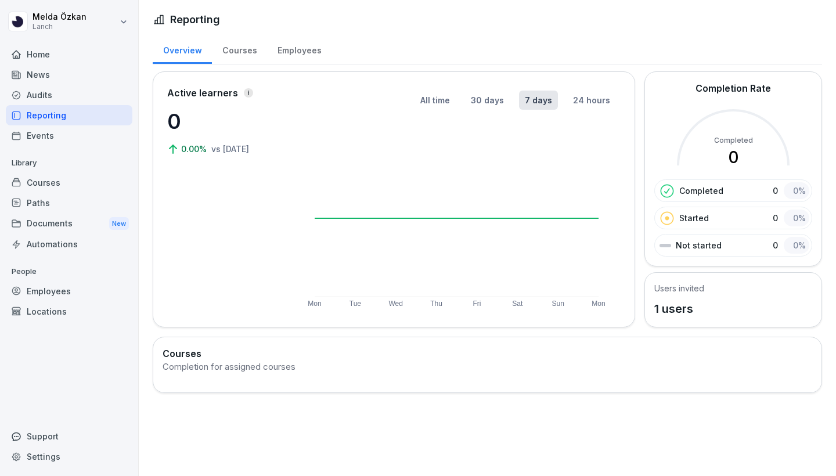
click at [45, 132] on div "Events" at bounding box center [69, 135] width 126 height 20
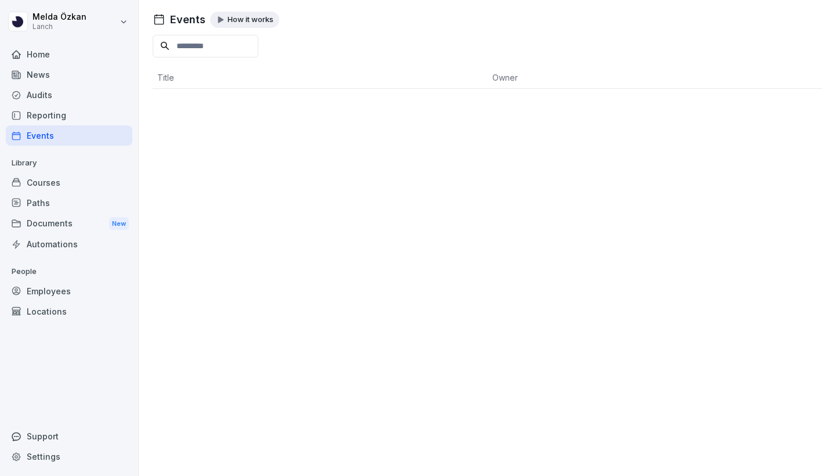
click at [38, 52] on div "Home" at bounding box center [69, 54] width 126 height 20
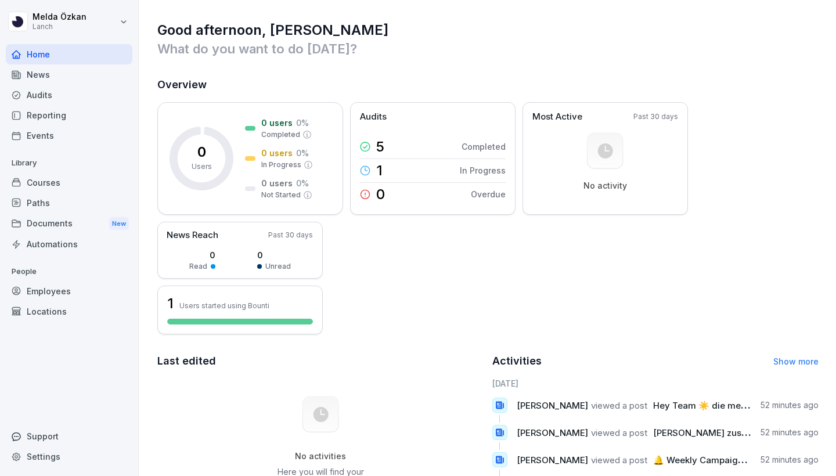
click at [38, 79] on div "News" at bounding box center [69, 74] width 126 height 20
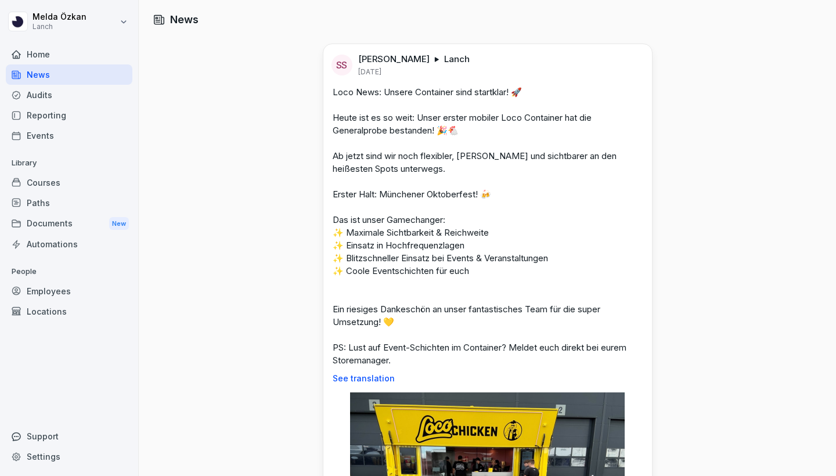
click at [36, 93] on div "Audits" at bounding box center [69, 95] width 126 height 20
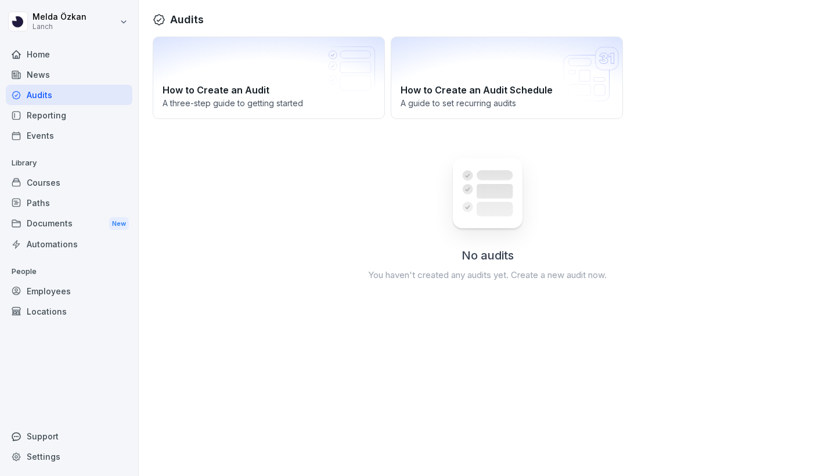
click at [35, 110] on div "Reporting" at bounding box center [69, 115] width 126 height 20
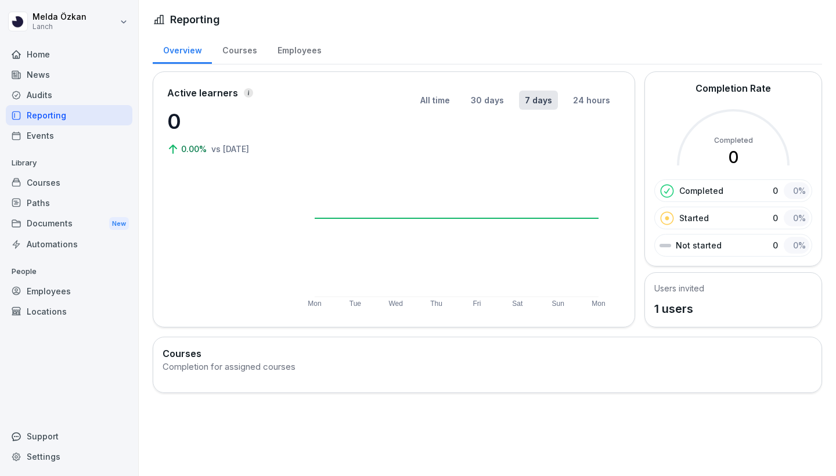
click at [261, 376] on section "Courses Completion for assigned courses" at bounding box center [486, 364] width 649 height 37
click at [261, 362] on div "Completion for assigned courses" at bounding box center [486, 366] width 649 height 13
click at [57, 131] on div "Events" at bounding box center [69, 135] width 126 height 20
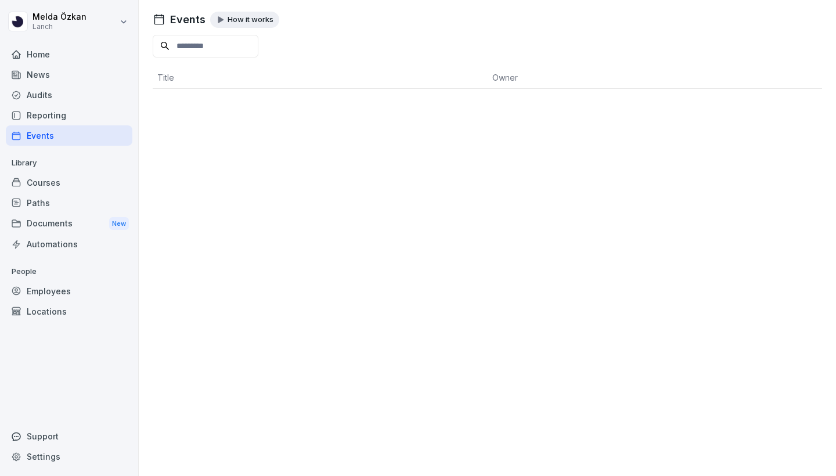
click at [40, 180] on div "Courses" at bounding box center [69, 182] width 126 height 20
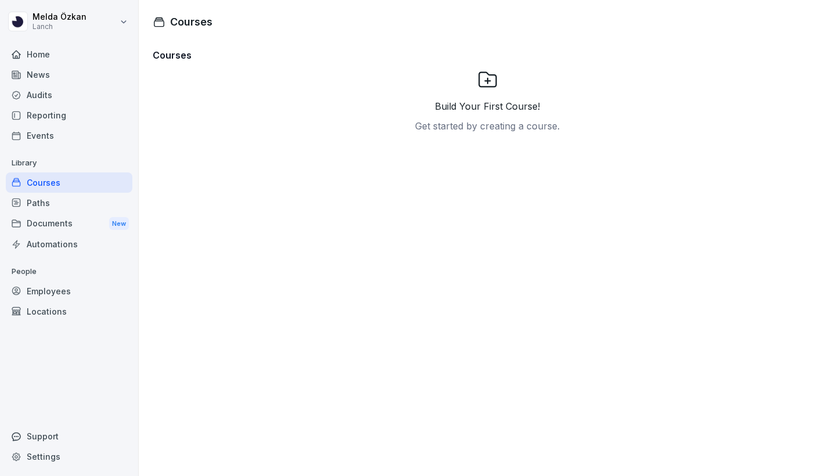
click at [42, 205] on div "Paths" at bounding box center [69, 203] width 126 height 20
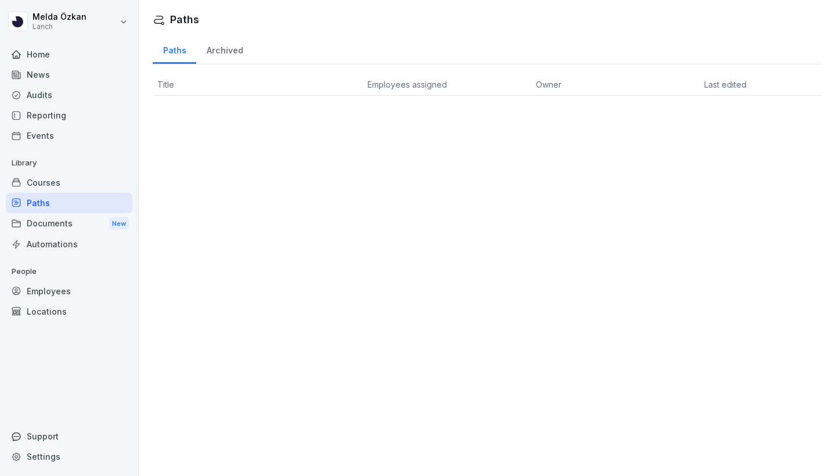
click at [42, 220] on div "Documents New" at bounding box center [69, 223] width 126 height 21
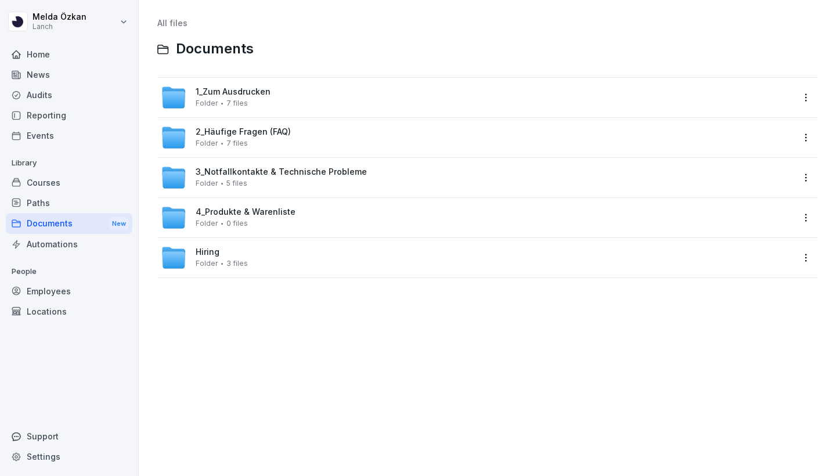
click at [254, 182] on div "3_Notfallkontakte & Technische Probleme Folder 5 files" at bounding box center [281, 177] width 171 height 20
click at [277, 143] on div "2_Häufige Fragen (FAQ) Folder 7 files" at bounding box center [243, 137] width 95 height 20
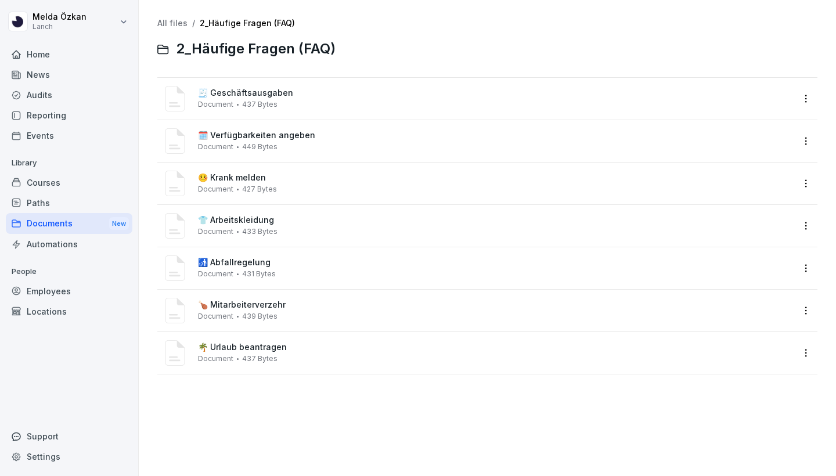
click at [274, 96] on span "🧾 Geschäftsausgaben" at bounding box center [495, 93] width 595 height 10
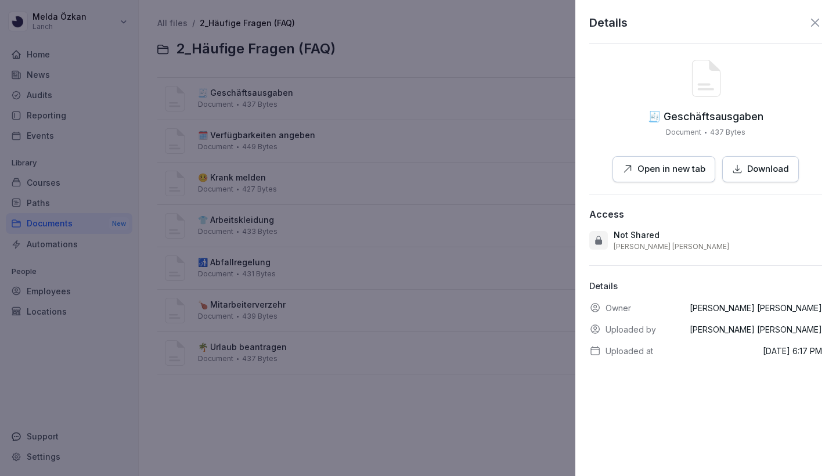
click at [668, 169] on p "Open in new tab" at bounding box center [671, 168] width 68 height 13
click at [256, 112] on div at bounding box center [418, 238] width 836 height 476
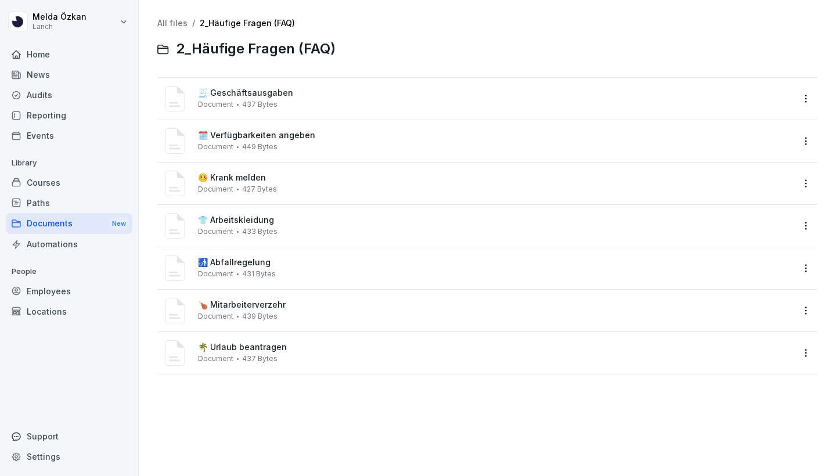
click at [260, 135] on span "🗓️ Verfügbarkeiten angeben" at bounding box center [495, 136] width 595 height 10
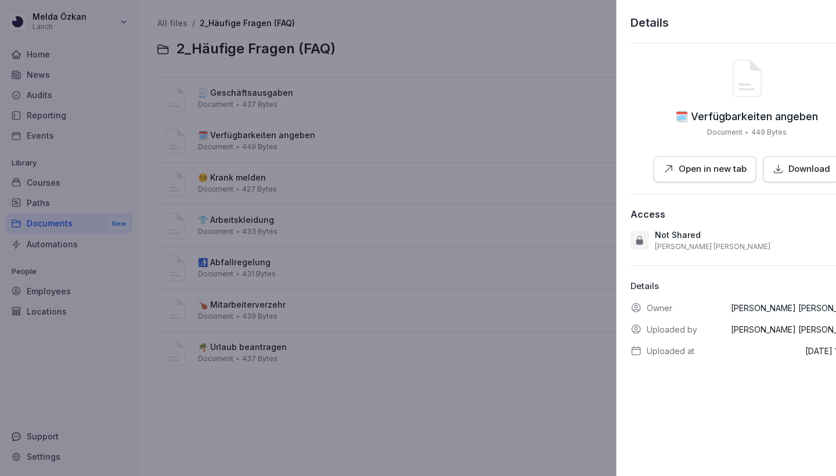
click at [378, 310] on div at bounding box center [418, 238] width 836 height 476
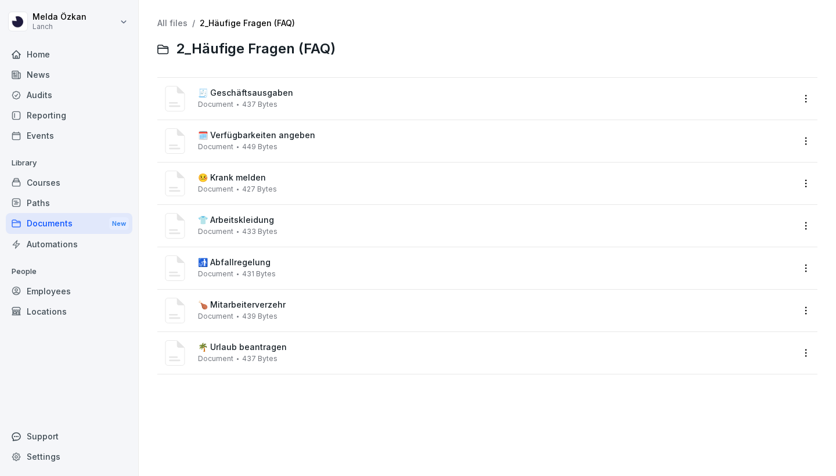
click at [286, 317] on div "🍗 Mitarbeiterverzehr Document 439 Bytes" at bounding box center [495, 310] width 595 height 20
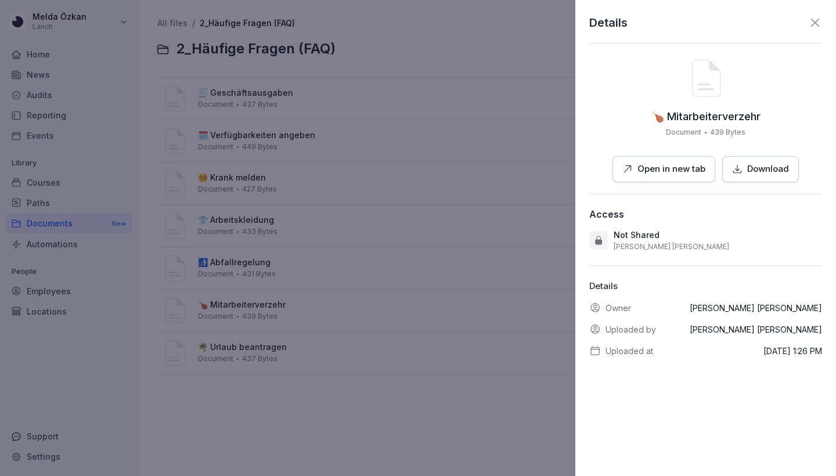
click at [692, 166] on p "Open in new tab" at bounding box center [671, 168] width 68 height 13
click at [280, 67] on div at bounding box center [418, 238] width 836 height 476
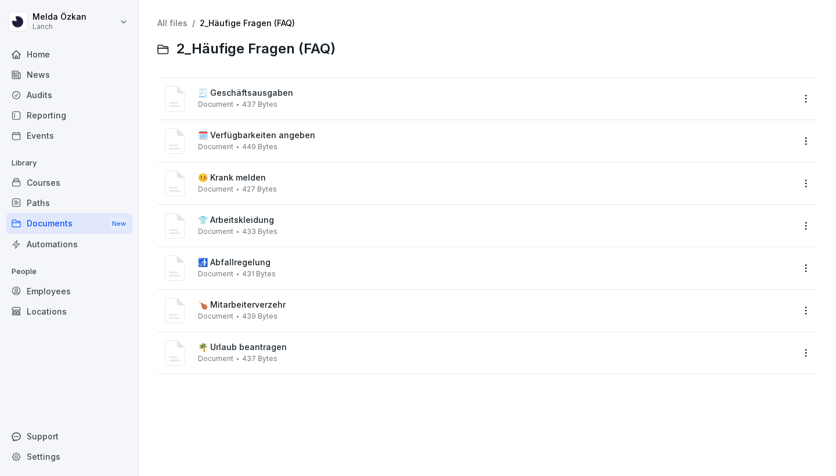
click at [44, 49] on div "Home" at bounding box center [69, 54] width 126 height 20
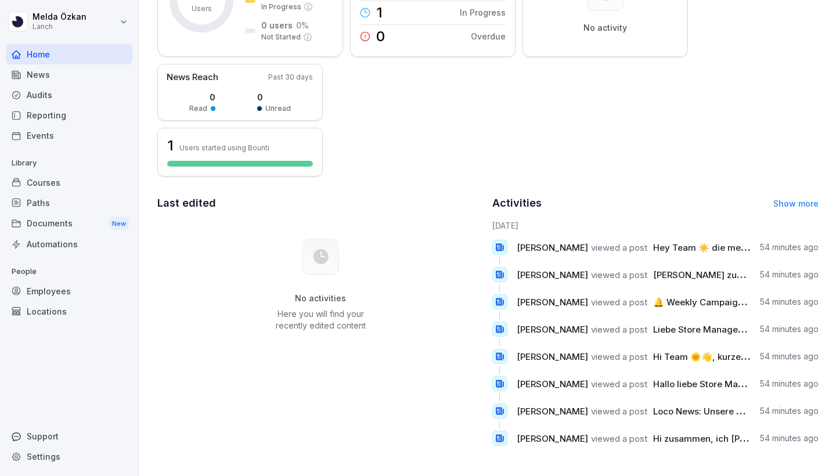
scroll to position [158, 0]
click at [37, 435] on div "Support" at bounding box center [69, 436] width 126 height 20
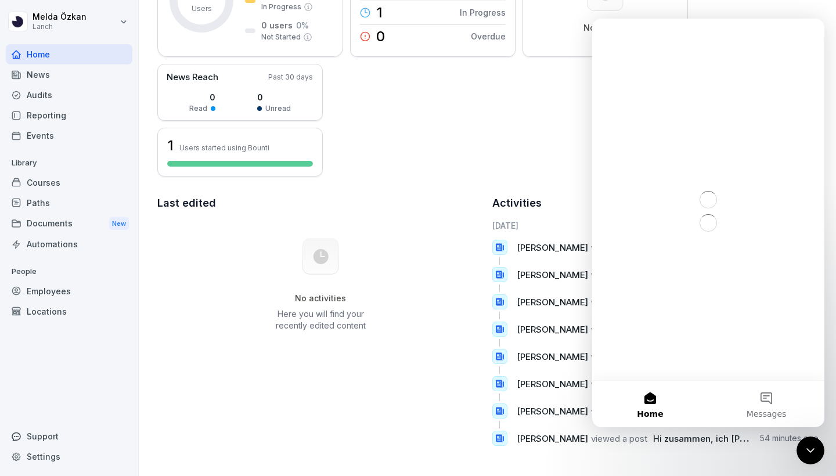
scroll to position [0, 0]
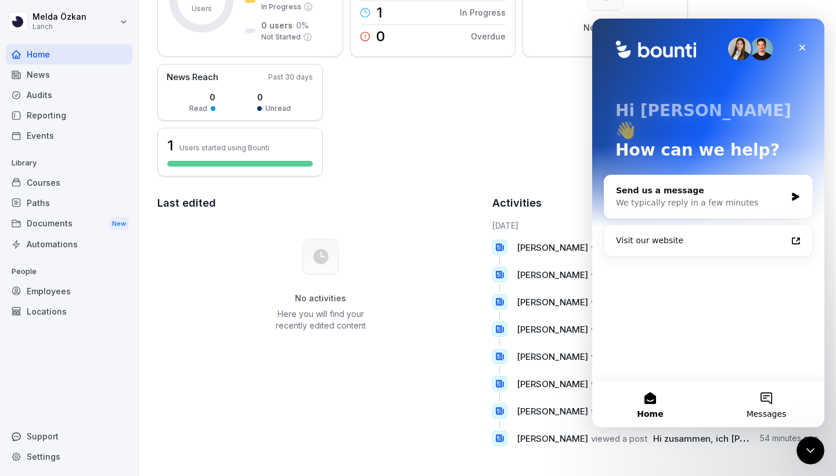
click at [780, 413] on span "Messages" at bounding box center [766, 414] width 40 height 8
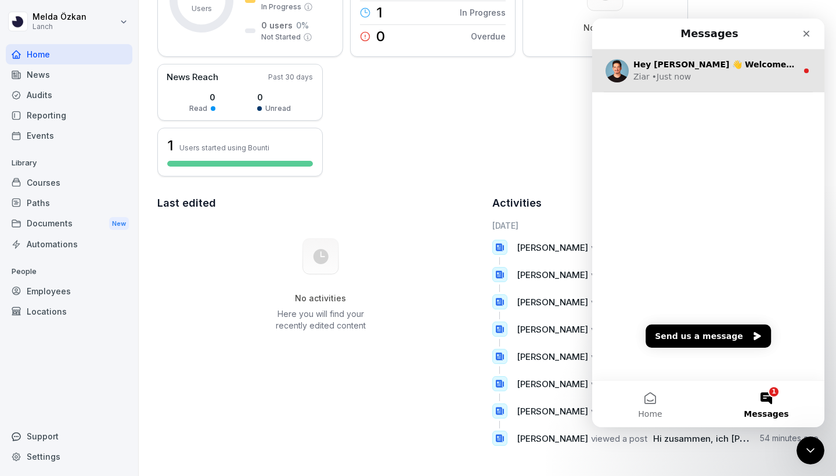
click at [700, 77] on div "Ziar • Just now" at bounding box center [715, 77] width 164 height 12
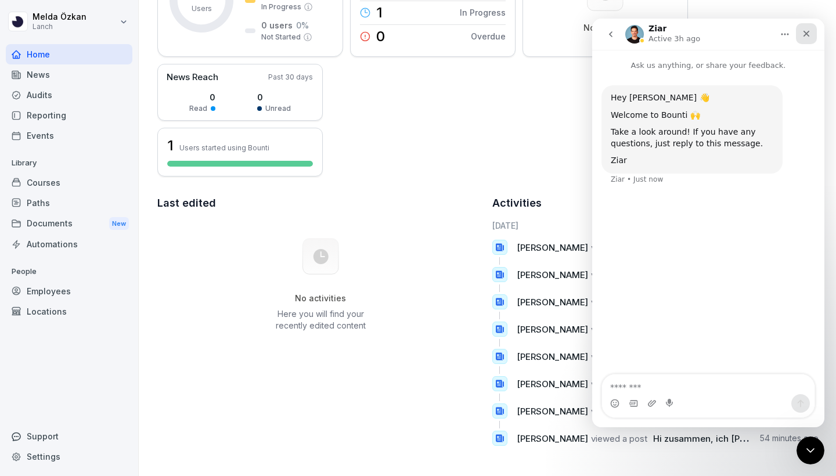
click at [801, 32] on div "Close" at bounding box center [806, 33] width 21 height 21
